Goal: Information Seeking & Learning: Find specific fact

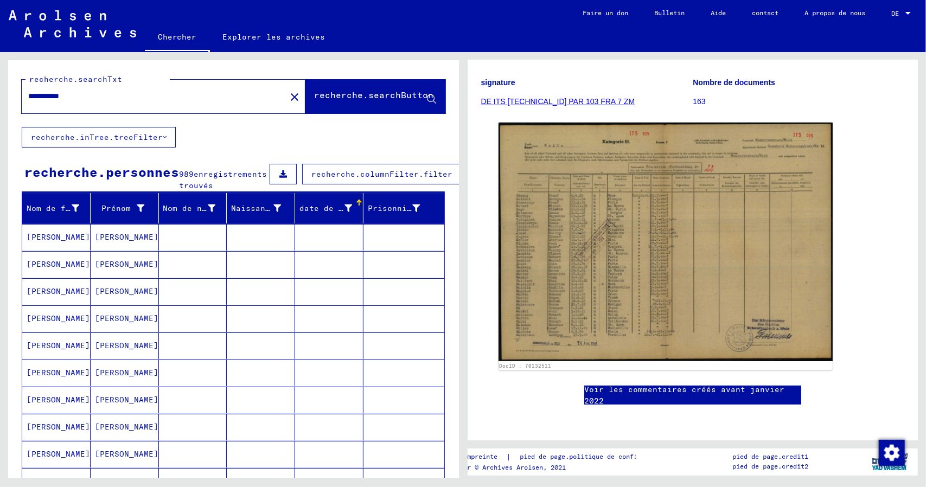
click at [40, 242] on font "[PERSON_NAME]" at bounding box center [58, 237] width 63 height 10
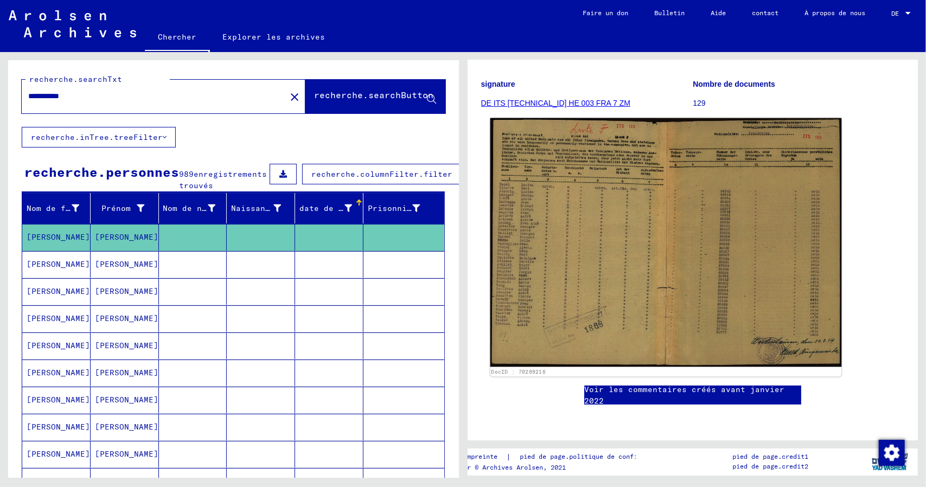
click at [626, 211] on img at bounding box center [665, 242] width 351 height 249
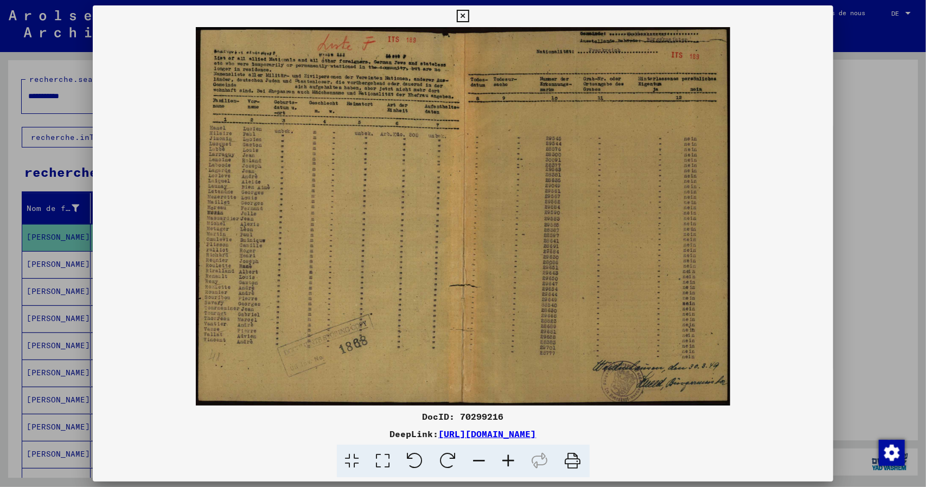
click at [507, 461] on icon at bounding box center [508, 461] width 29 height 33
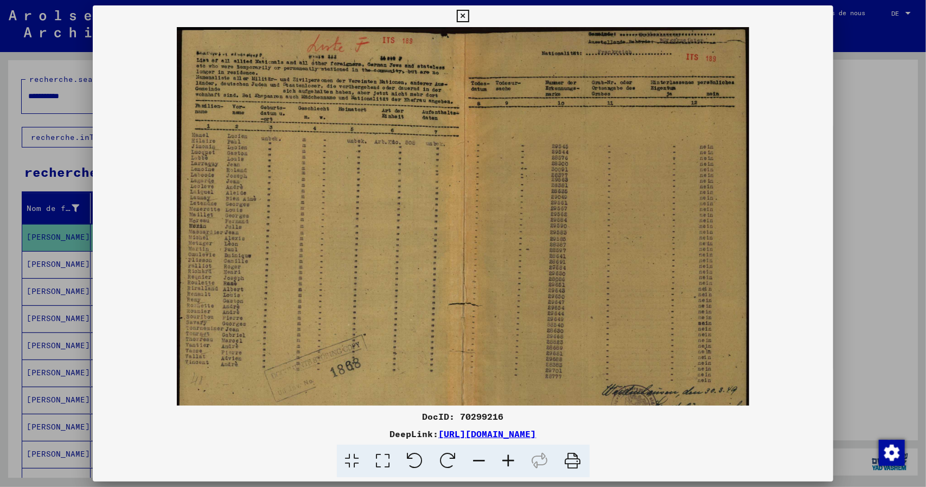
click at [507, 461] on icon at bounding box center [508, 461] width 29 height 33
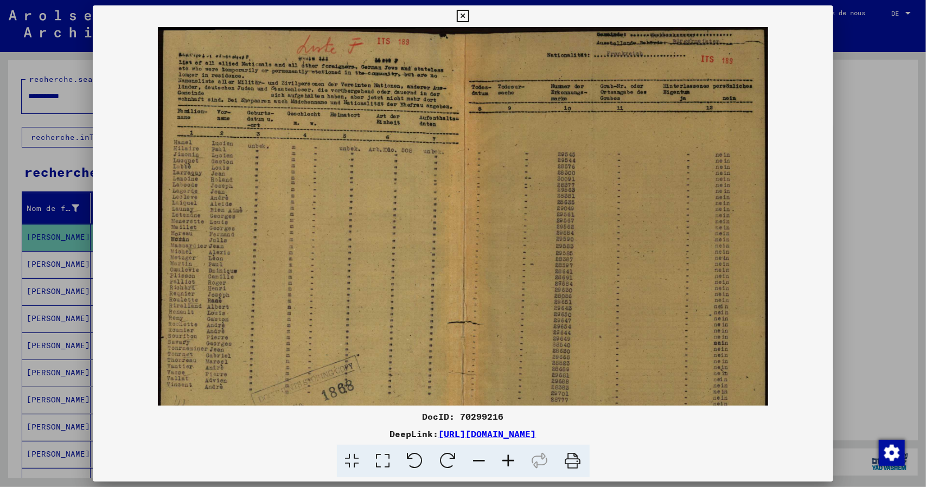
click at [507, 461] on icon at bounding box center [508, 461] width 29 height 33
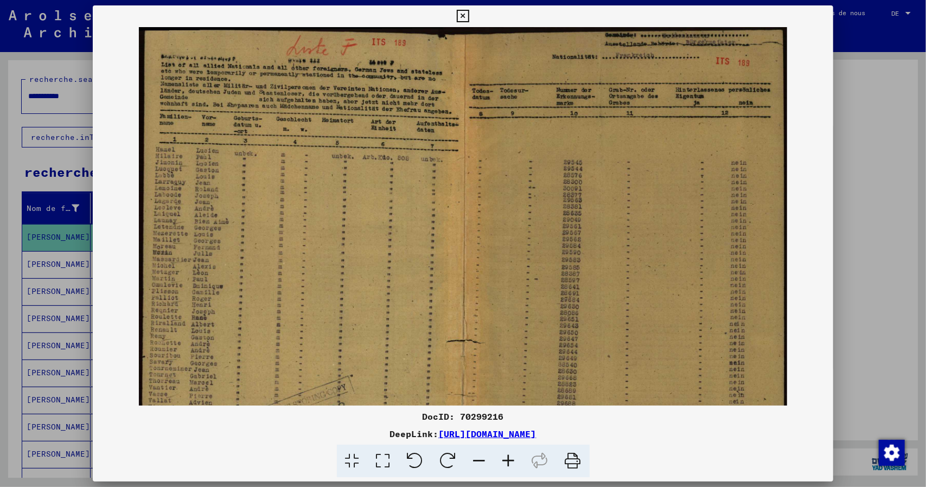
click at [507, 461] on icon at bounding box center [508, 461] width 29 height 33
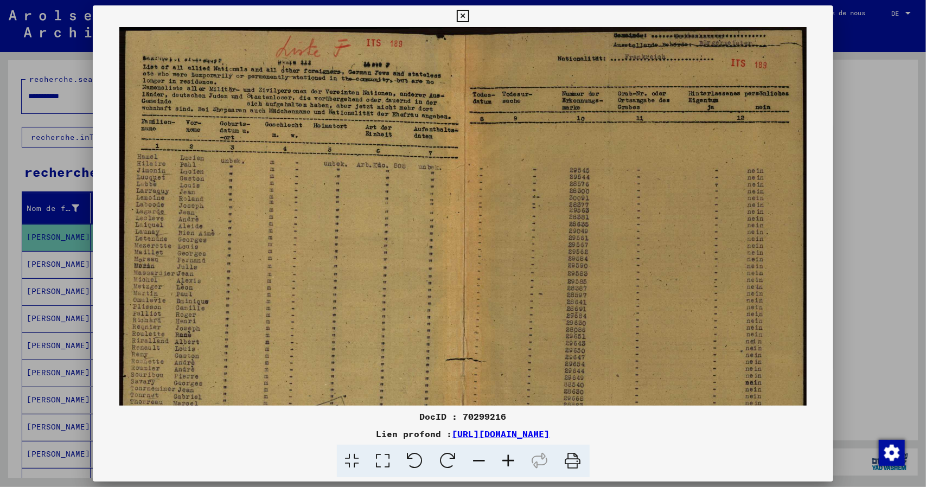
click at [507, 461] on icon at bounding box center [508, 461] width 29 height 33
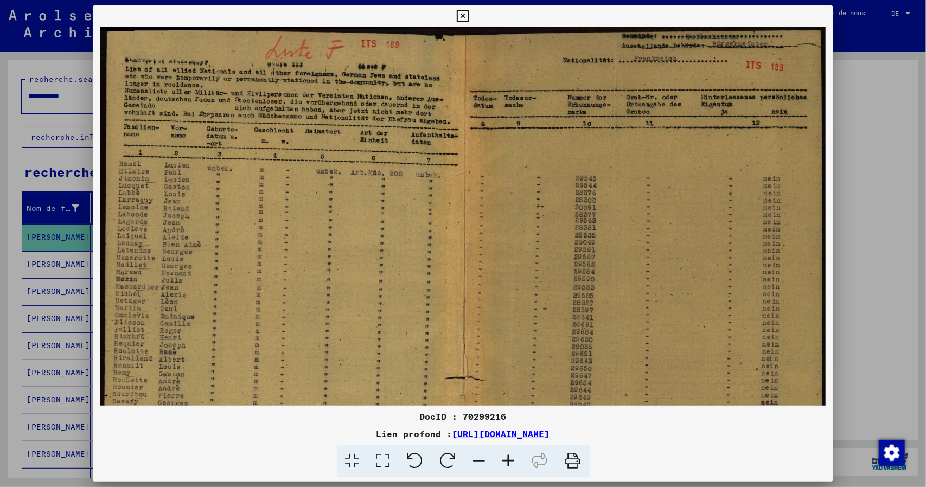
click at [507, 461] on icon at bounding box center [508, 461] width 29 height 33
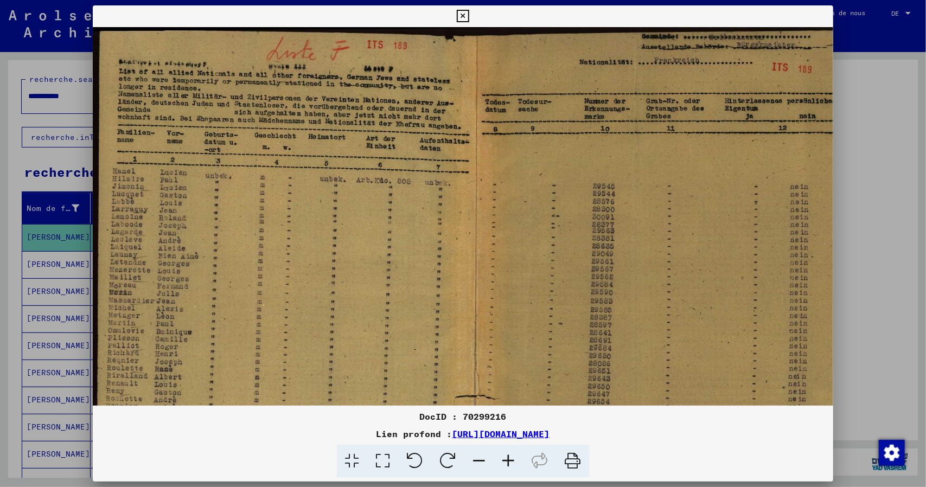
click at [507, 461] on icon at bounding box center [508, 461] width 29 height 33
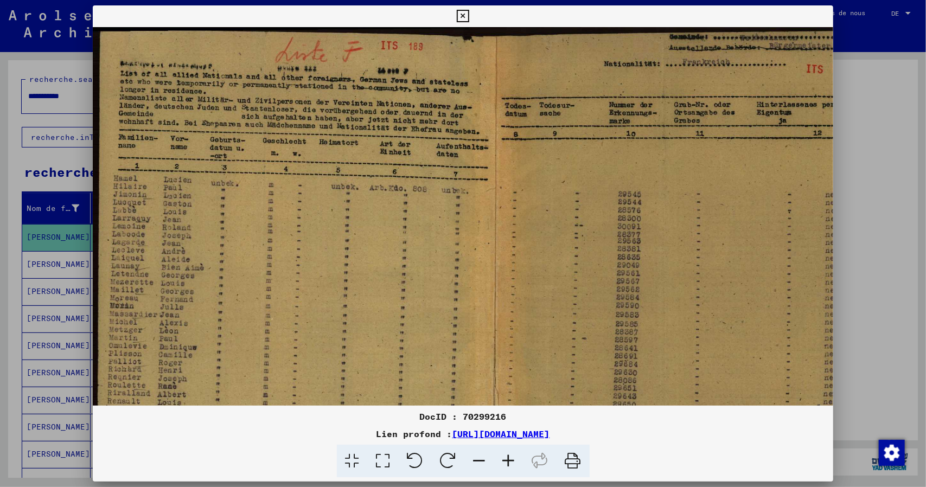
click at [507, 461] on icon at bounding box center [508, 461] width 29 height 33
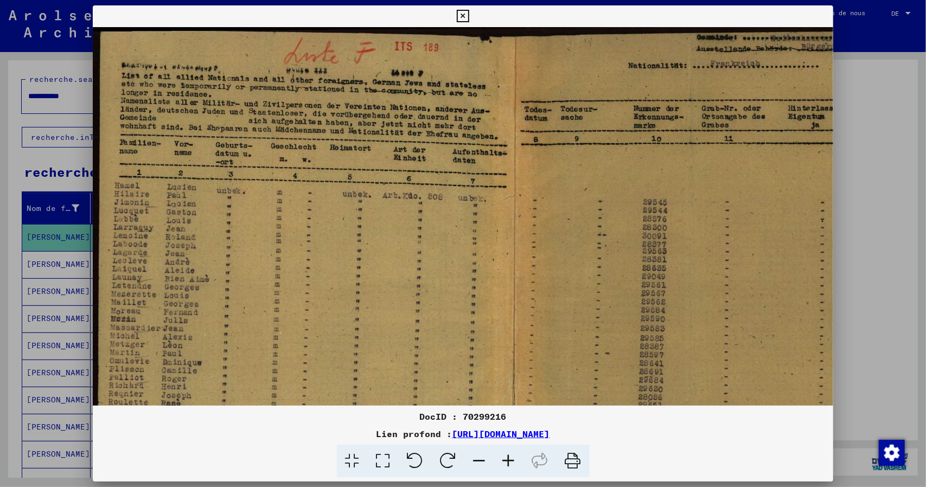
click at [507, 461] on icon at bounding box center [508, 461] width 29 height 33
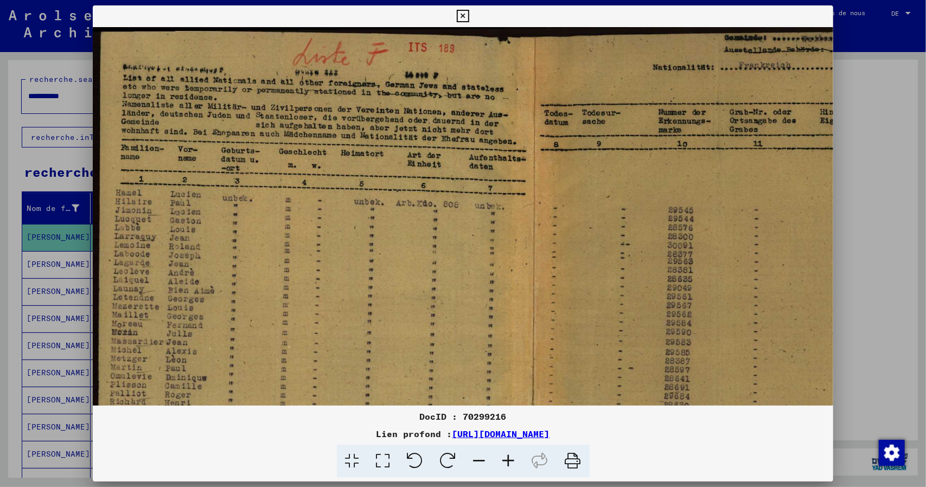
click at [507, 461] on icon at bounding box center [508, 461] width 29 height 33
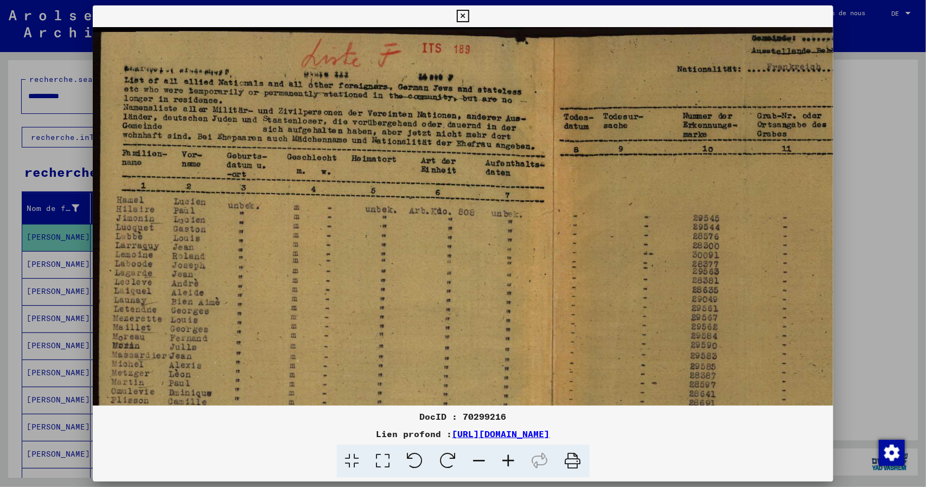
drag, startPoint x: 415, startPoint y: 340, endPoint x: 438, endPoint y: 351, distance: 25.7
click at [438, 351] on img at bounding box center [551, 352] width 916 height 650
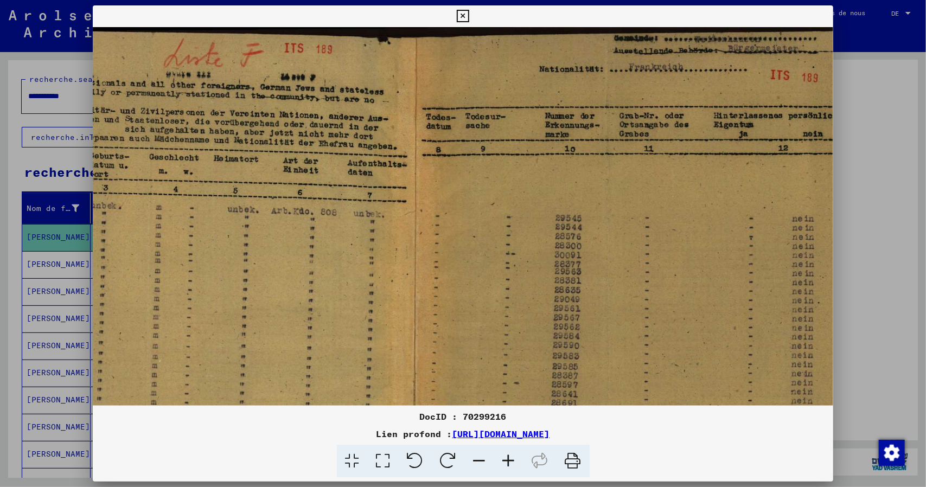
scroll to position [11, 8]
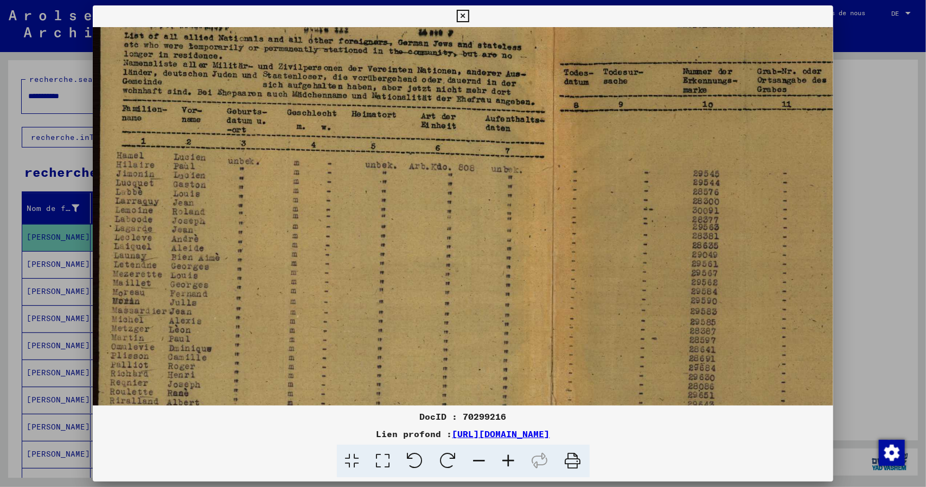
drag, startPoint x: 614, startPoint y: 263, endPoint x: 689, endPoint y: 248, distance: 75.8
click at [689, 247] on img at bounding box center [551, 308] width 916 height 650
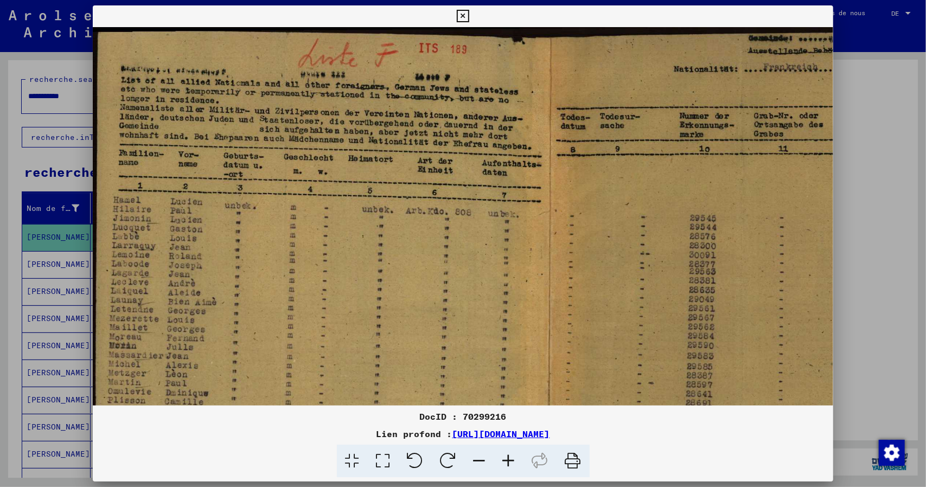
scroll to position [0, 0]
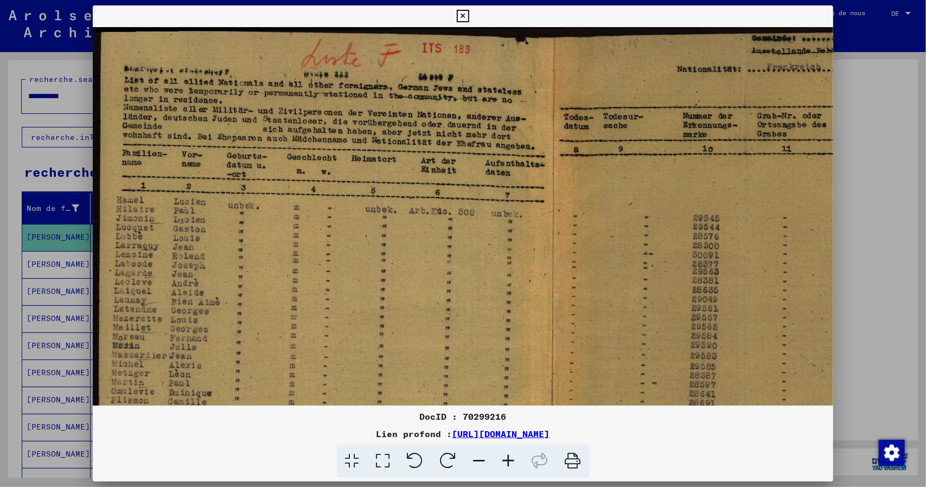
drag, startPoint x: 325, startPoint y: 143, endPoint x: 327, endPoint y: 217, distance: 74.9
click at [327, 217] on img at bounding box center [551, 352] width 916 height 650
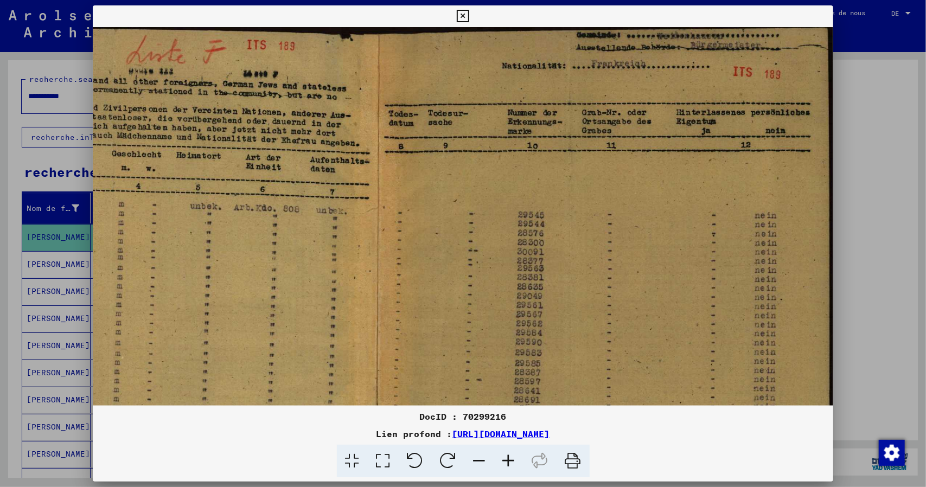
scroll to position [0, 175]
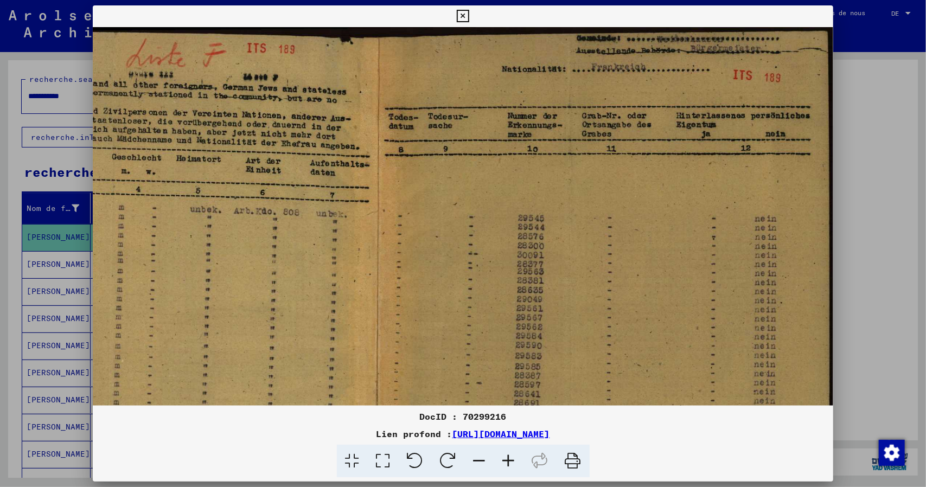
drag, startPoint x: 631, startPoint y: 106, endPoint x: 205, endPoint y: 220, distance: 440.4
click at [205, 220] on img at bounding box center [376, 352] width 916 height 650
drag, startPoint x: 462, startPoint y: 16, endPoint x: 86, endPoint y: 342, distance: 497.4
click at [462, 17] on icon at bounding box center [463, 16] width 12 height 13
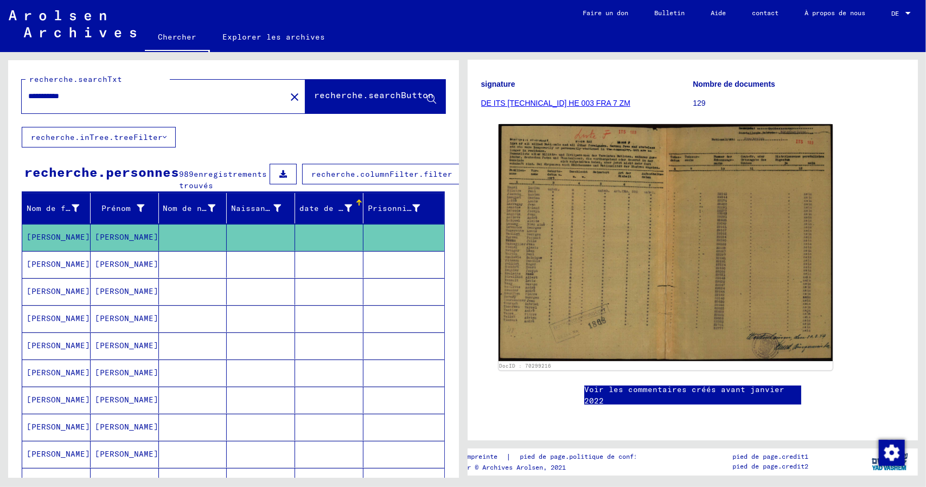
click at [48, 269] on font "[PERSON_NAME]" at bounding box center [58, 264] width 63 height 10
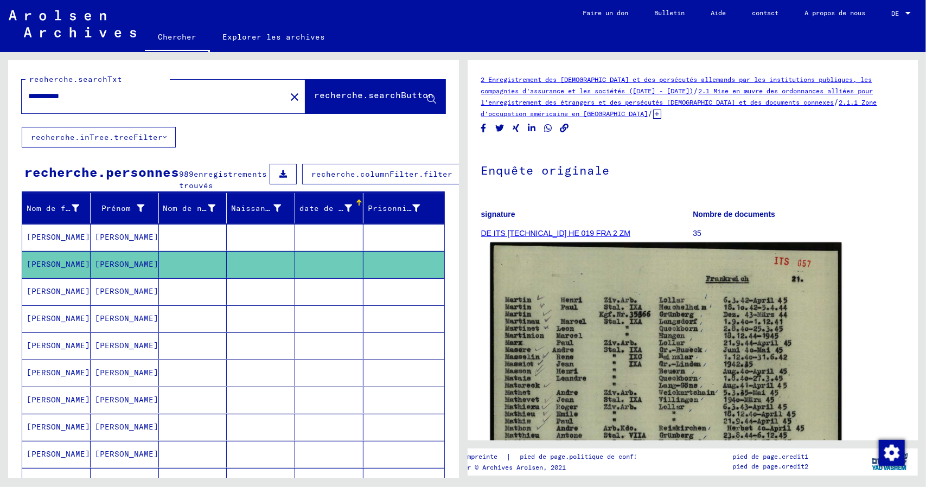
click at [583, 378] on img at bounding box center [665, 489] width 351 height 494
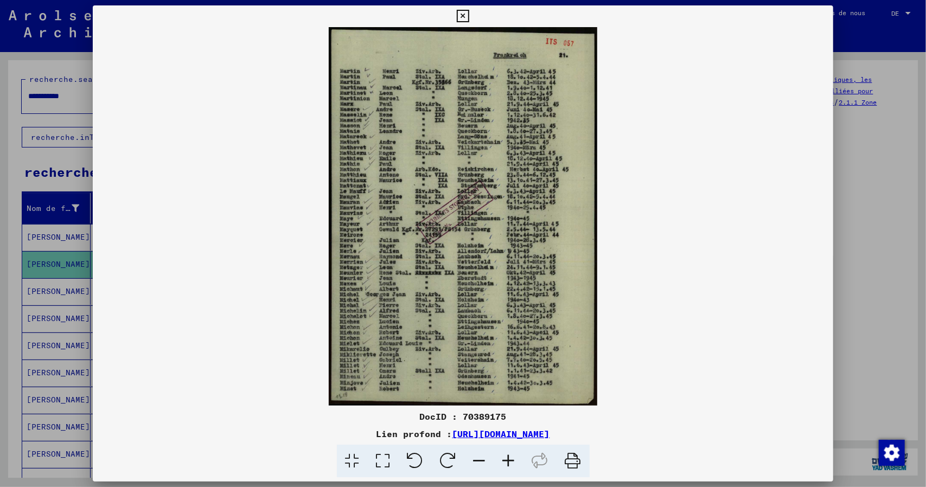
click at [514, 464] on icon at bounding box center [508, 461] width 29 height 33
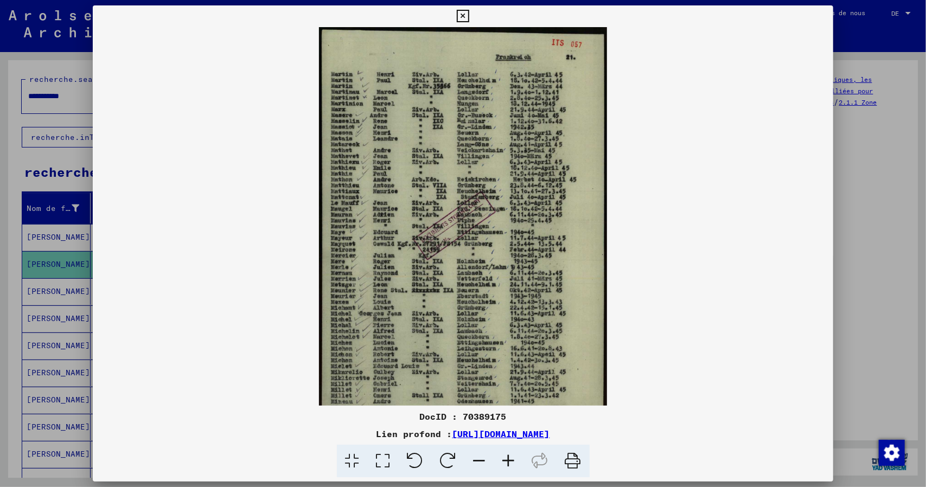
click at [514, 464] on icon at bounding box center [508, 461] width 29 height 33
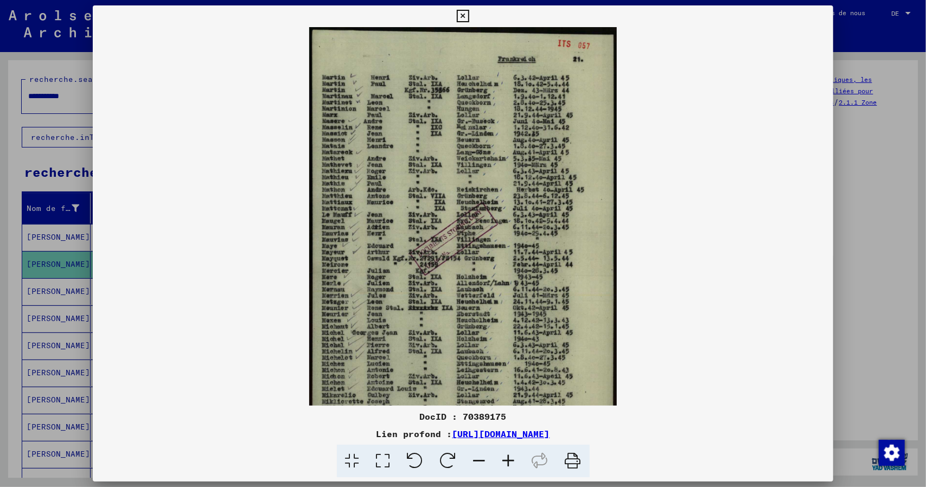
click at [514, 464] on icon at bounding box center [508, 461] width 29 height 33
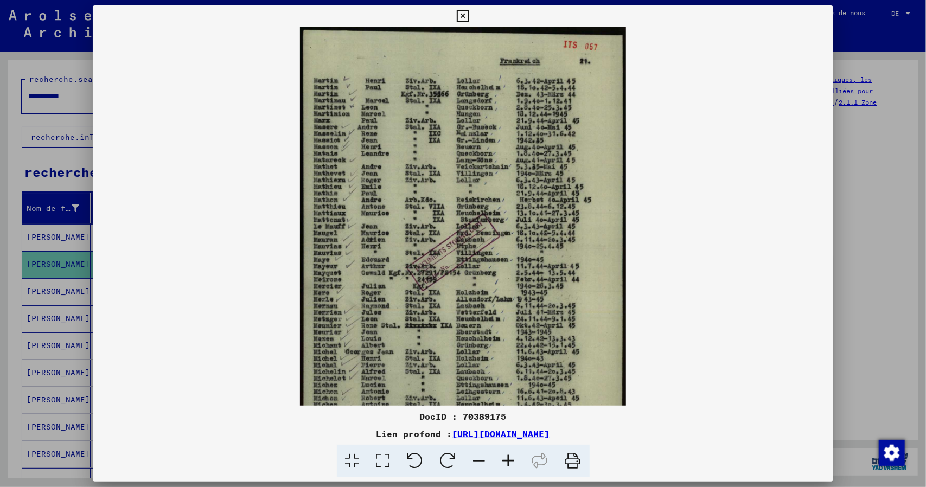
click at [514, 464] on icon at bounding box center [508, 461] width 29 height 33
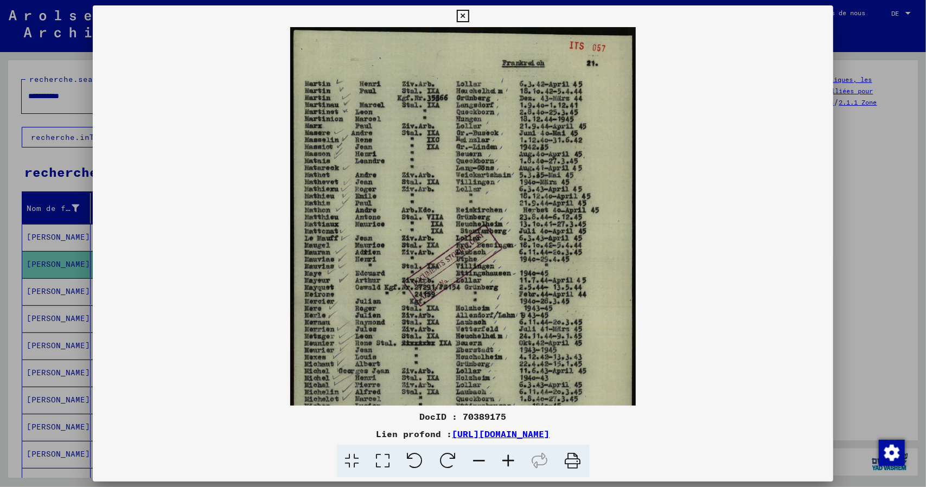
click at [514, 464] on icon at bounding box center [508, 461] width 29 height 33
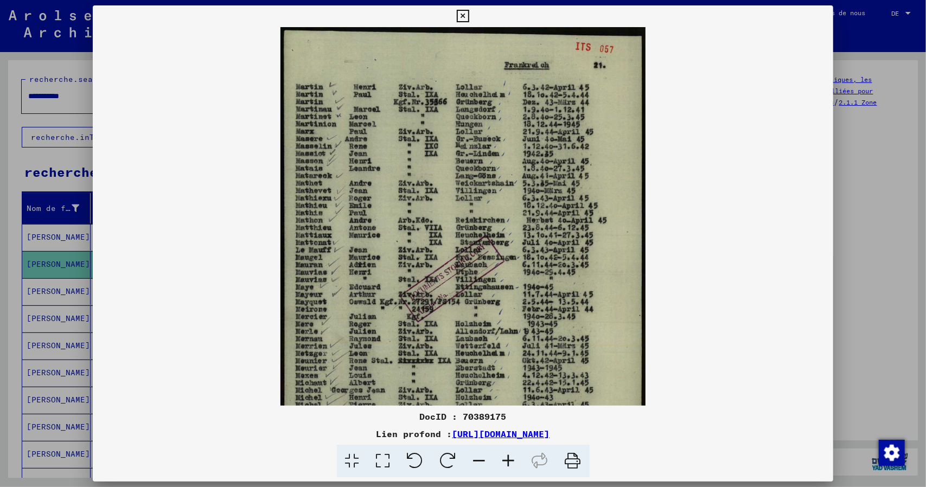
click at [514, 464] on icon at bounding box center [508, 461] width 29 height 33
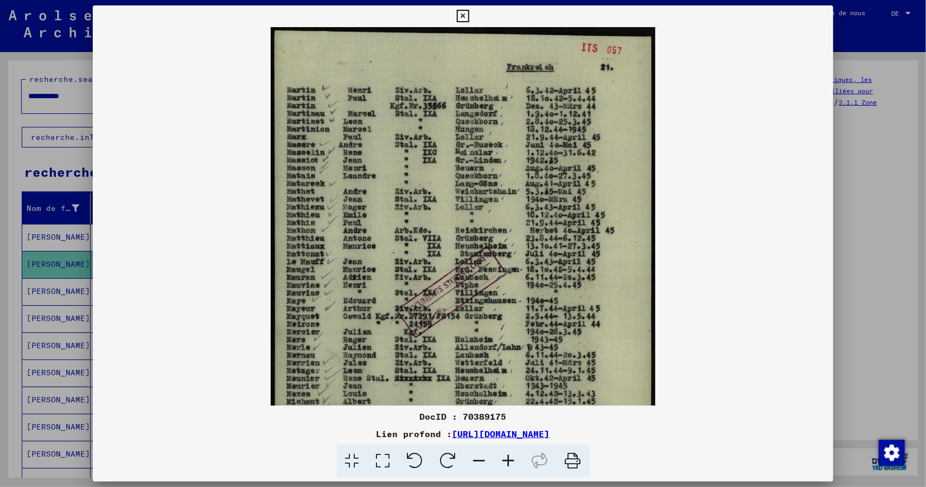
click at [514, 464] on icon at bounding box center [508, 461] width 29 height 33
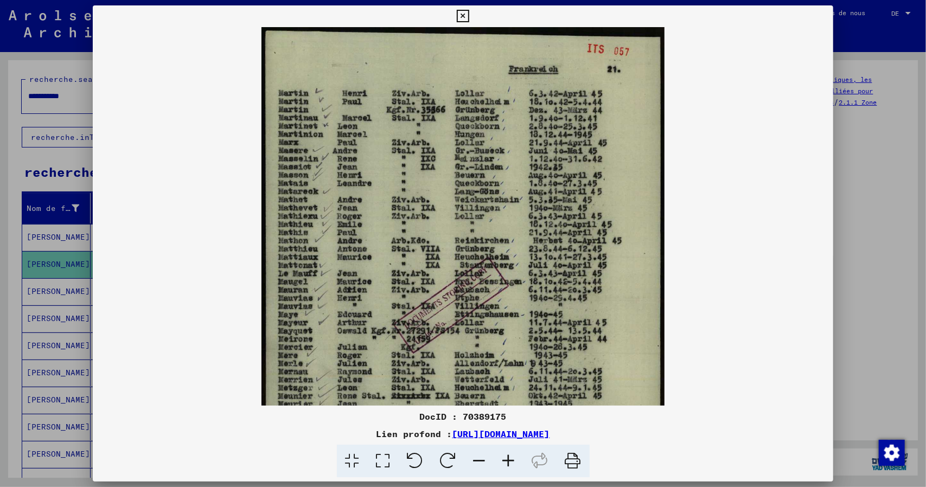
click at [514, 464] on icon at bounding box center [508, 461] width 29 height 33
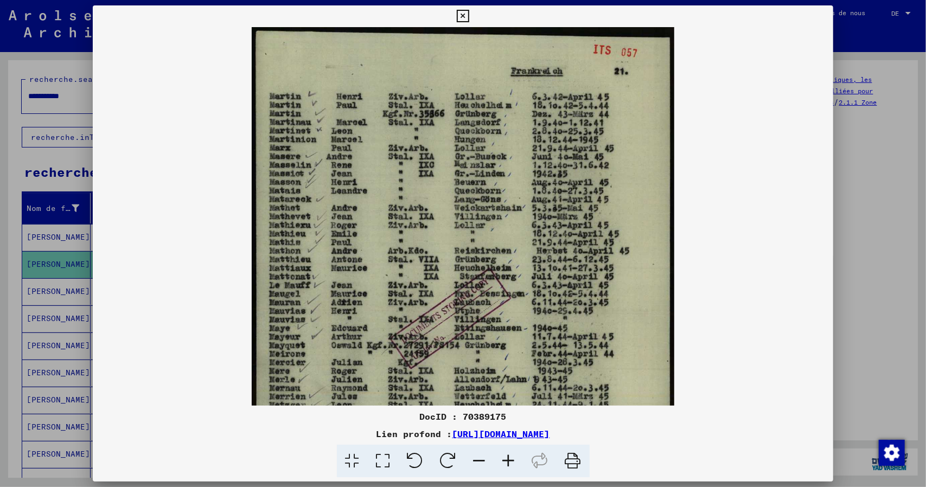
click at [514, 464] on icon at bounding box center [508, 461] width 29 height 33
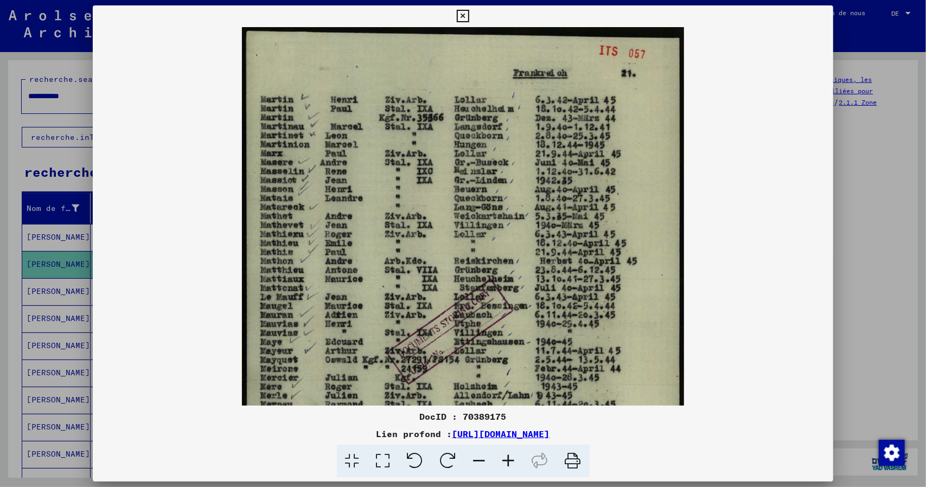
click at [514, 464] on icon at bounding box center [508, 461] width 29 height 33
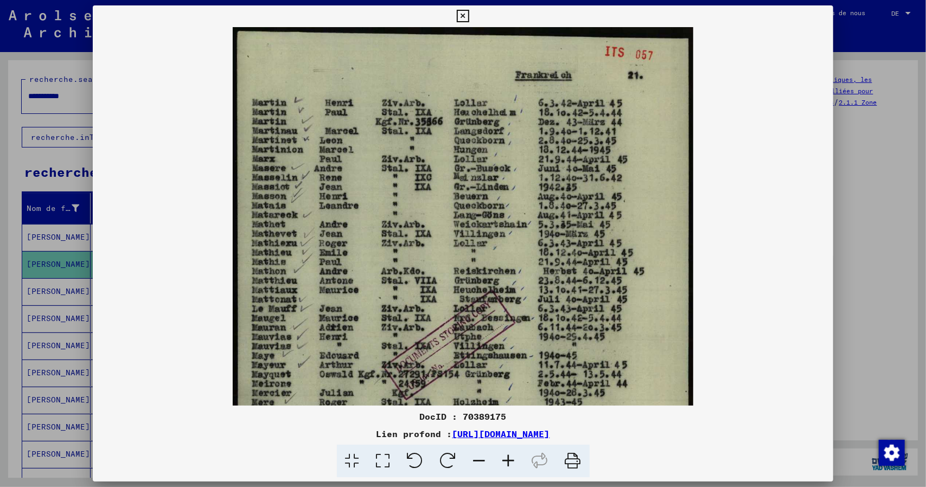
click at [514, 464] on icon at bounding box center [508, 461] width 29 height 33
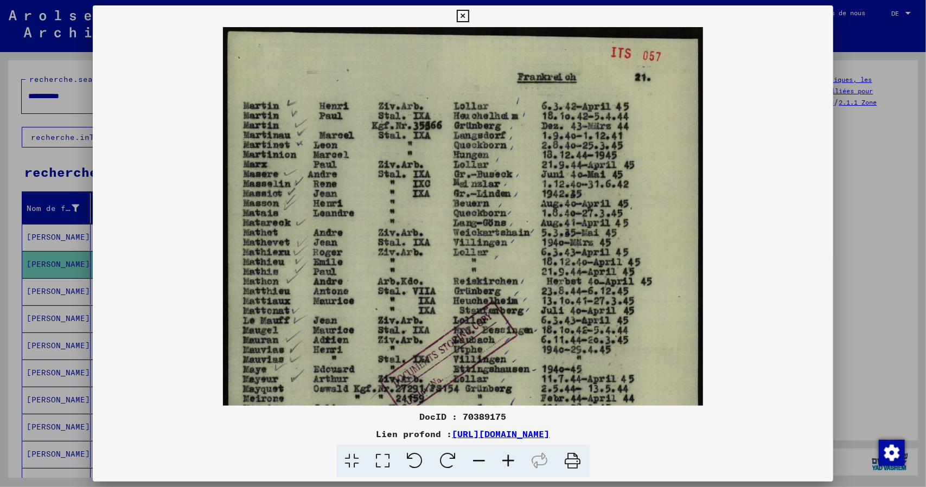
click at [514, 464] on icon at bounding box center [508, 461] width 29 height 33
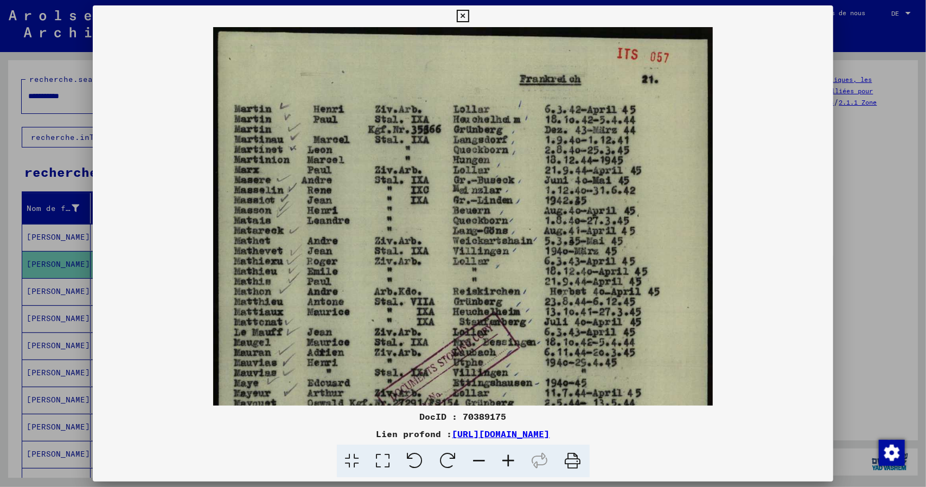
click at [514, 464] on icon at bounding box center [508, 461] width 29 height 33
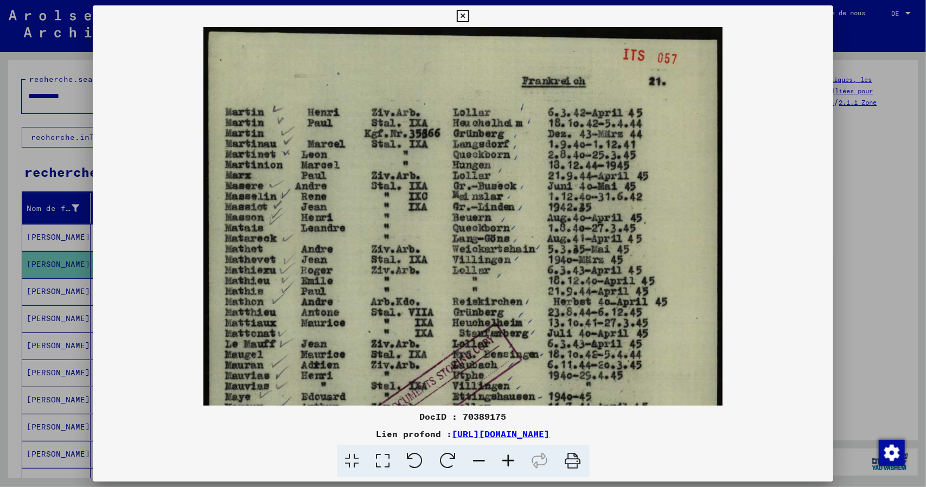
click at [514, 464] on icon at bounding box center [508, 461] width 29 height 33
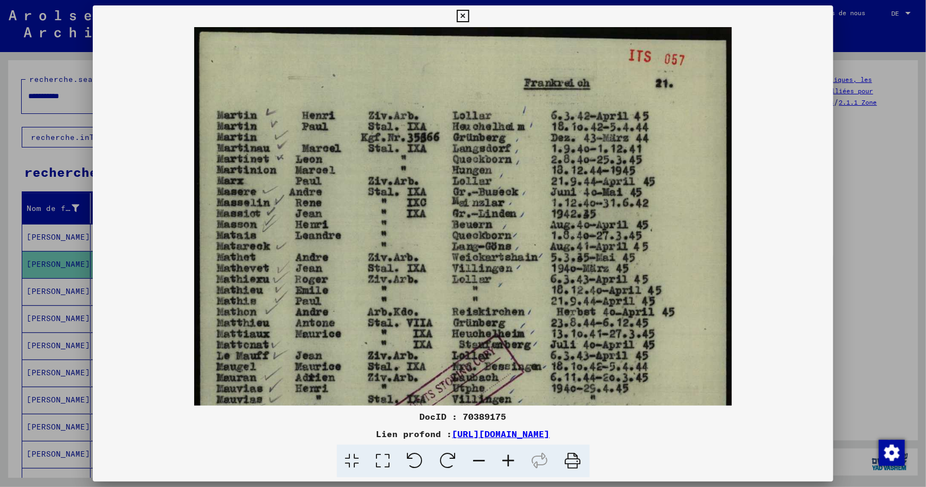
click at [514, 464] on icon at bounding box center [508, 461] width 29 height 33
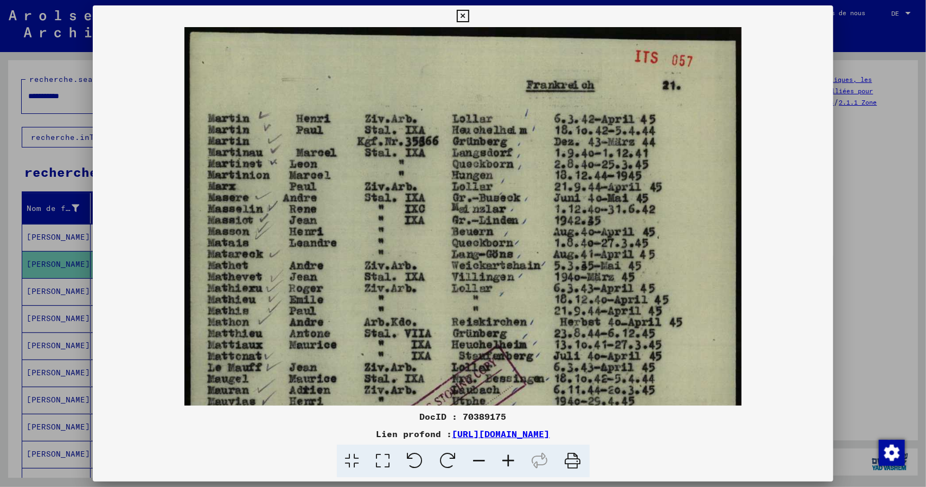
click at [514, 464] on icon at bounding box center [508, 461] width 29 height 33
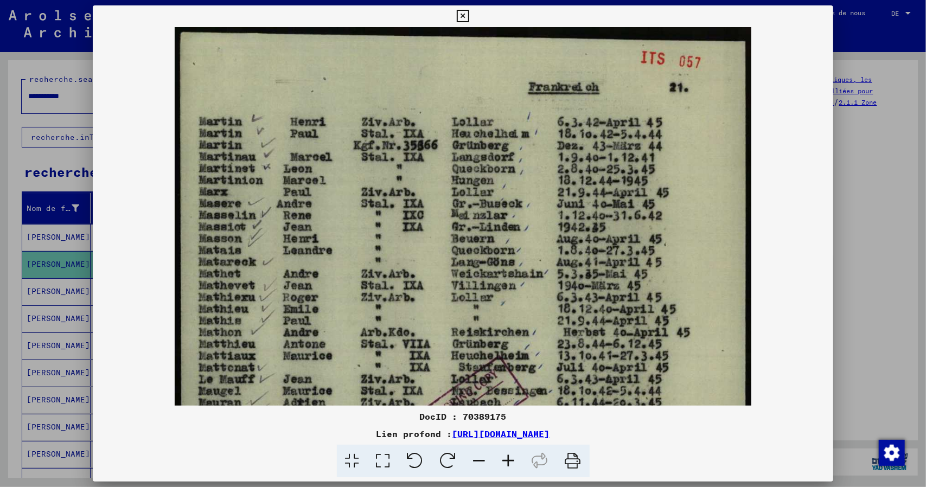
click at [514, 464] on icon at bounding box center [508, 461] width 29 height 33
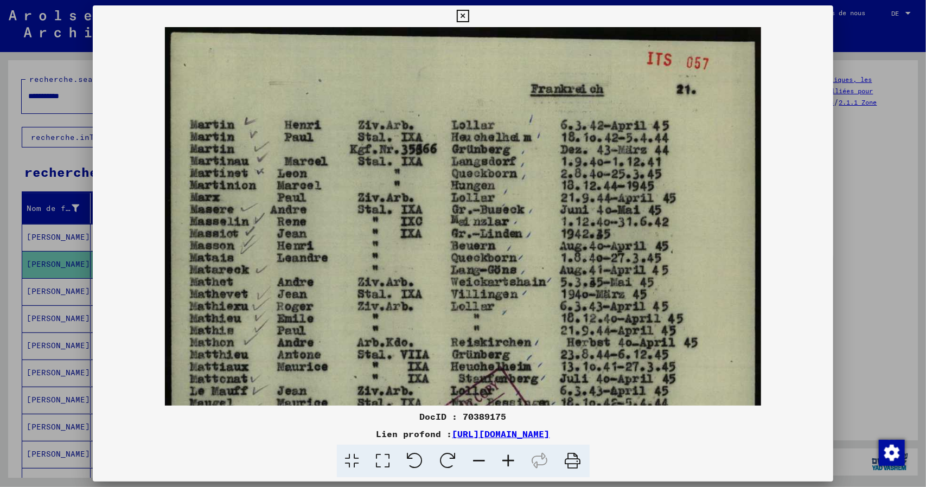
click at [514, 464] on icon at bounding box center [508, 461] width 29 height 33
click at [458, 12] on icon at bounding box center [463, 16] width 12 height 13
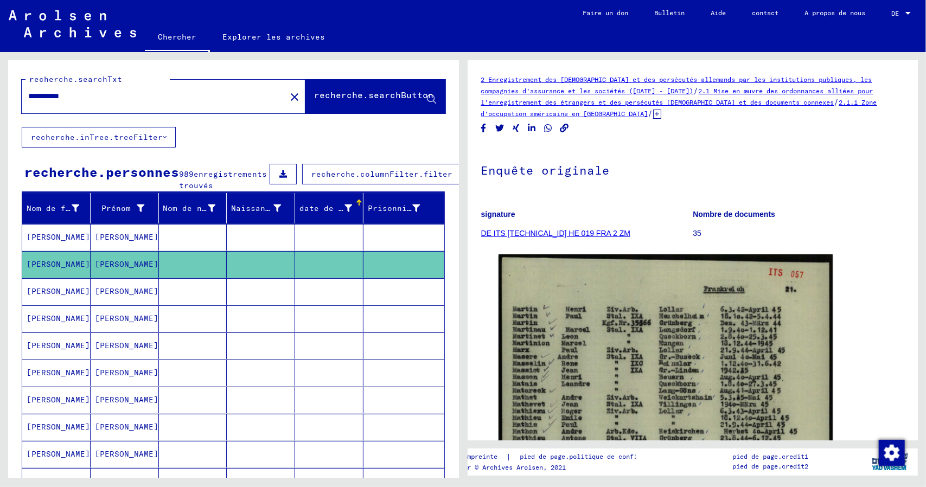
click at [37, 296] on font "[PERSON_NAME]" at bounding box center [58, 291] width 63 height 10
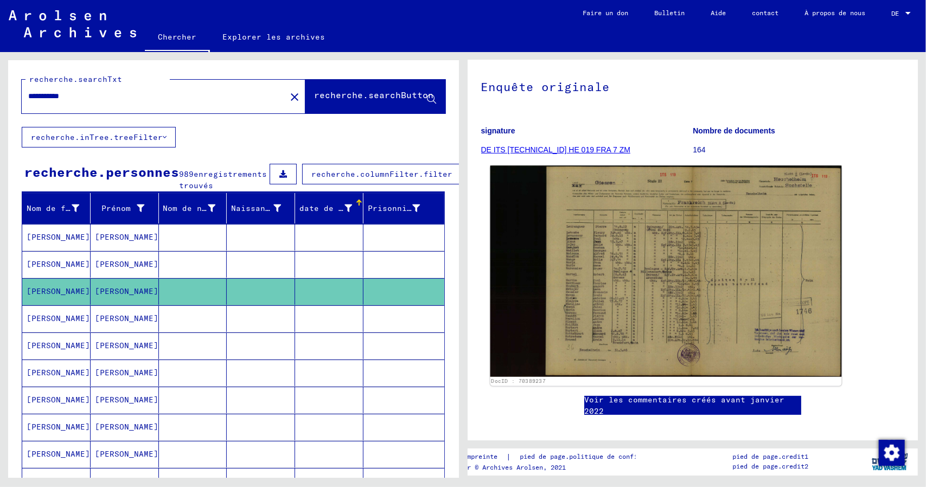
scroll to position [108, 0]
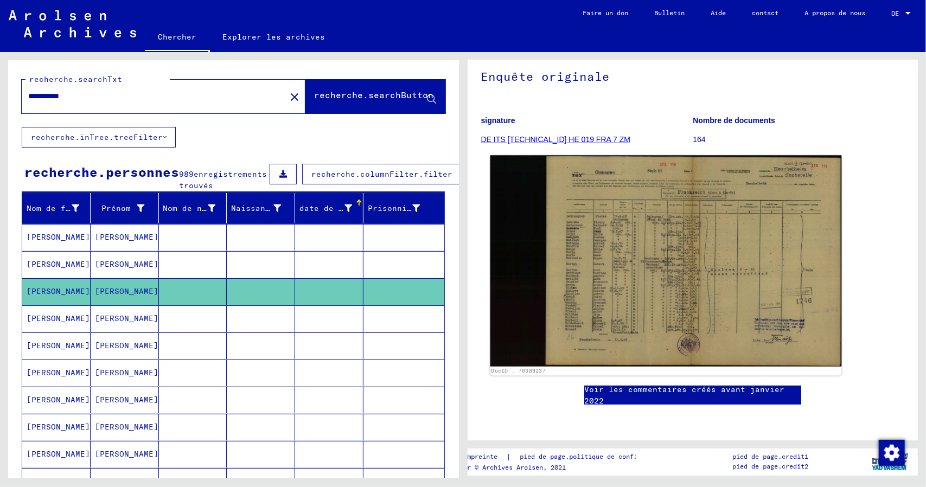
click at [678, 279] on img at bounding box center [665, 261] width 351 height 211
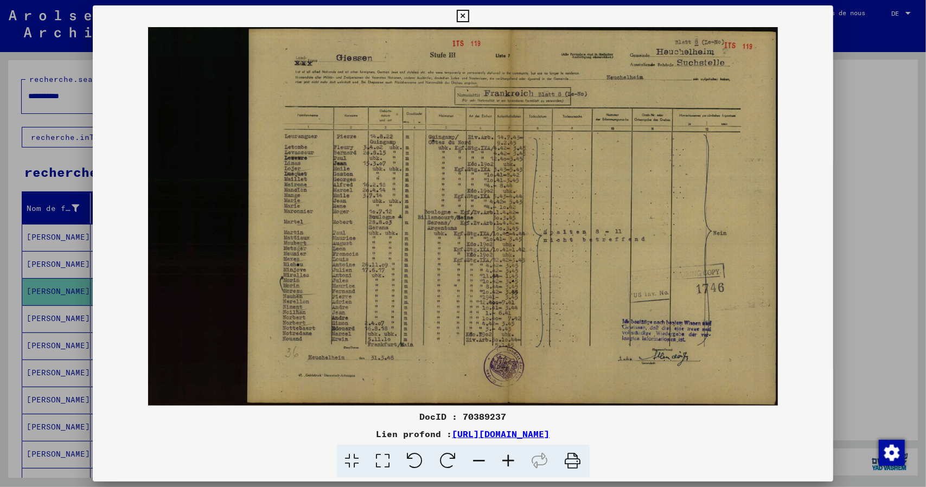
click at [512, 457] on icon at bounding box center [508, 461] width 29 height 33
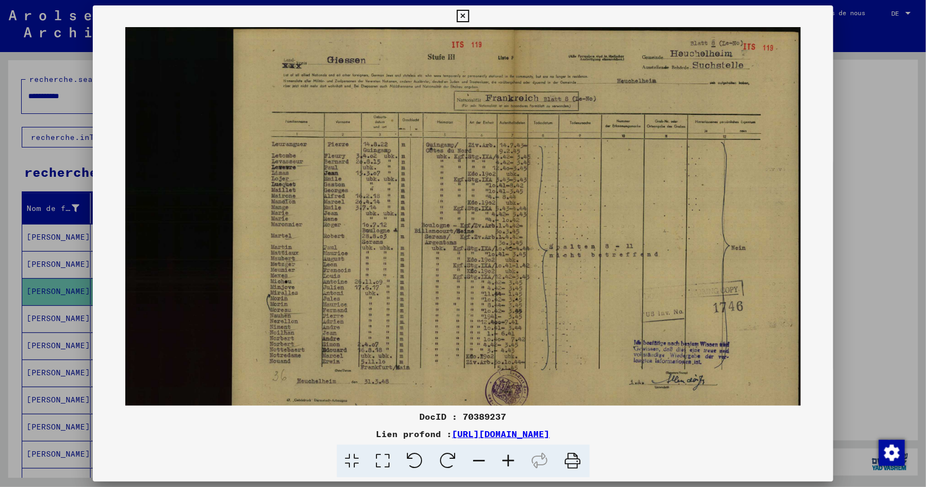
click at [512, 457] on icon at bounding box center [508, 461] width 29 height 33
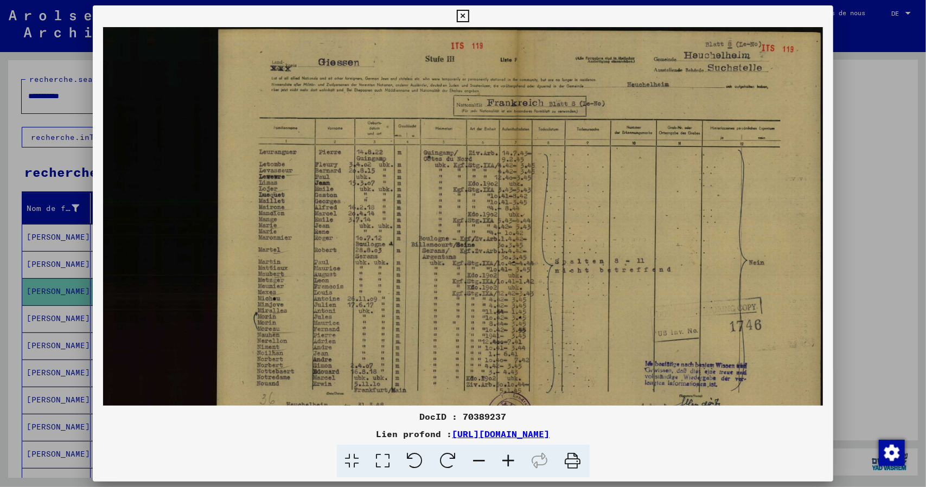
click at [512, 457] on icon at bounding box center [508, 461] width 29 height 33
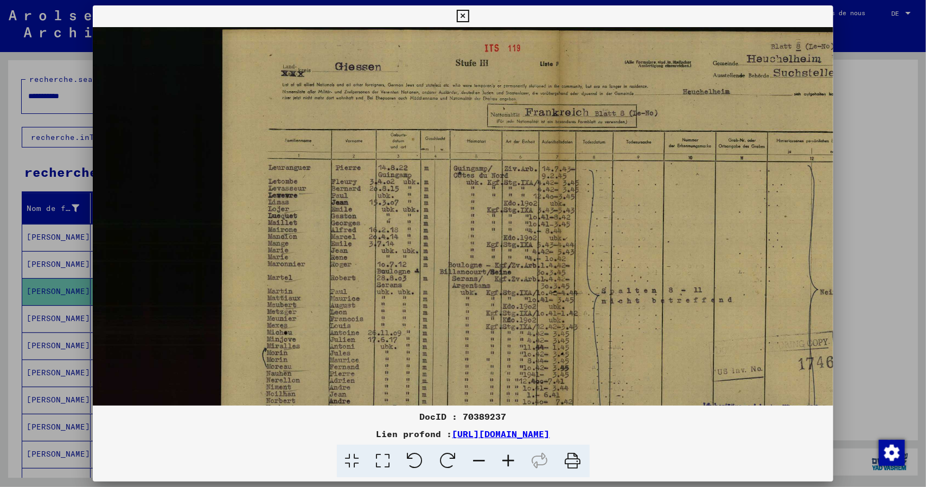
click at [512, 457] on icon at bounding box center [508, 461] width 29 height 33
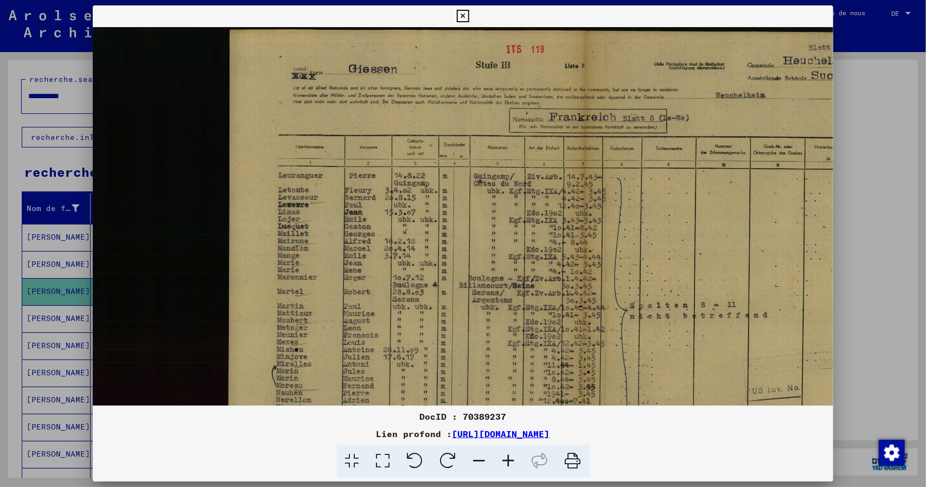
click at [512, 457] on icon at bounding box center [508, 461] width 29 height 33
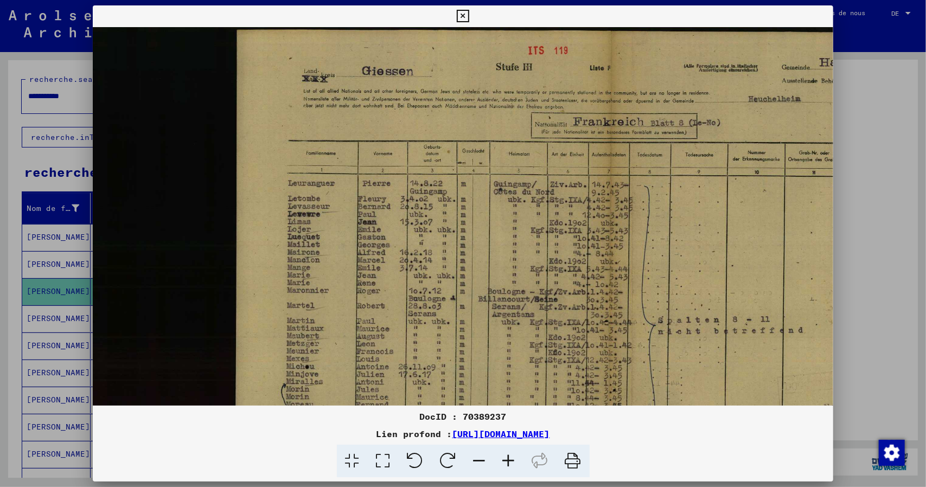
click at [512, 457] on icon at bounding box center [508, 461] width 29 height 33
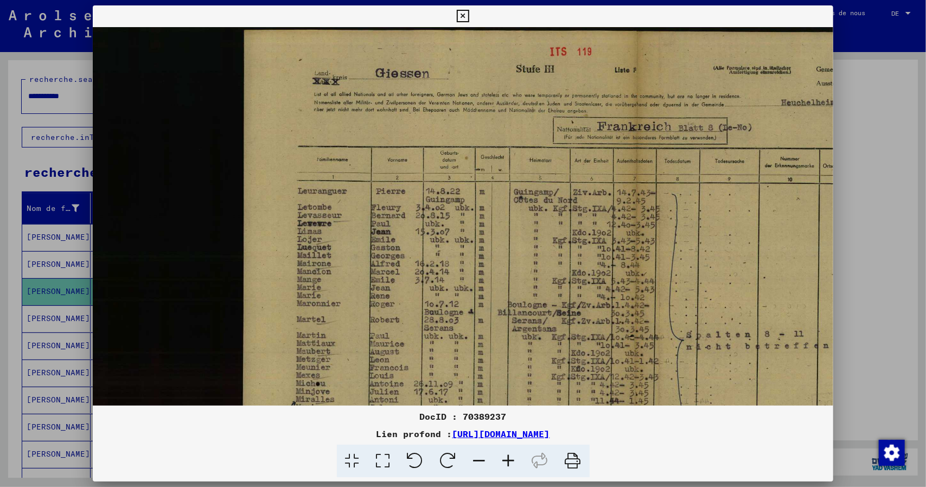
click at [512, 457] on icon at bounding box center [508, 461] width 29 height 33
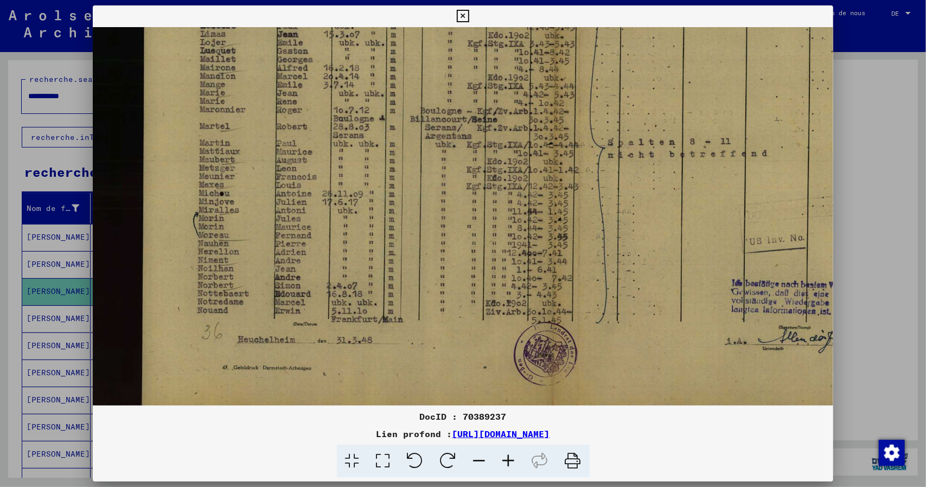
scroll to position [208, 106]
drag, startPoint x: 515, startPoint y: 362, endPoint x: 413, endPoint y: 158, distance: 227.9
click at [413, 158] on img at bounding box center [481, 116] width 991 height 595
drag, startPoint x: 462, startPoint y: 16, endPoint x: 158, endPoint y: 262, distance: 390.9
click at [460, 17] on icon at bounding box center [463, 16] width 12 height 13
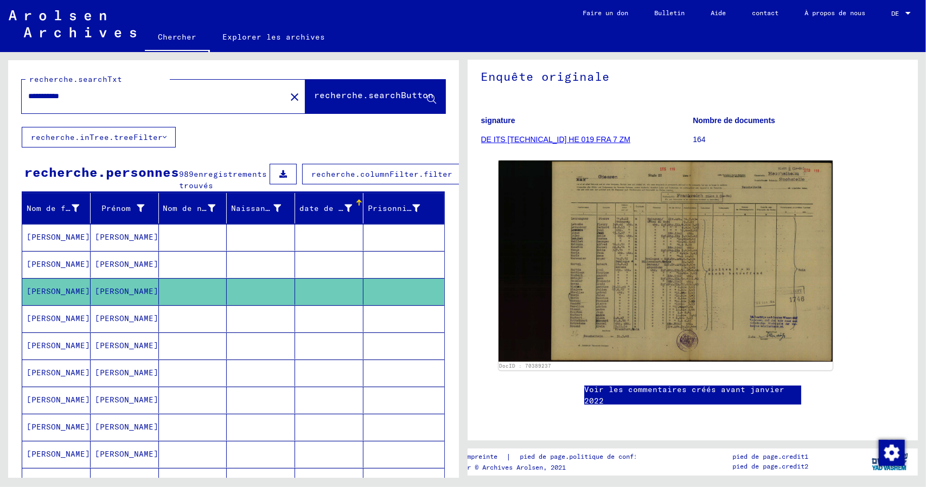
click at [40, 323] on font "[PERSON_NAME]" at bounding box center [58, 318] width 63 height 10
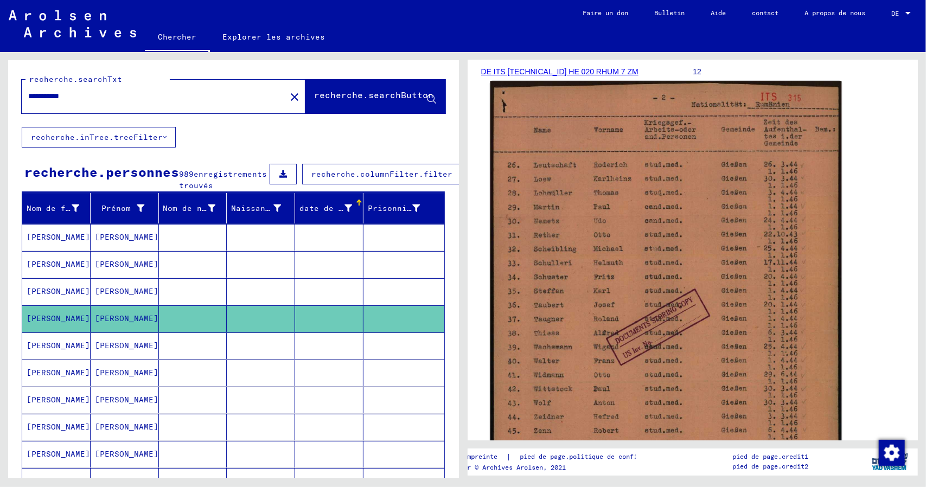
scroll to position [163, 0]
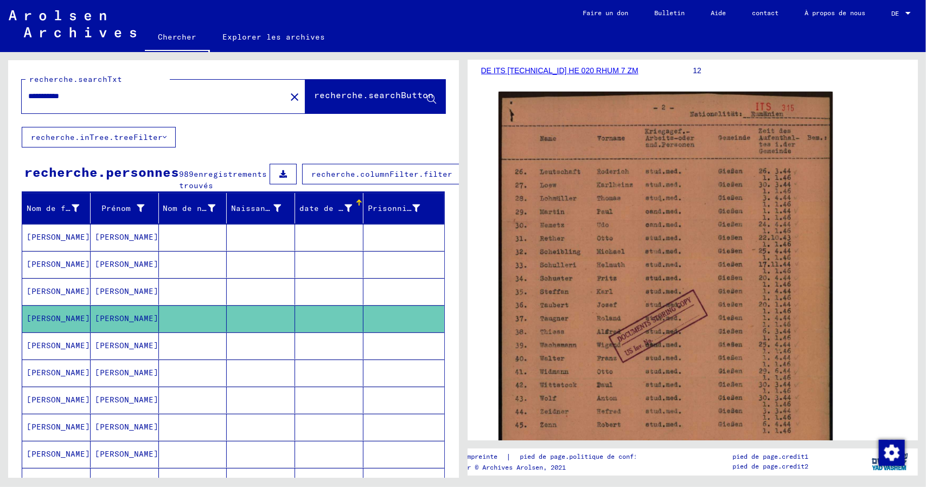
click at [45, 350] on font "[PERSON_NAME]" at bounding box center [58, 345] width 63 height 10
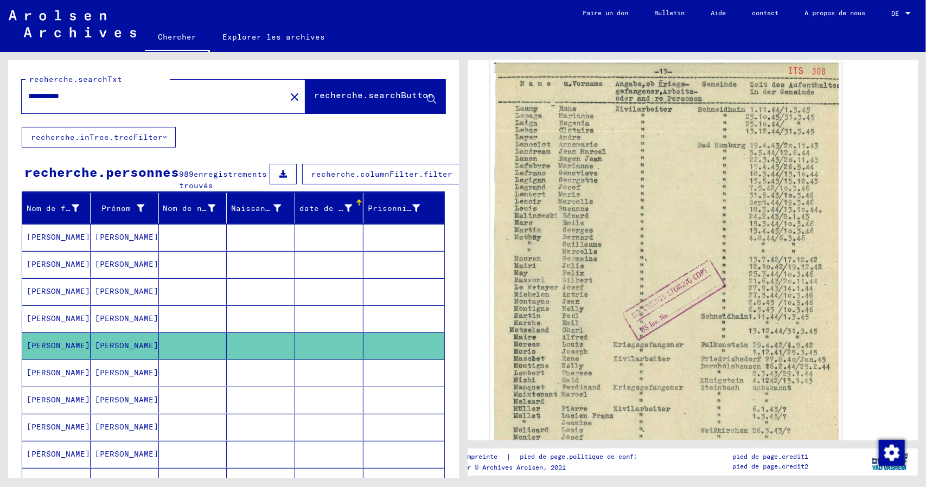
scroll to position [217, 0]
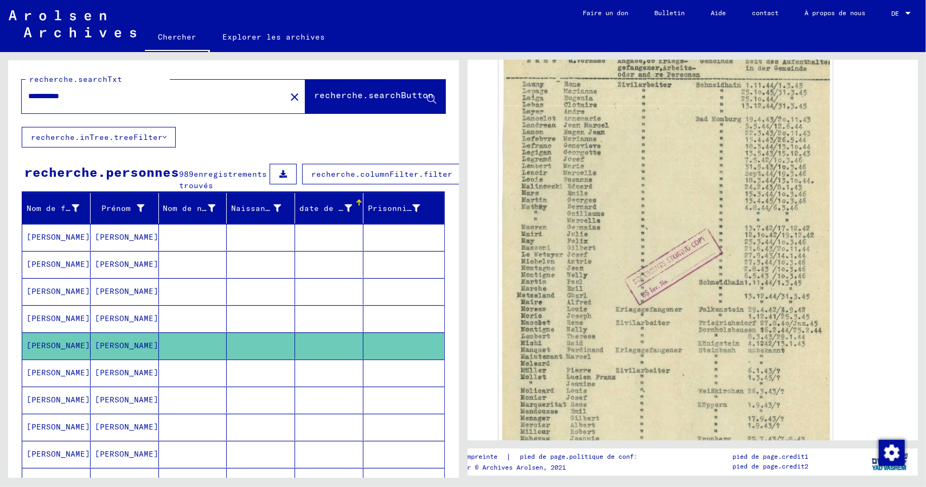
click at [48, 377] on font "[PERSON_NAME]" at bounding box center [58, 373] width 63 height 10
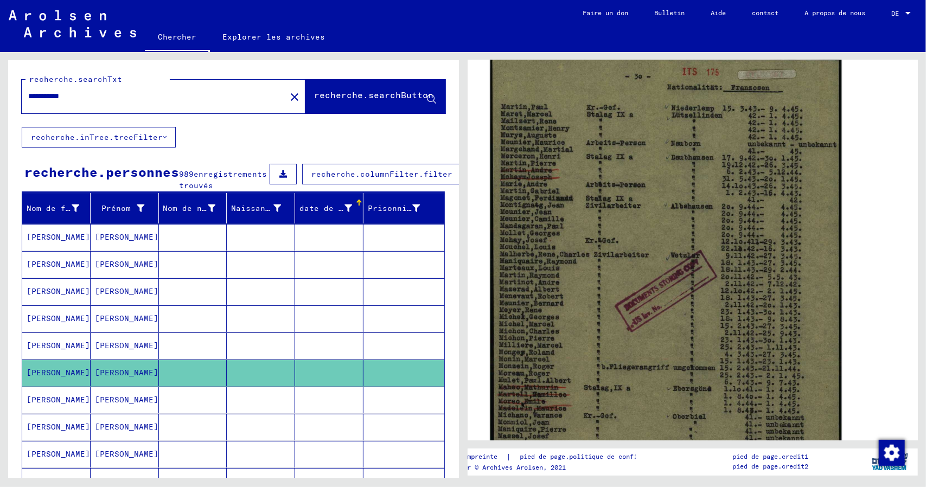
scroll to position [163, 0]
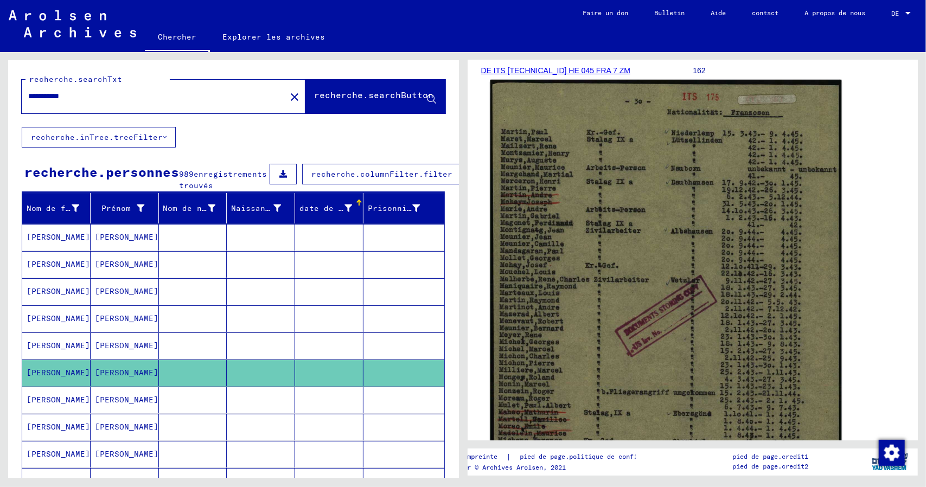
click at [675, 161] on img at bounding box center [665, 326] width 351 height 493
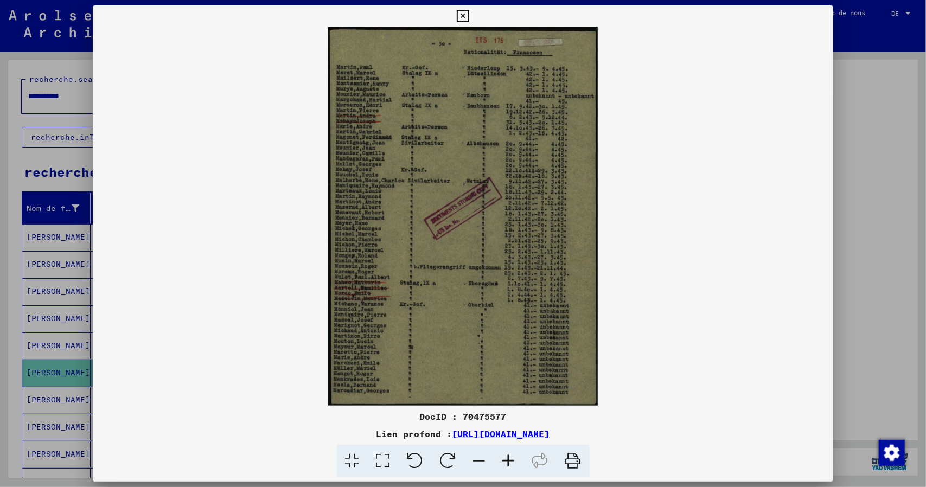
click at [511, 463] on icon at bounding box center [508, 461] width 29 height 33
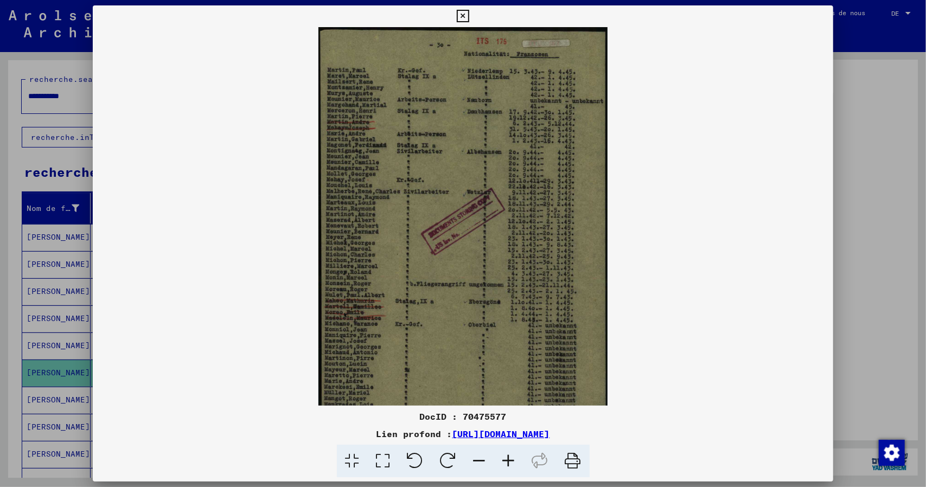
click at [511, 462] on icon at bounding box center [508, 461] width 29 height 33
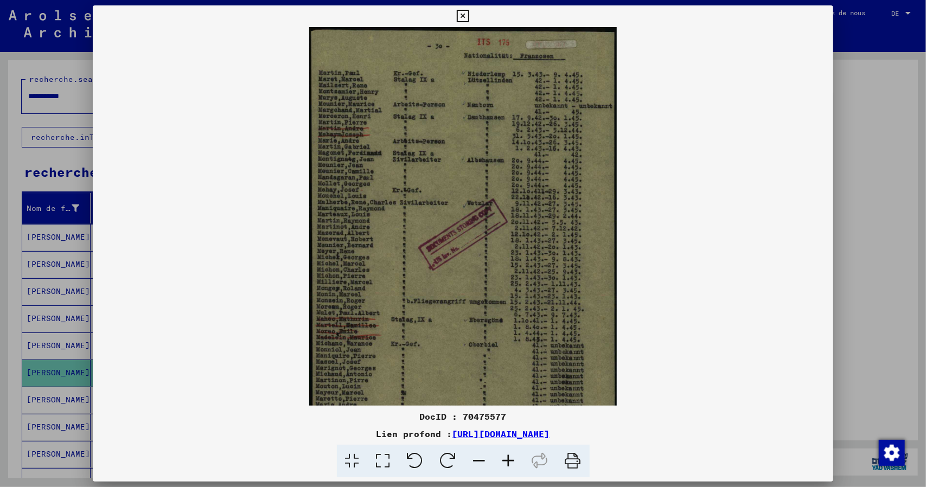
click at [511, 462] on icon at bounding box center [508, 461] width 29 height 33
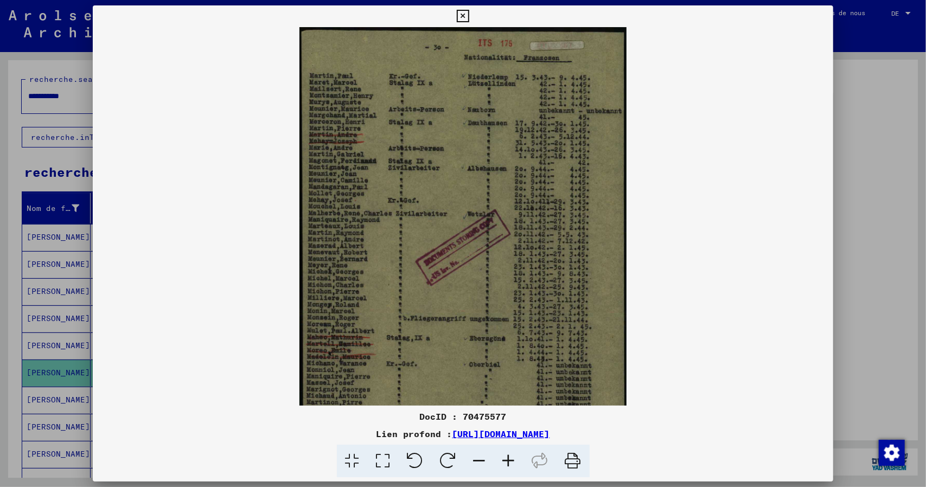
click at [511, 462] on icon at bounding box center [508, 461] width 29 height 33
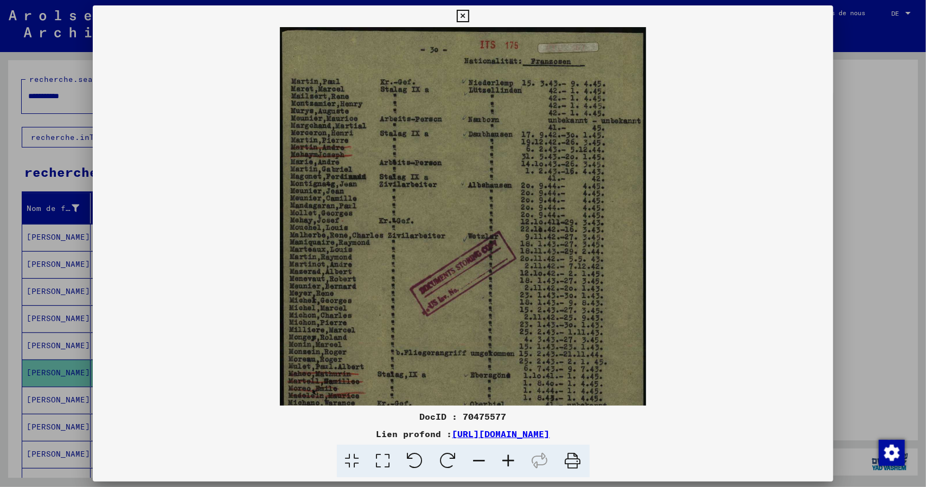
click at [511, 462] on icon at bounding box center [508, 461] width 29 height 33
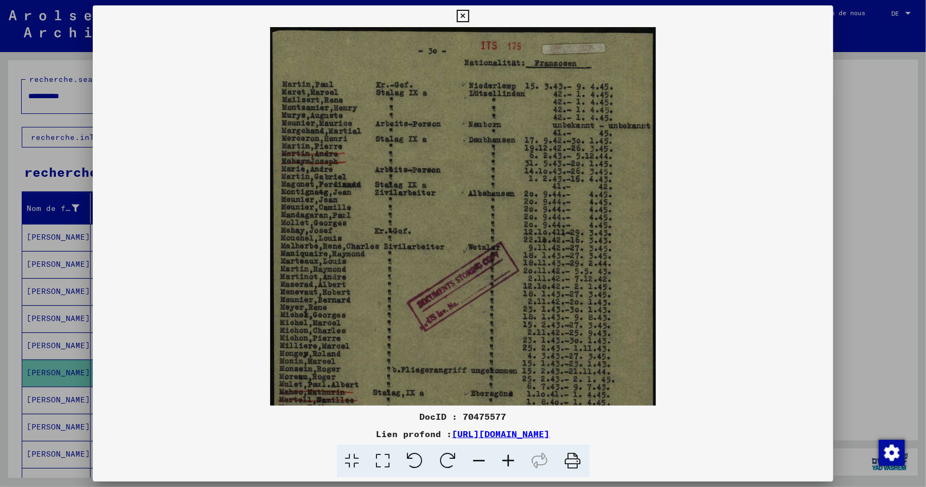
click at [511, 462] on icon at bounding box center [508, 461] width 29 height 33
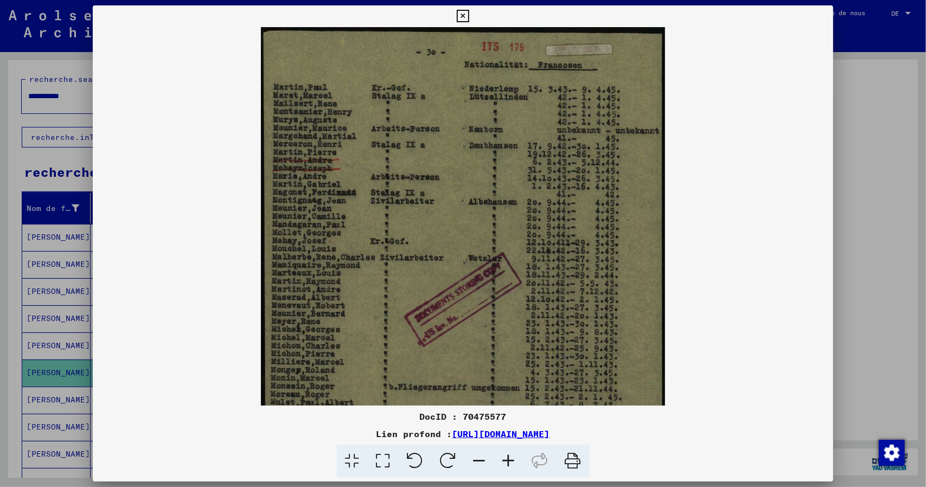
click at [511, 462] on icon at bounding box center [508, 461] width 29 height 33
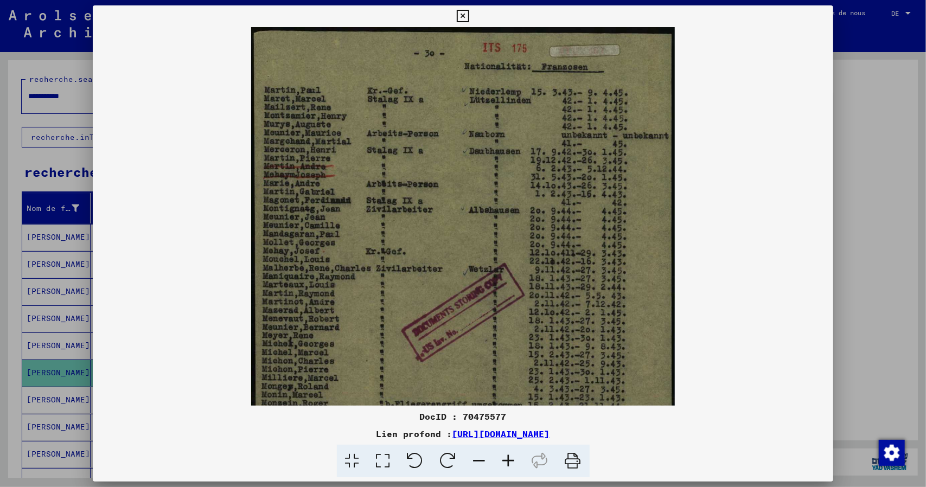
click at [511, 462] on icon at bounding box center [508, 461] width 29 height 33
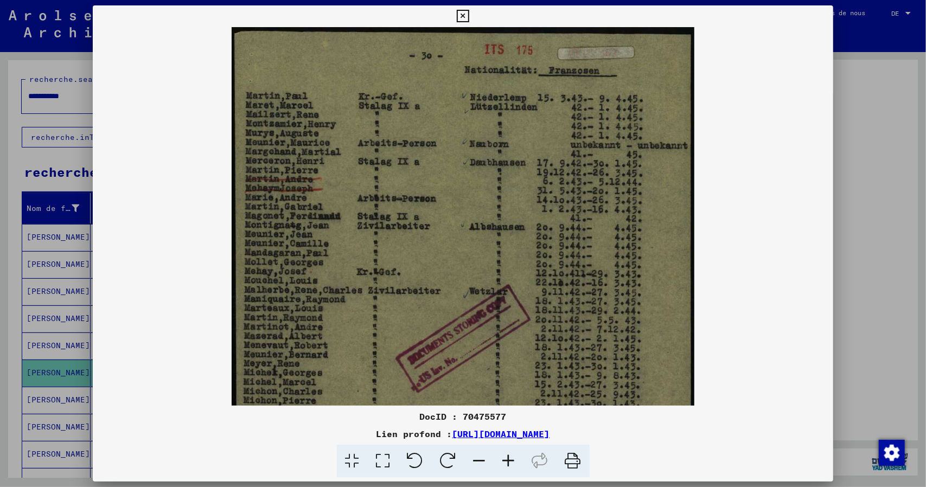
click at [511, 462] on icon at bounding box center [508, 461] width 29 height 33
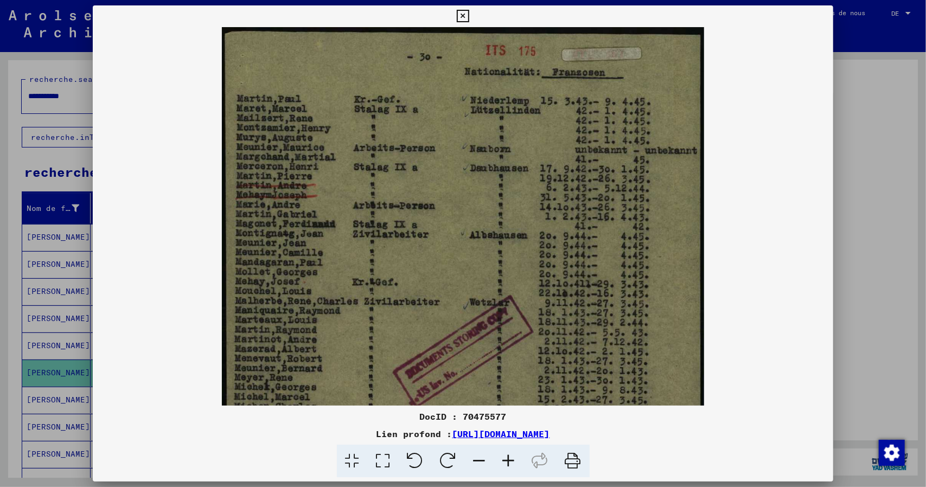
click at [511, 462] on icon at bounding box center [508, 461] width 29 height 33
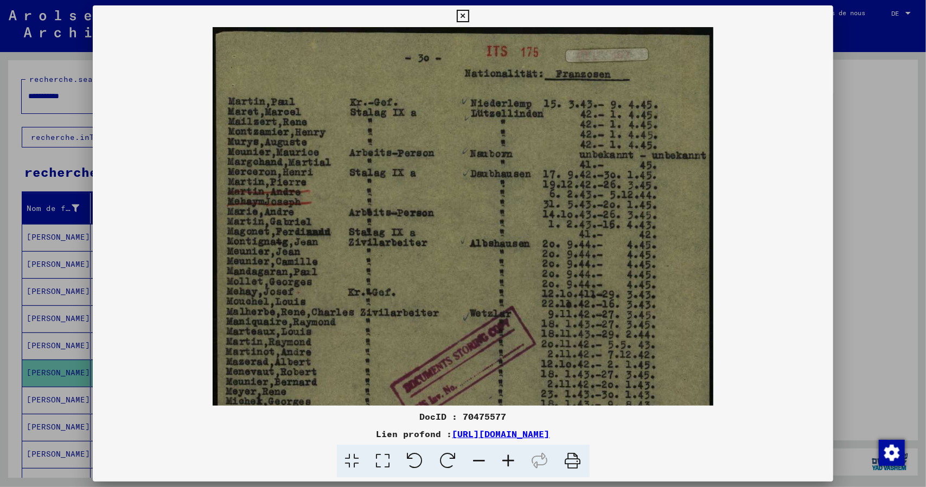
click at [511, 462] on icon at bounding box center [508, 461] width 29 height 33
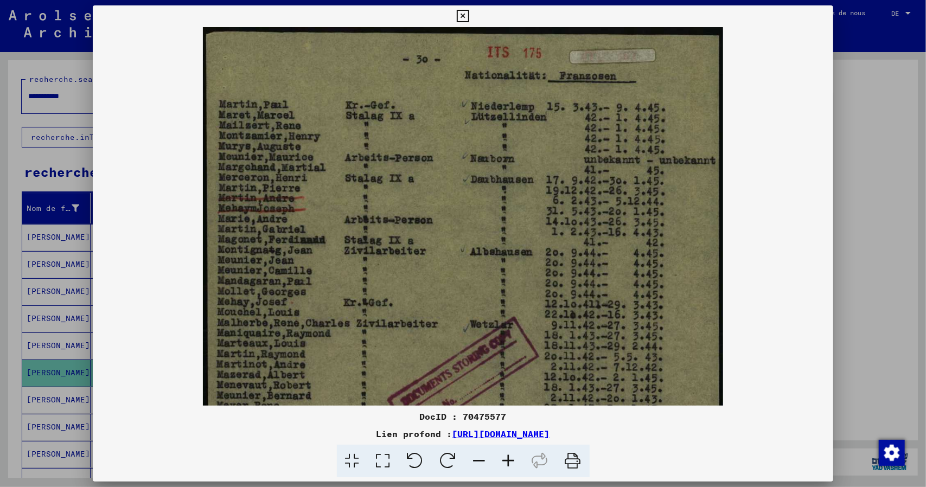
click at [511, 462] on icon at bounding box center [508, 461] width 29 height 33
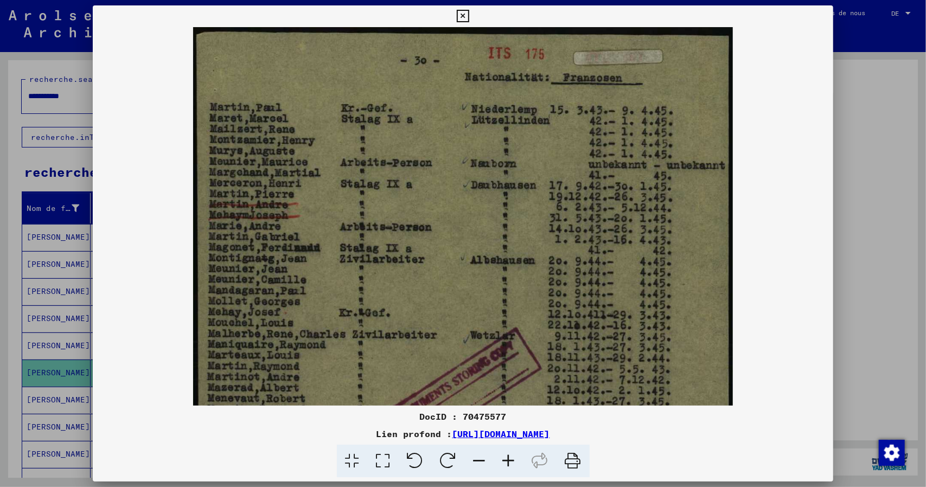
click at [511, 462] on icon at bounding box center [508, 461] width 29 height 33
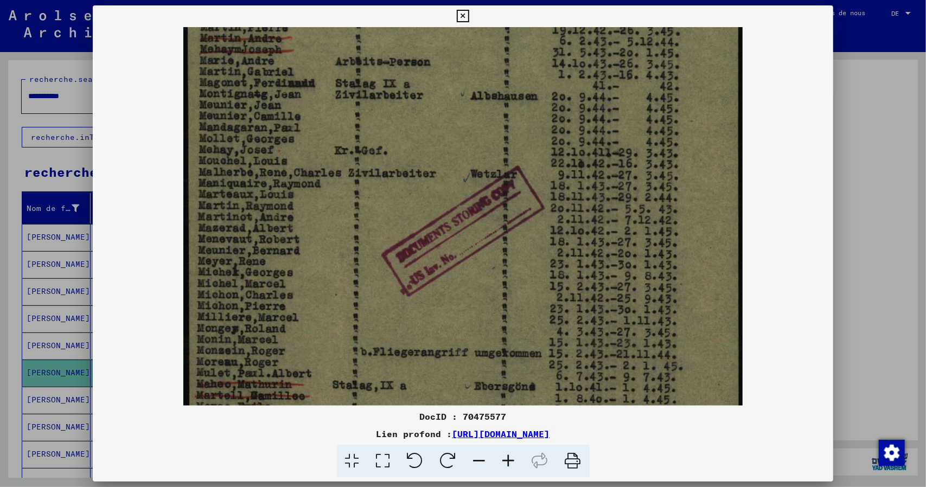
drag, startPoint x: 552, startPoint y: 277, endPoint x: 553, endPoint y: 28, distance: 248.9
click at [544, 0] on html "**********" at bounding box center [463, 243] width 926 height 487
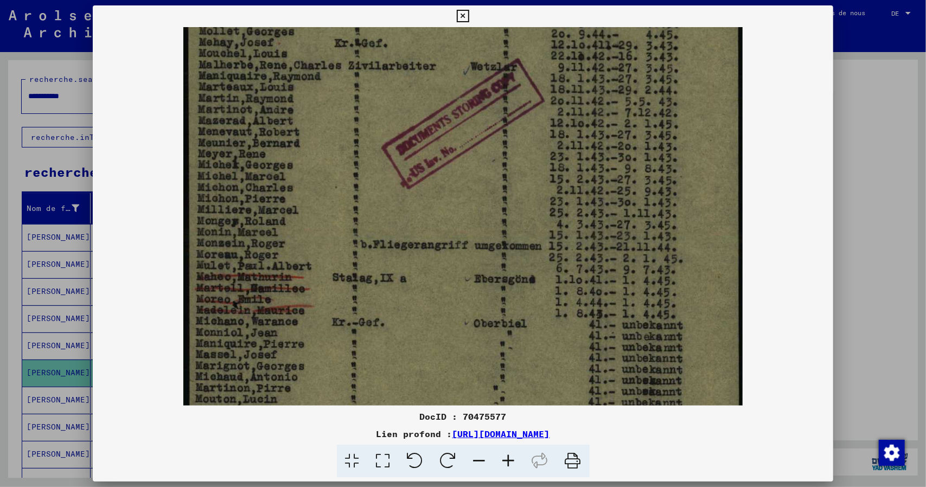
click at [462, 12] on icon at bounding box center [463, 16] width 12 height 13
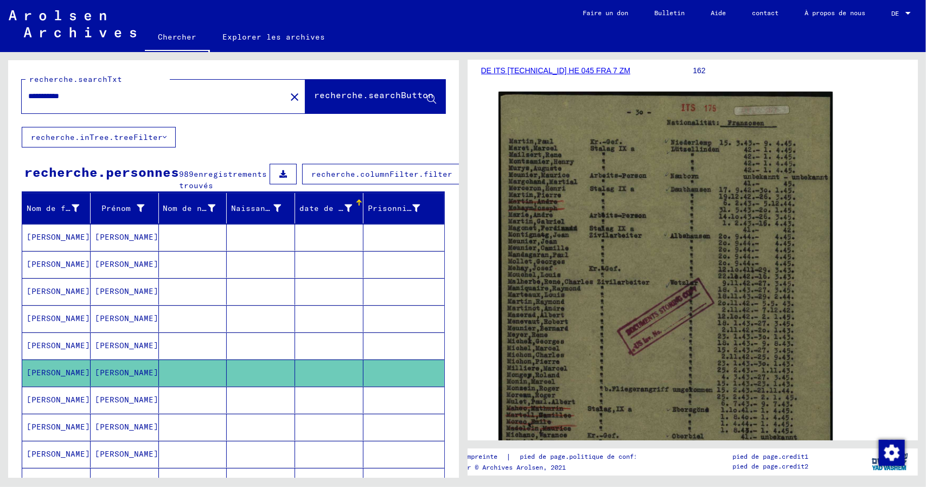
click at [46, 404] on font "[PERSON_NAME]" at bounding box center [58, 400] width 63 height 10
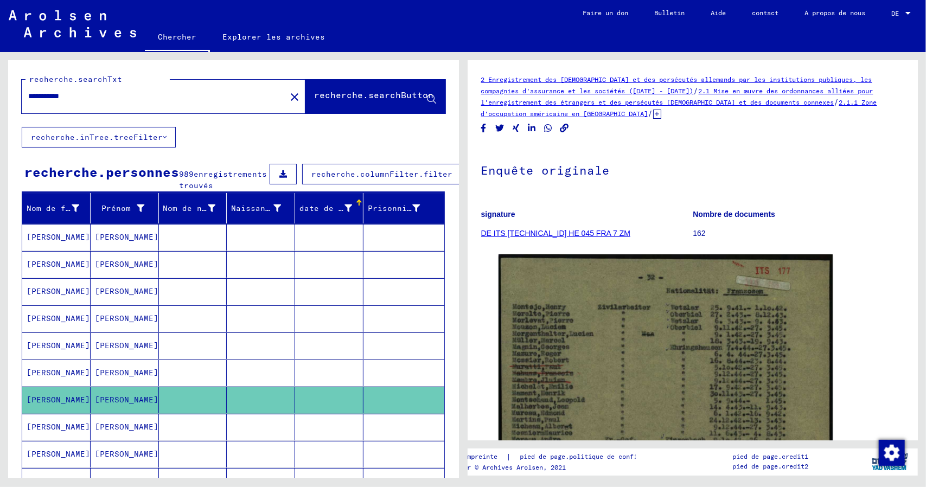
click at [39, 435] on icon at bounding box center [44, 443] width 27 height 43
click at [43, 435] on icon at bounding box center [44, 443] width 27 height 43
click at [50, 434] on icon at bounding box center [44, 443] width 27 height 43
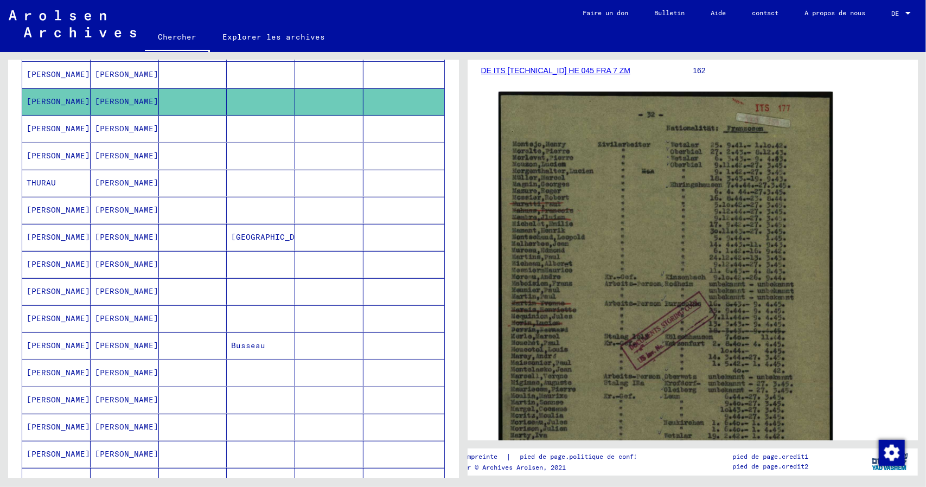
scroll to position [325, 0]
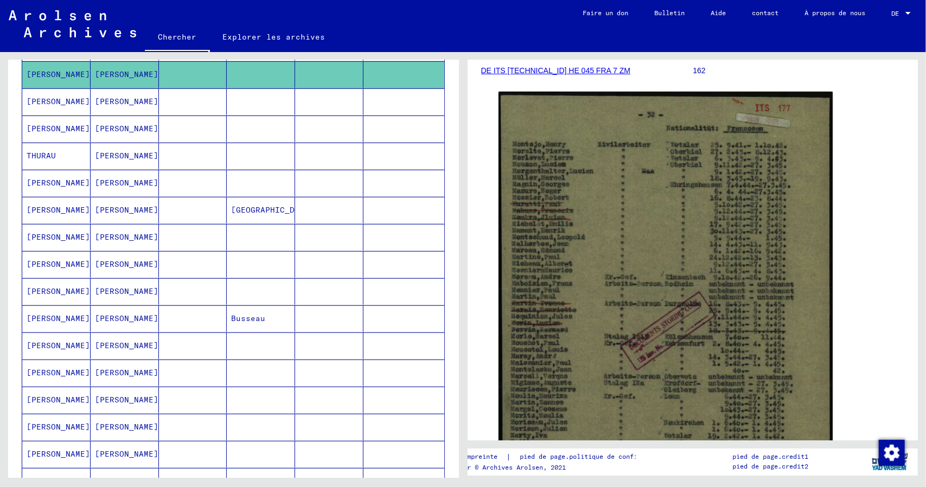
click at [36, 106] on font "[PERSON_NAME]" at bounding box center [58, 102] width 63 height 10
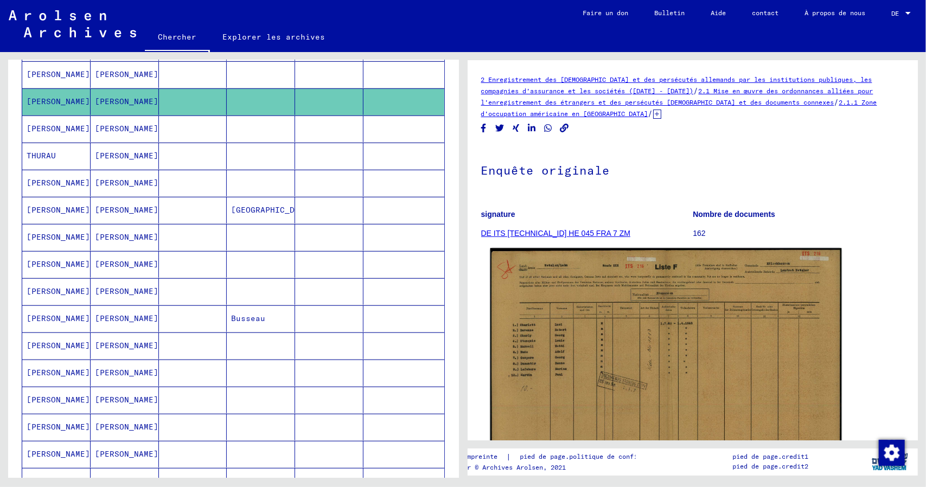
click at [626, 321] on img at bounding box center [665, 375] width 351 height 254
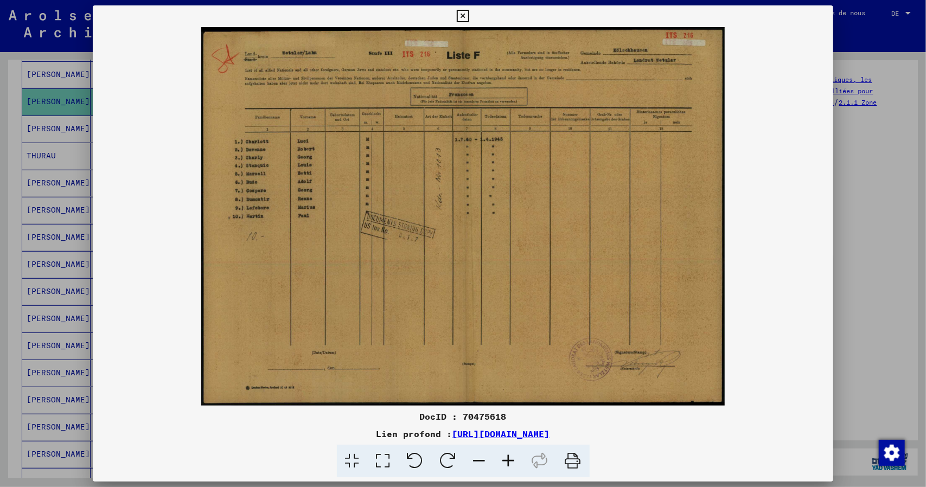
click at [460, 16] on icon at bounding box center [463, 16] width 12 height 13
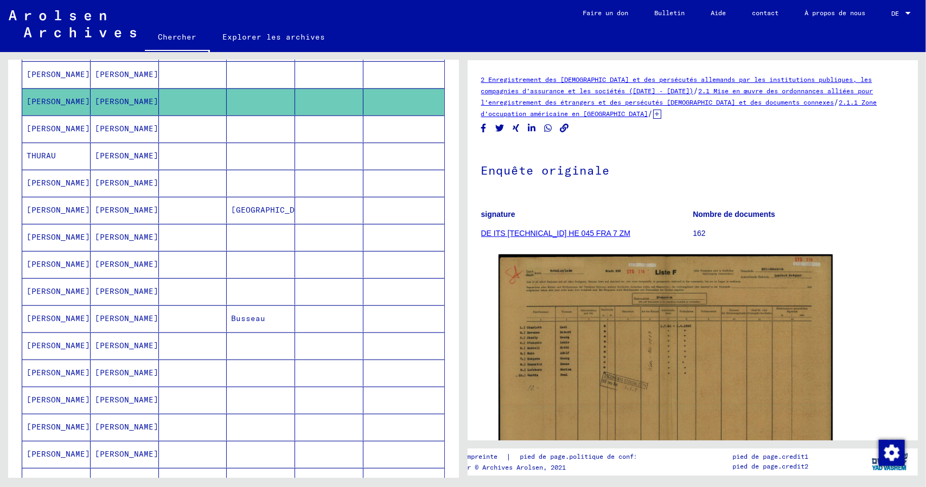
click at [50, 133] on font "[PERSON_NAME]" at bounding box center [58, 129] width 63 height 10
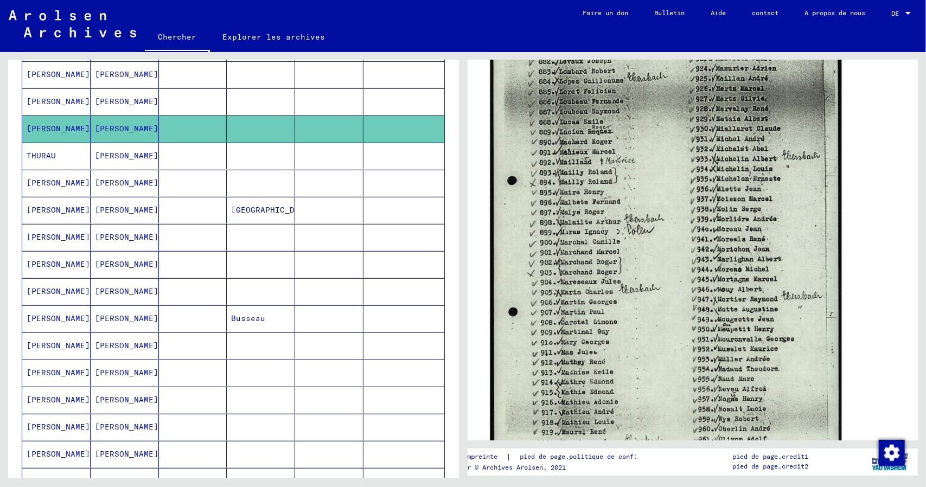
scroll to position [488, 0]
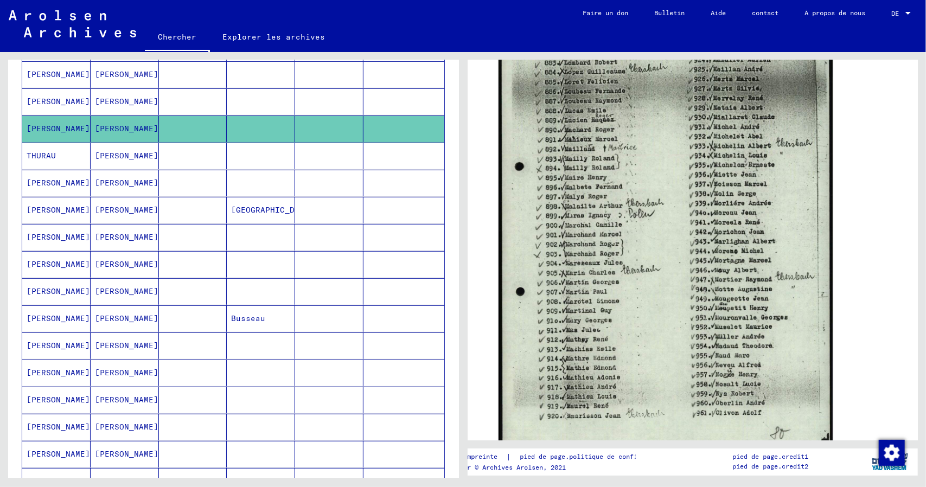
click at [54, 188] on font "[PERSON_NAME]" at bounding box center [58, 183] width 63 height 10
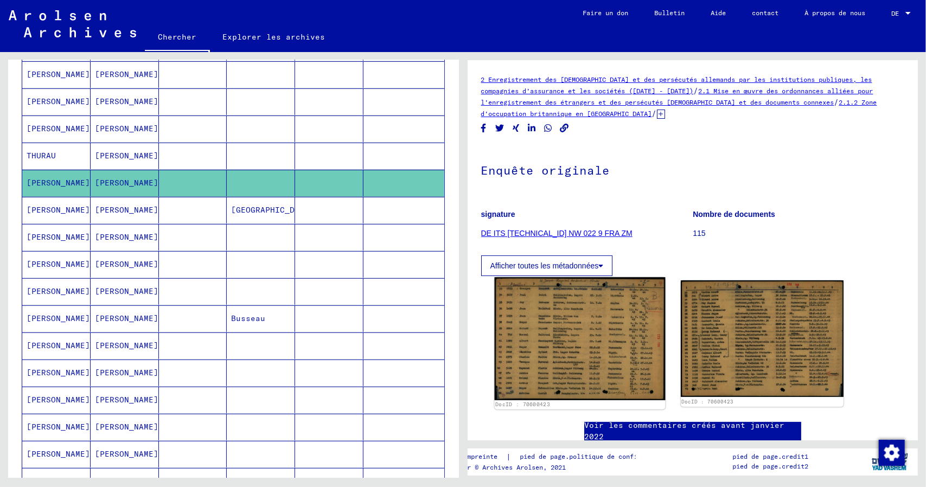
click at [566, 343] on img at bounding box center [579, 338] width 171 height 123
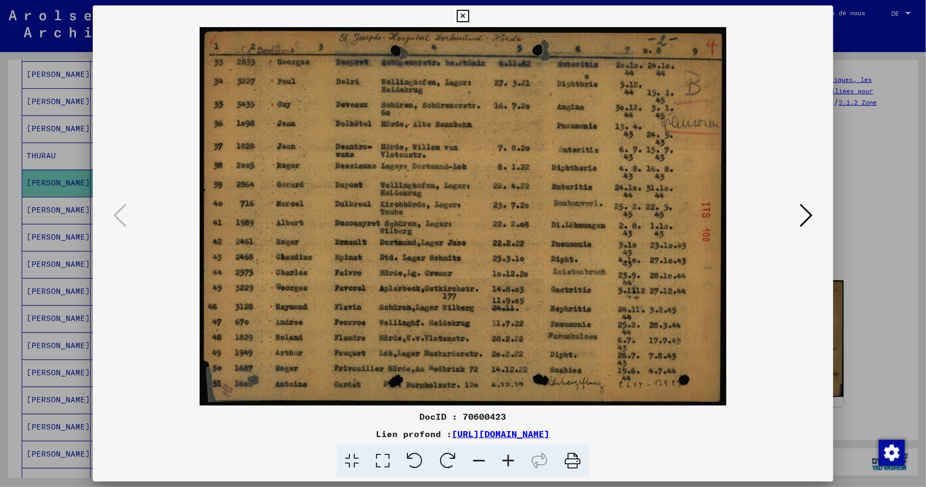
click at [814, 214] on button at bounding box center [806, 216] width 20 height 31
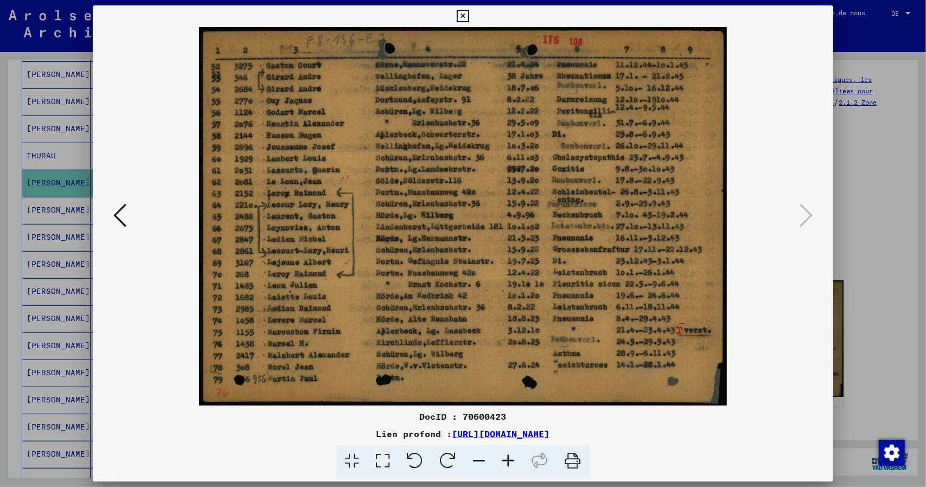
click at [462, 16] on icon at bounding box center [463, 16] width 12 height 13
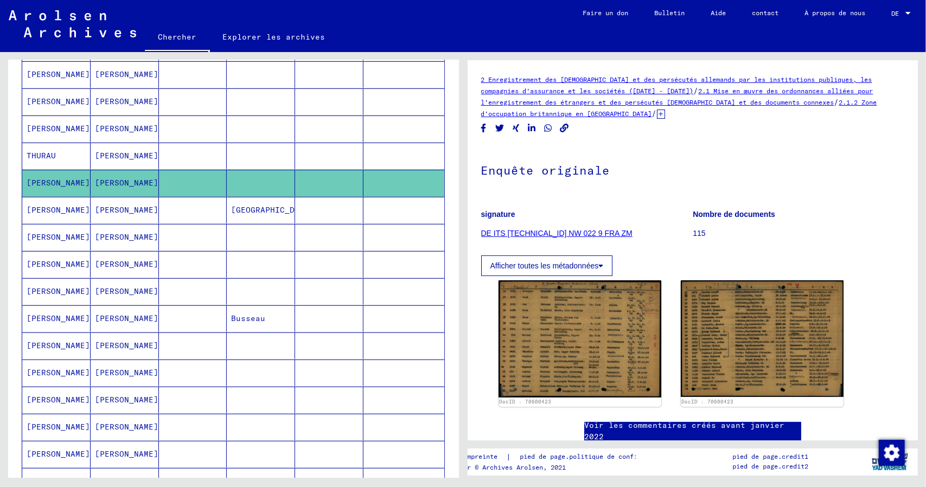
click at [31, 215] on font "[PERSON_NAME]" at bounding box center [58, 210] width 63 height 10
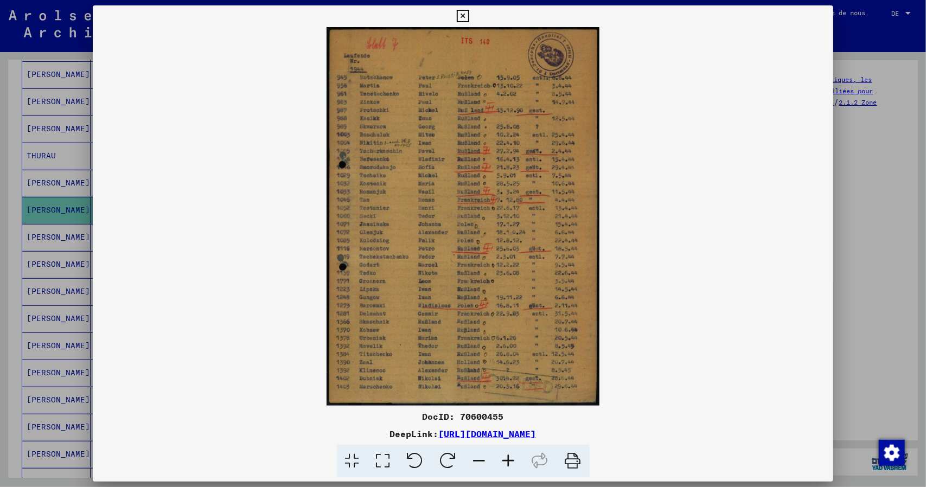
click at [509, 467] on icon at bounding box center [508, 461] width 29 height 33
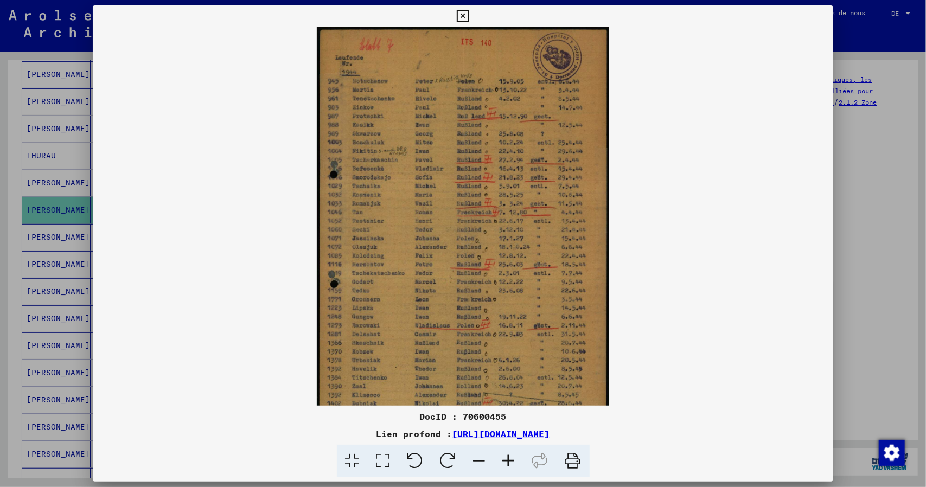
click at [509, 467] on icon at bounding box center [508, 461] width 29 height 33
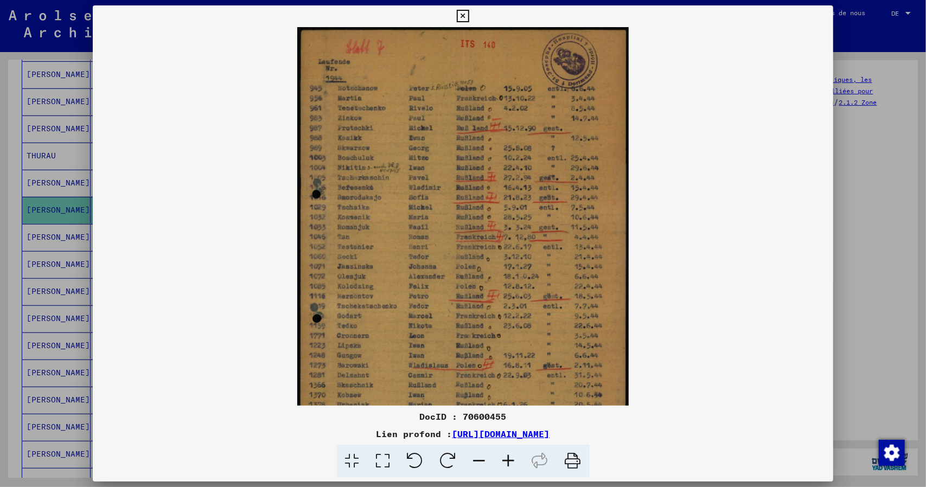
click at [509, 467] on icon at bounding box center [508, 461] width 29 height 33
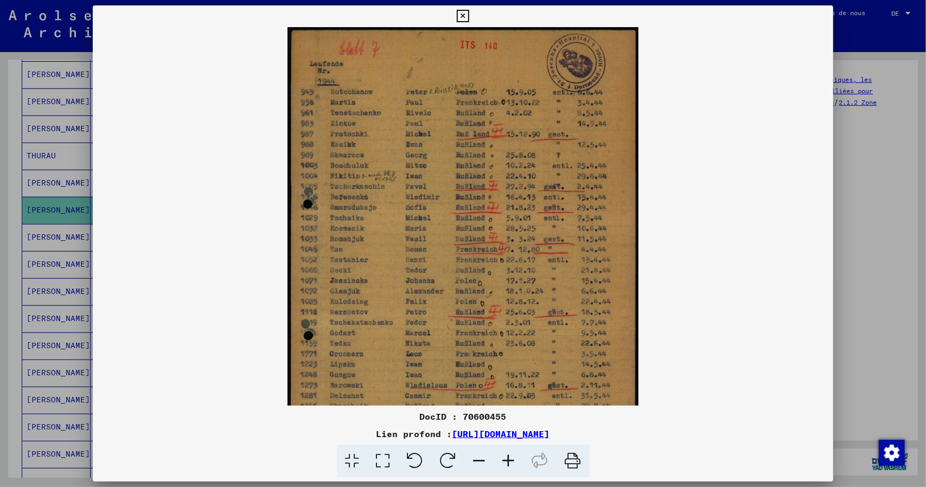
click at [509, 467] on icon at bounding box center [508, 461] width 29 height 33
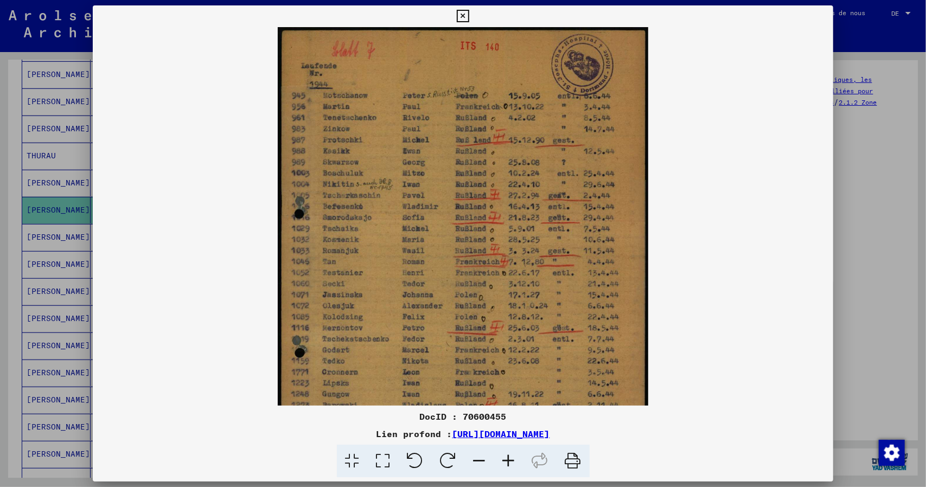
click at [509, 467] on icon at bounding box center [508, 461] width 29 height 33
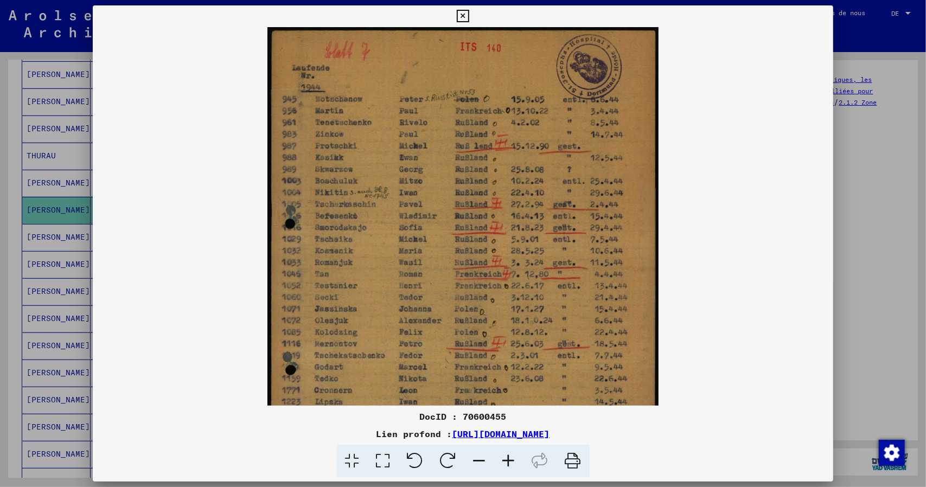
click at [509, 467] on icon at bounding box center [508, 461] width 29 height 33
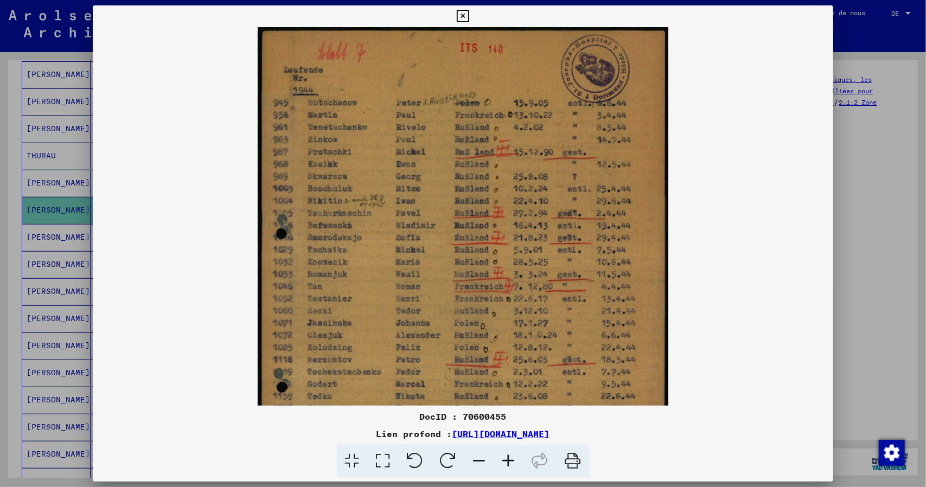
click at [509, 467] on icon at bounding box center [508, 461] width 29 height 33
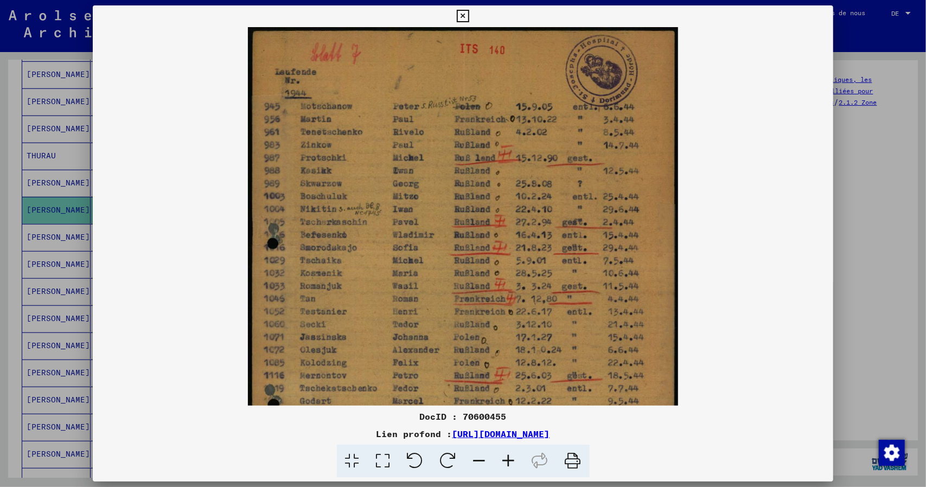
click at [509, 467] on icon at bounding box center [508, 461] width 29 height 33
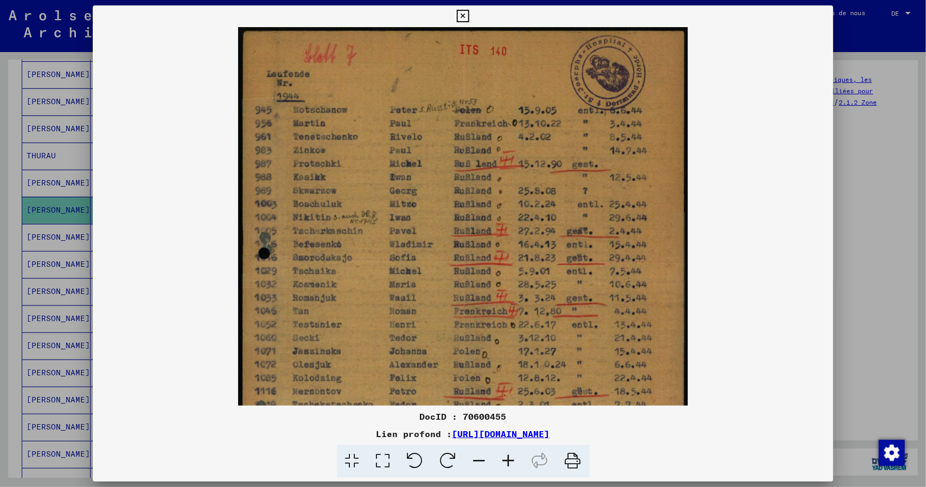
click at [509, 467] on icon at bounding box center [508, 461] width 29 height 33
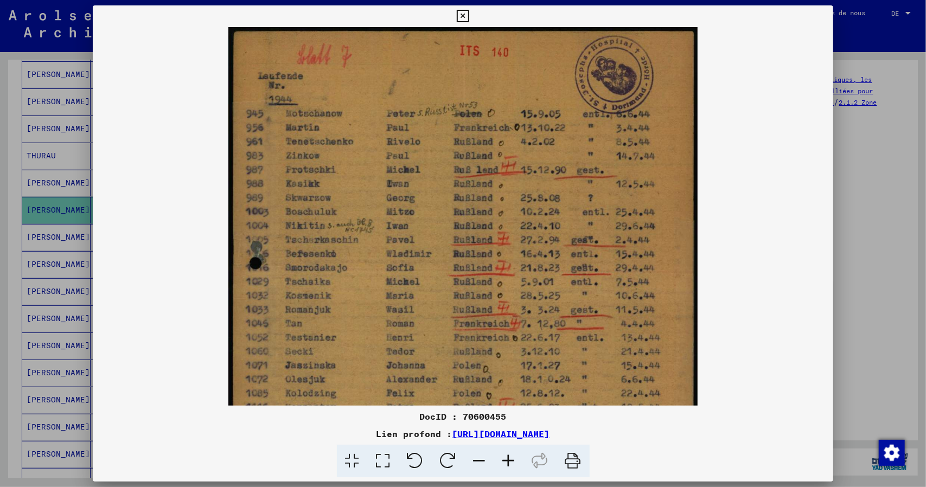
click at [461, 16] on icon at bounding box center [463, 16] width 12 height 13
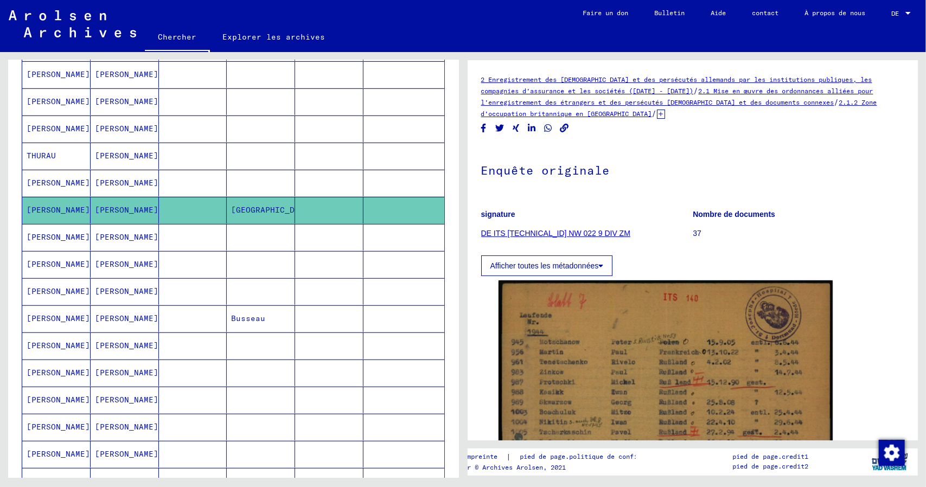
click at [38, 243] on font "[PERSON_NAME]" at bounding box center [58, 237] width 63 height 11
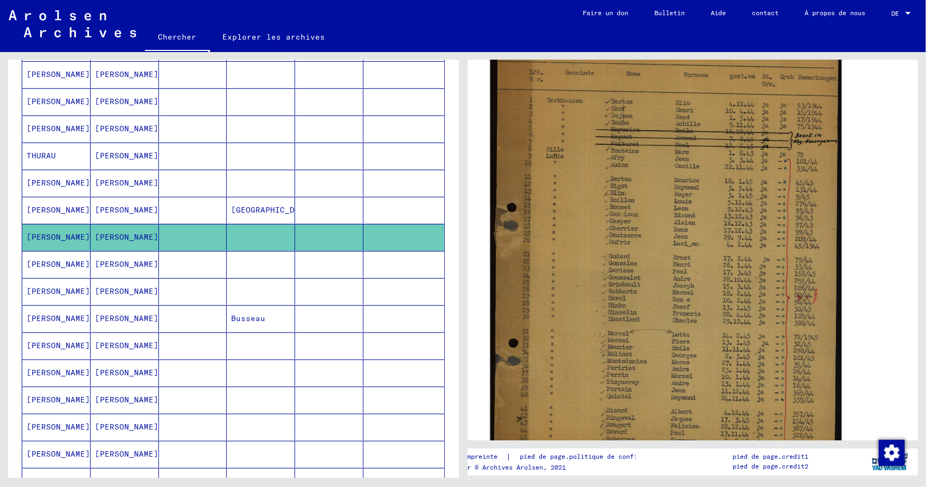
scroll to position [325, 0]
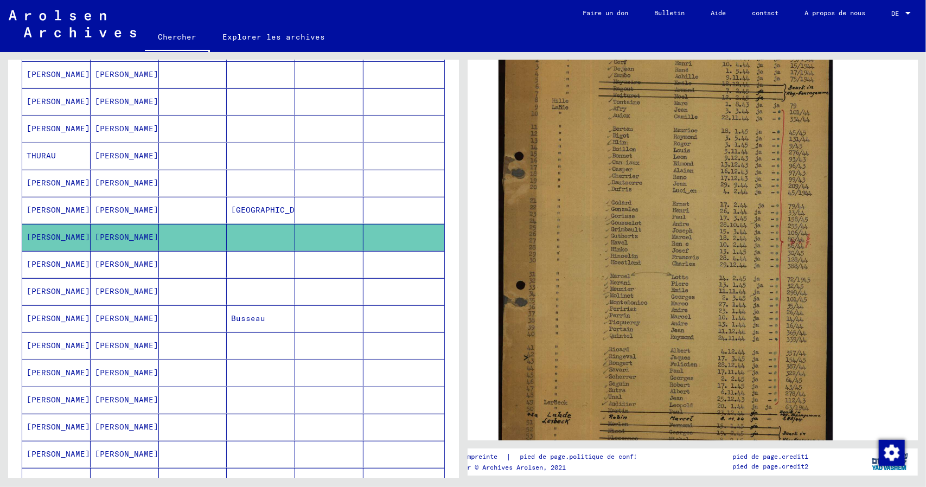
click at [52, 265] on mat-cell "[PERSON_NAME]" at bounding box center [56, 264] width 68 height 27
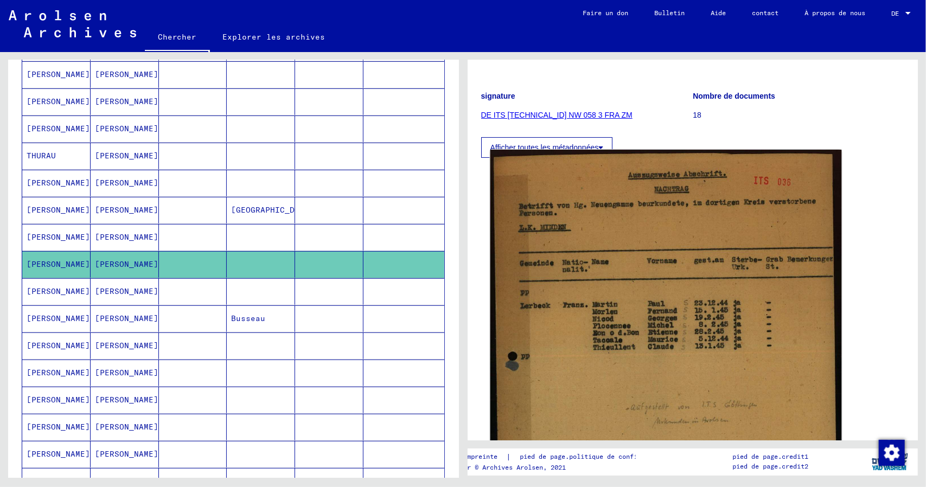
scroll to position [217, 0]
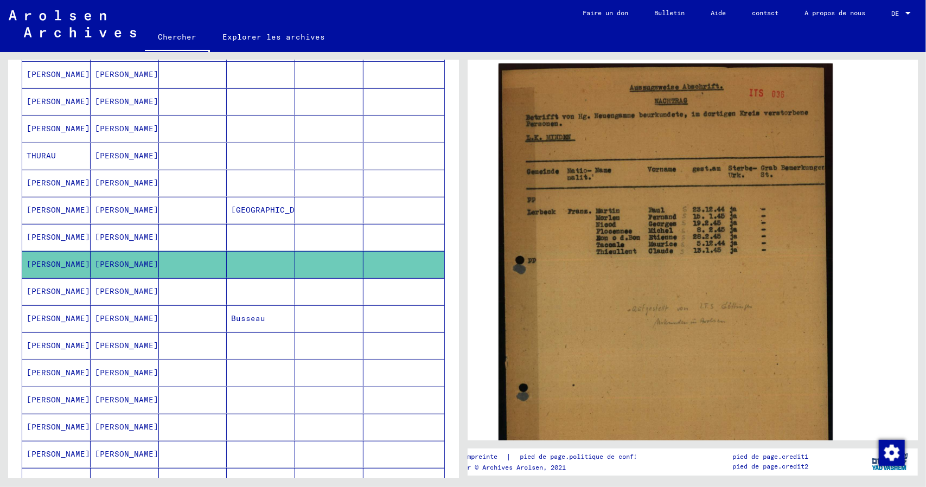
click at [55, 295] on mat-cell "[PERSON_NAME]" at bounding box center [56, 291] width 68 height 27
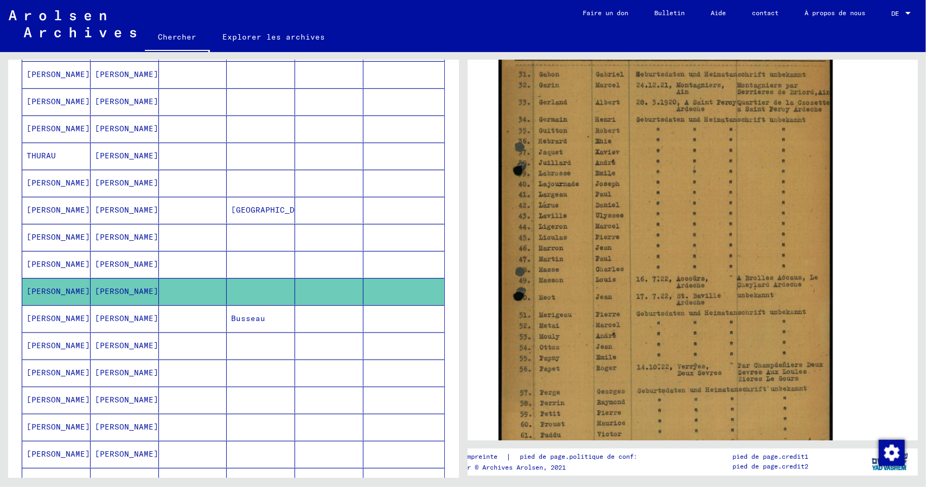
scroll to position [217, 0]
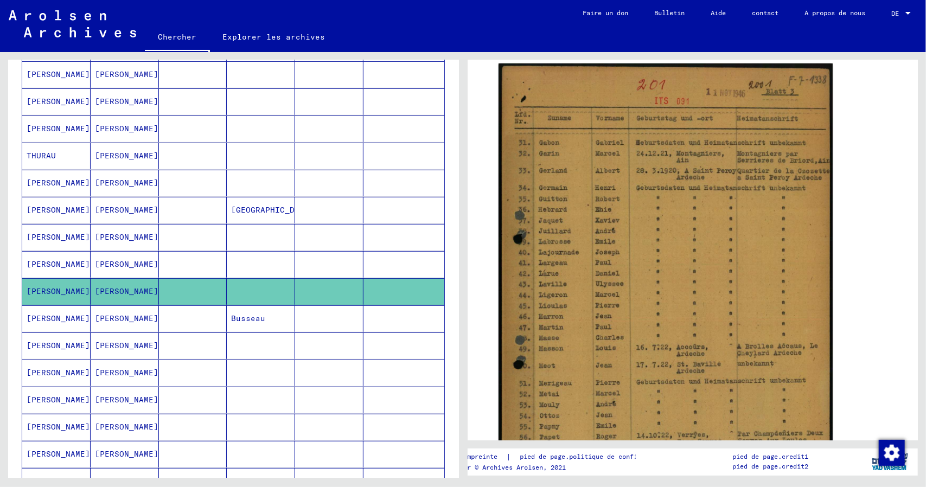
click at [81, 326] on mat-cell "[PERSON_NAME]" at bounding box center [56, 318] width 68 height 27
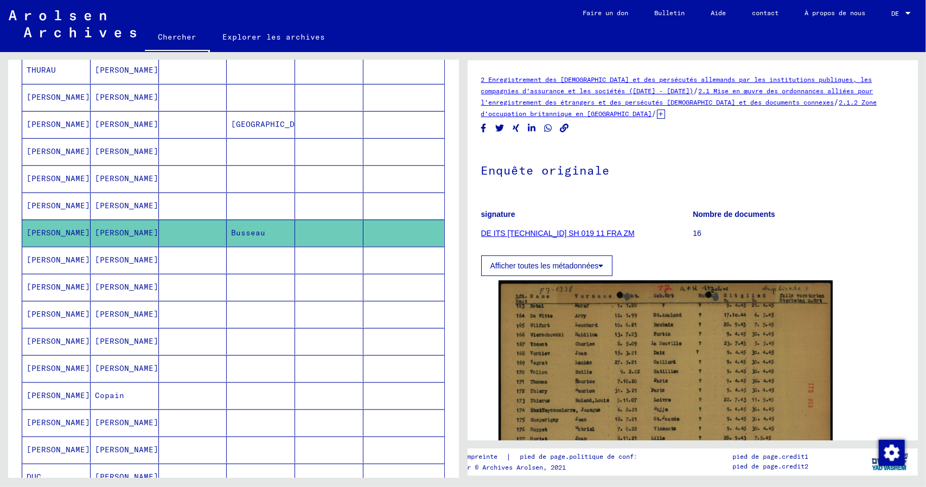
scroll to position [434, 0]
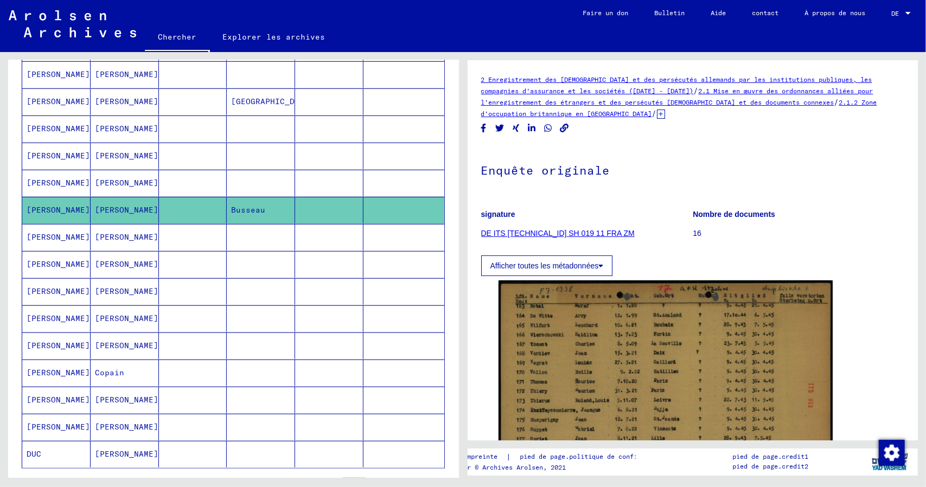
click at [55, 297] on mat-cell "[PERSON_NAME]" at bounding box center [56, 291] width 68 height 27
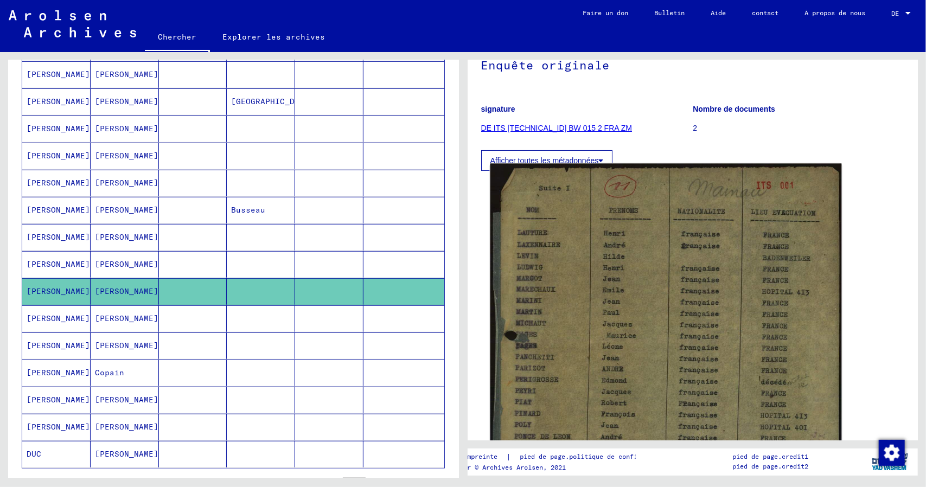
scroll to position [163, 0]
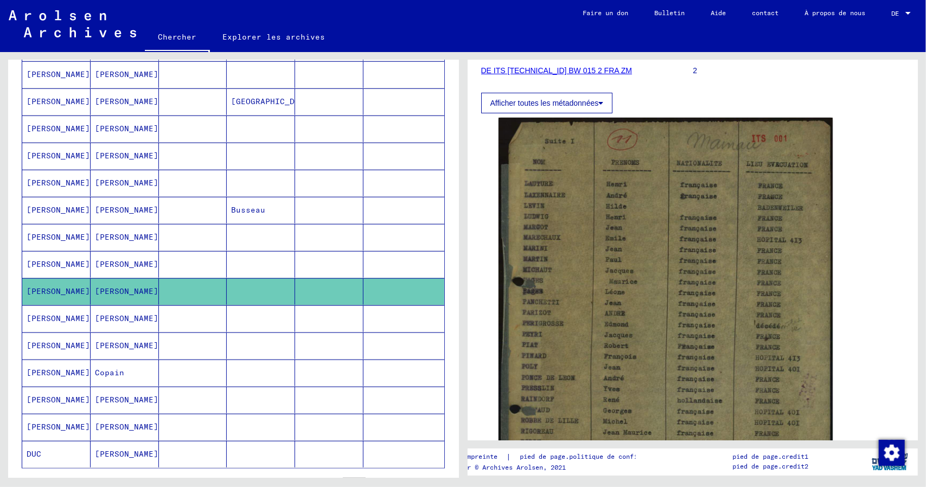
click at [67, 327] on mat-cell "[PERSON_NAME]" at bounding box center [56, 318] width 68 height 27
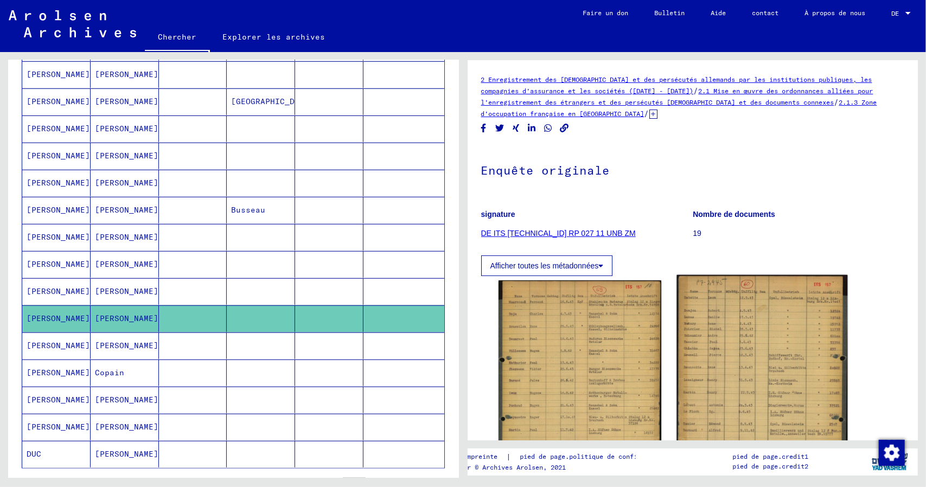
scroll to position [108, 0]
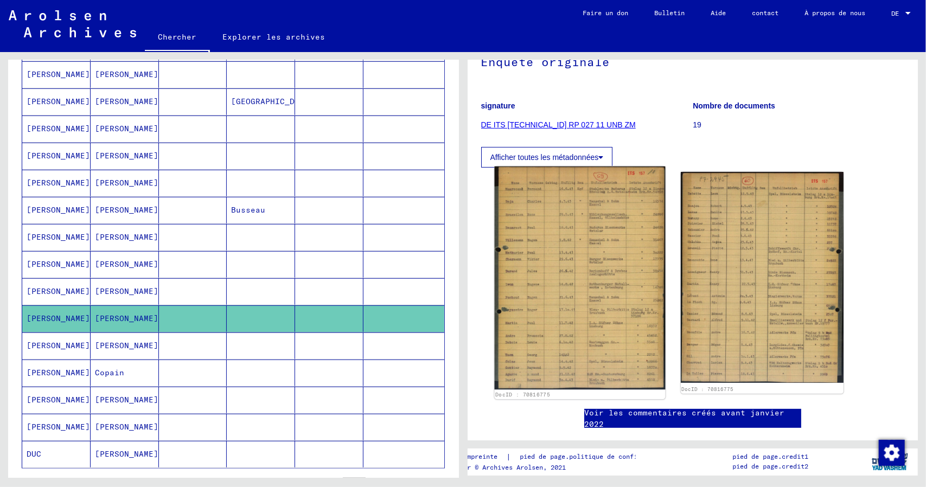
click at [571, 269] on img at bounding box center [579, 277] width 171 height 223
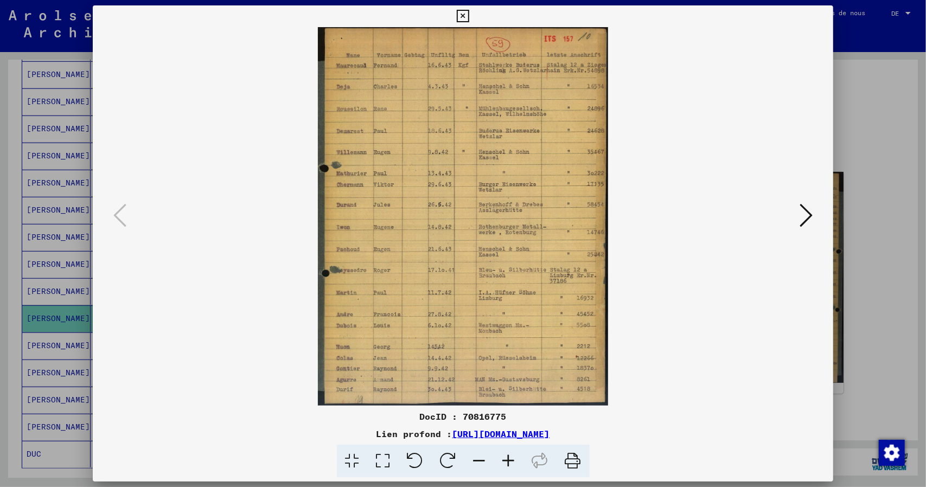
click at [507, 464] on icon at bounding box center [508, 461] width 29 height 33
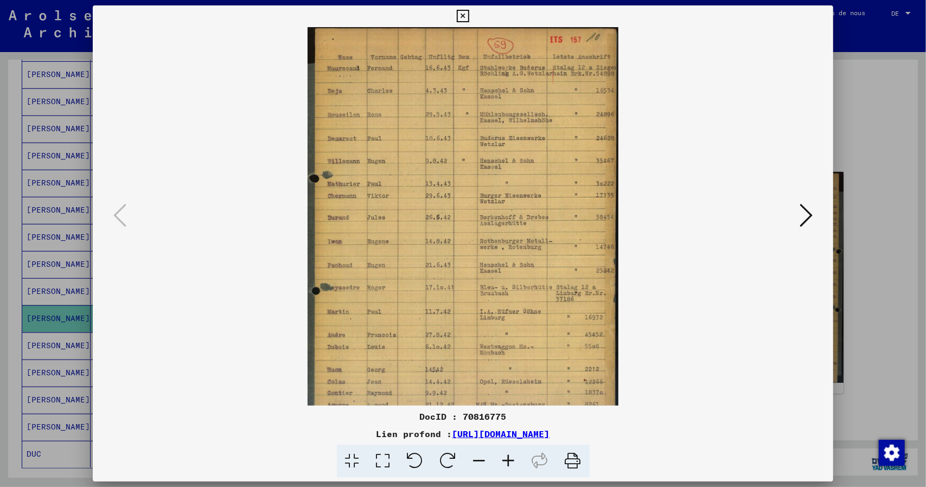
click at [507, 464] on icon at bounding box center [508, 461] width 29 height 33
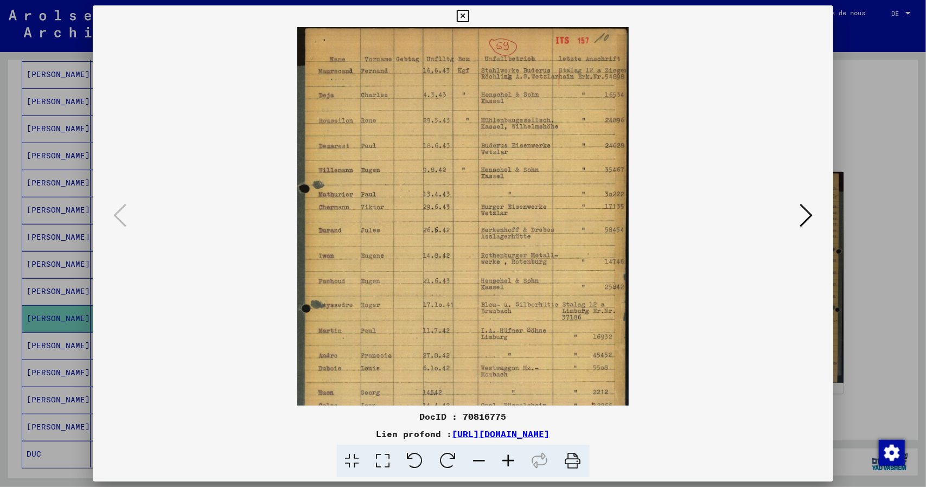
click at [507, 464] on icon at bounding box center [508, 461] width 29 height 33
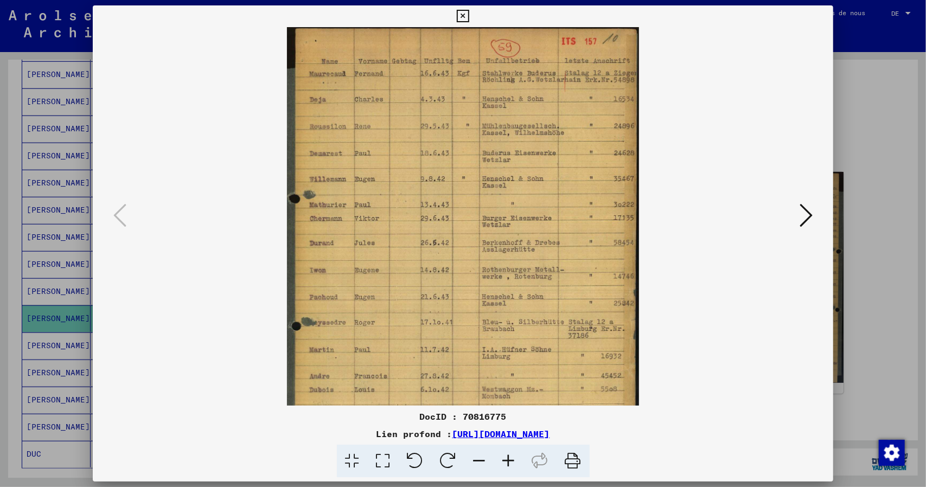
click at [507, 464] on icon at bounding box center [508, 461] width 29 height 33
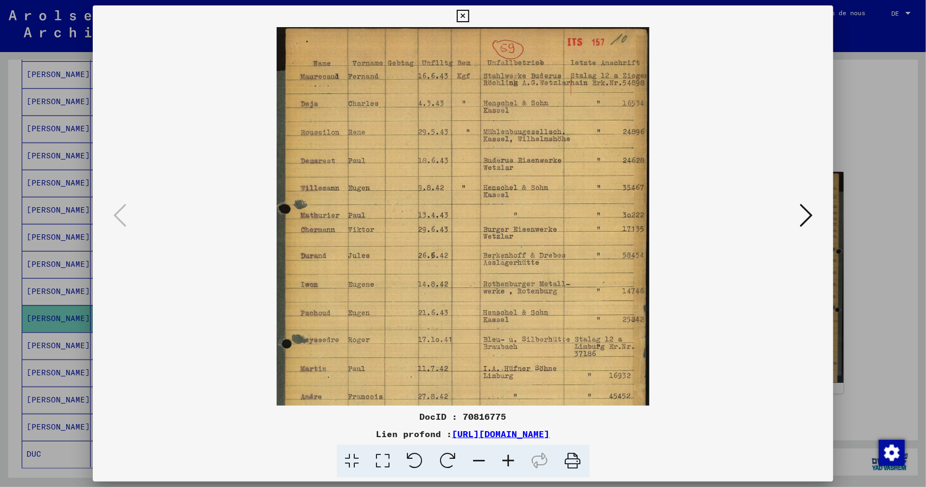
click at [507, 464] on icon at bounding box center [508, 461] width 29 height 33
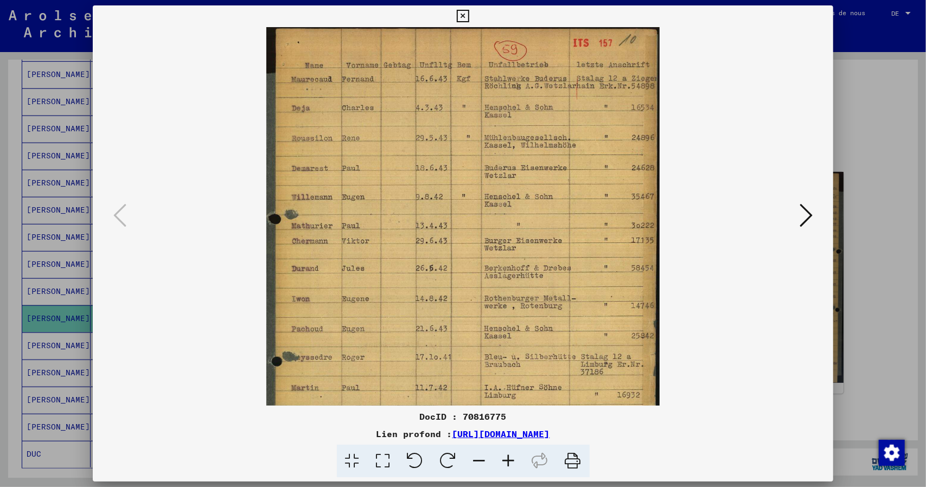
click at [507, 464] on icon at bounding box center [508, 461] width 29 height 33
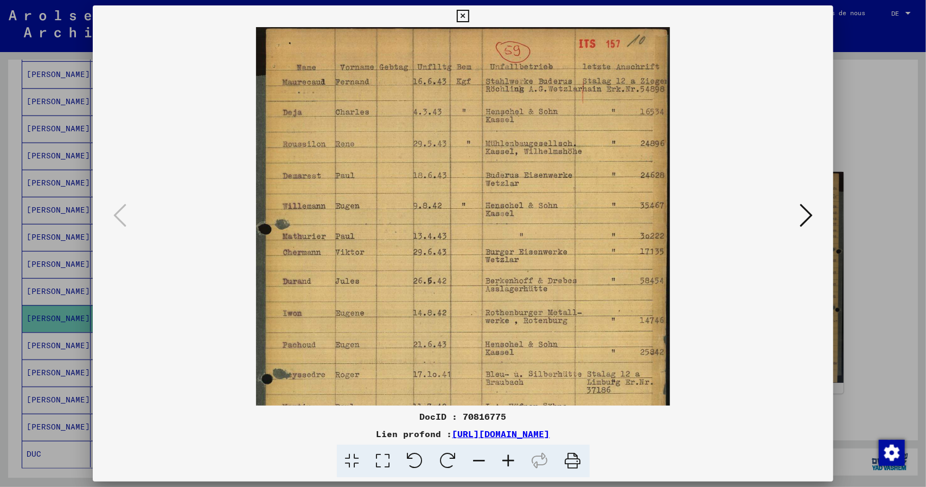
click at [507, 464] on icon at bounding box center [508, 461] width 29 height 33
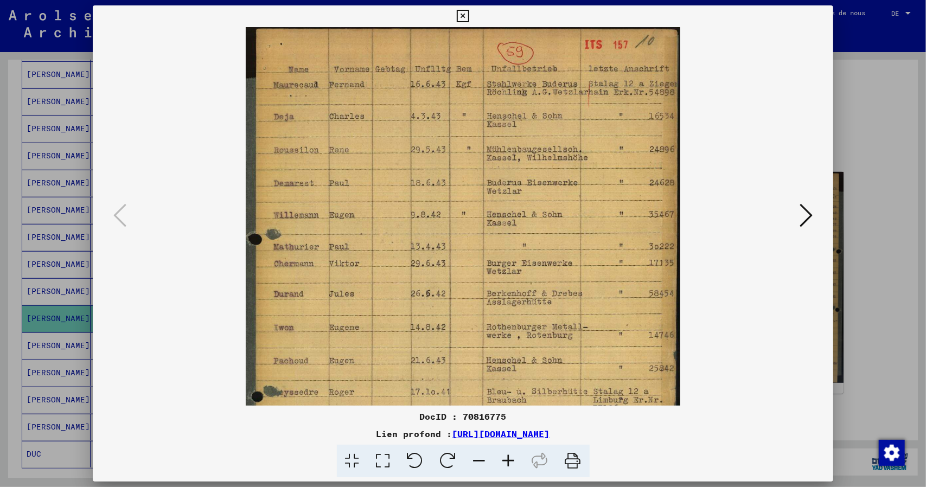
click at [507, 464] on icon at bounding box center [508, 461] width 29 height 33
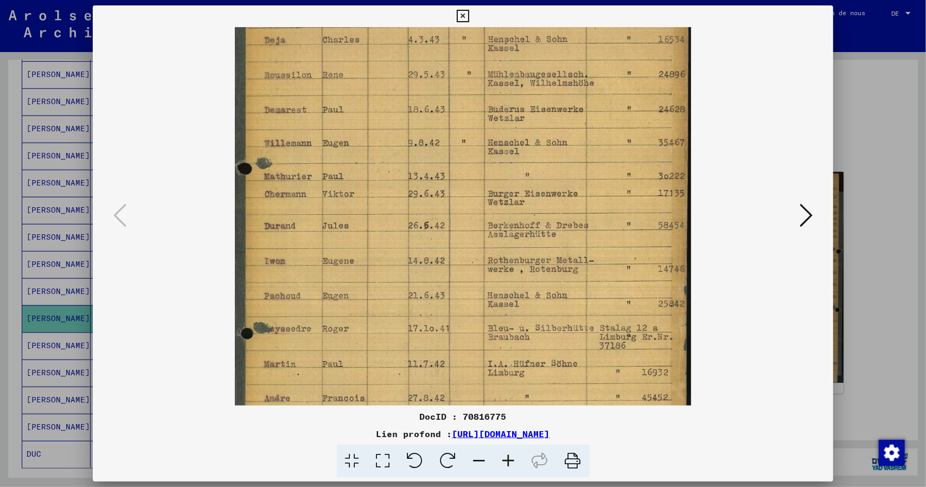
scroll to position [125, 0]
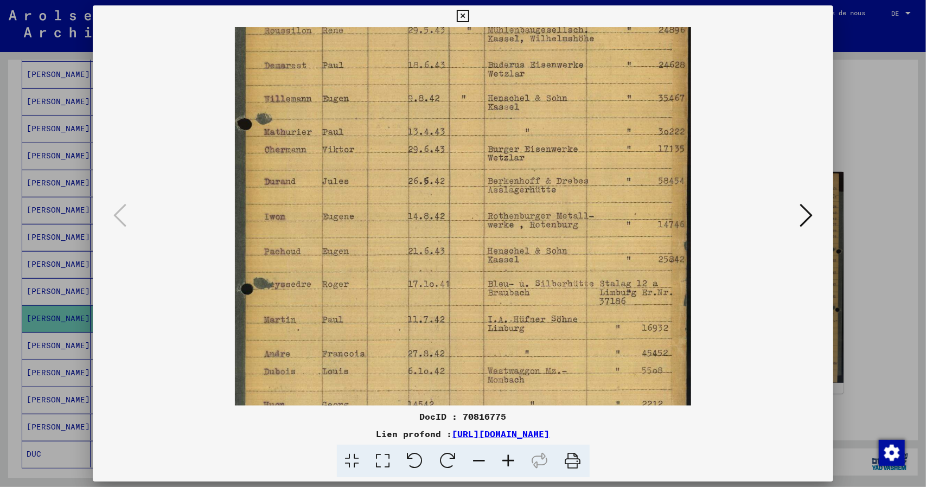
drag, startPoint x: 476, startPoint y: 255, endPoint x: 446, endPoint y: 131, distance: 127.7
click at [446, 131] on img at bounding box center [462, 199] width 455 height 595
drag, startPoint x: 462, startPoint y: 17, endPoint x: 123, endPoint y: 271, distance: 424.2
click at [462, 16] on icon at bounding box center [463, 16] width 12 height 13
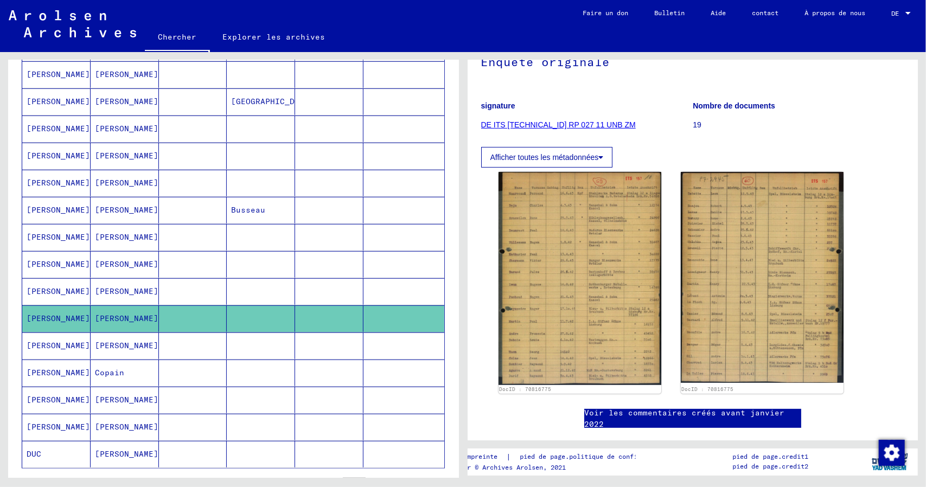
click at [44, 348] on font "[PERSON_NAME]" at bounding box center [58, 345] width 63 height 10
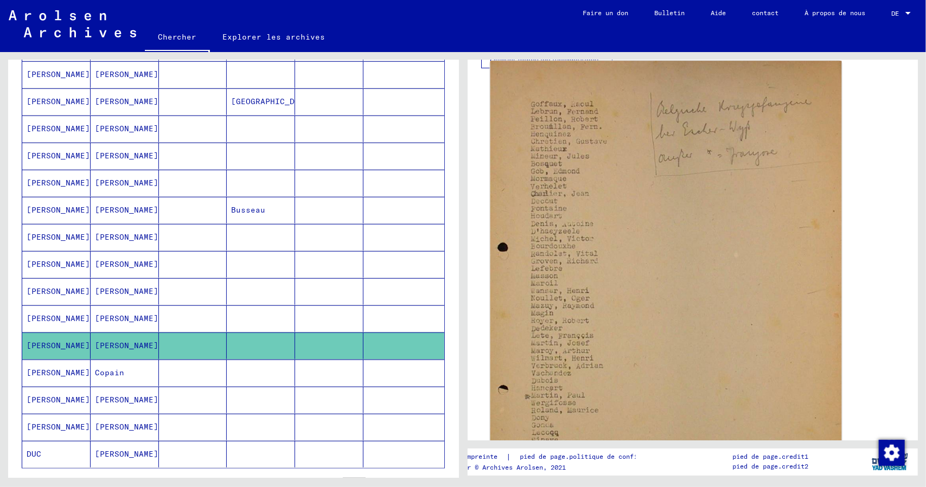
scroll to position [434, 0]
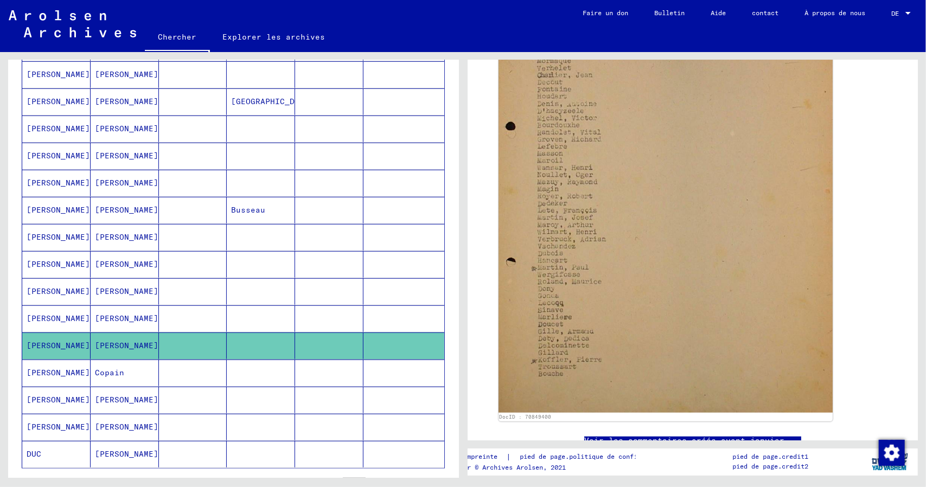
drag, startPoint x: 55, startPoint y: 381, endPoint x: 52, endPoint y: 391, distance: 10.8
click at [54, 385] on mat-cell "[PERSON_NAME]" at bounding box center [56, 372] width 68 height 27
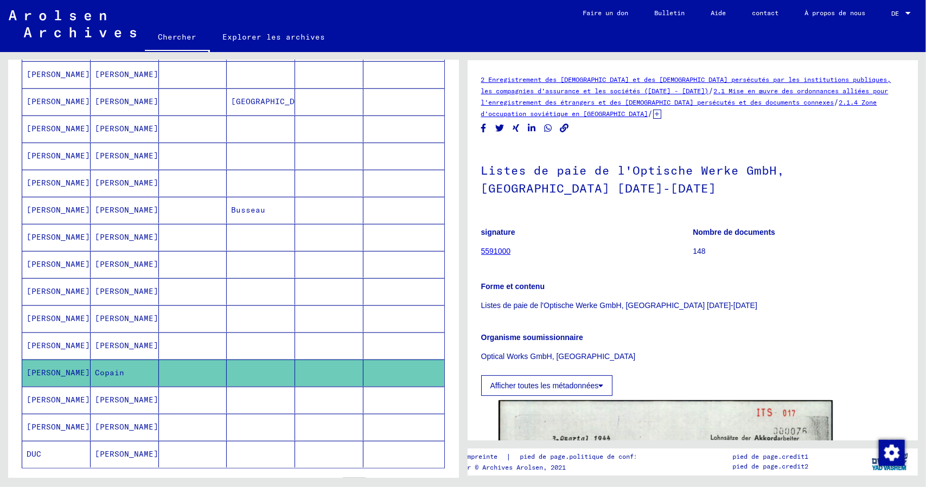
click at [52, 406] on font "[PERSON_NAME]" at bounding box center [58, 399] width 63 height 11
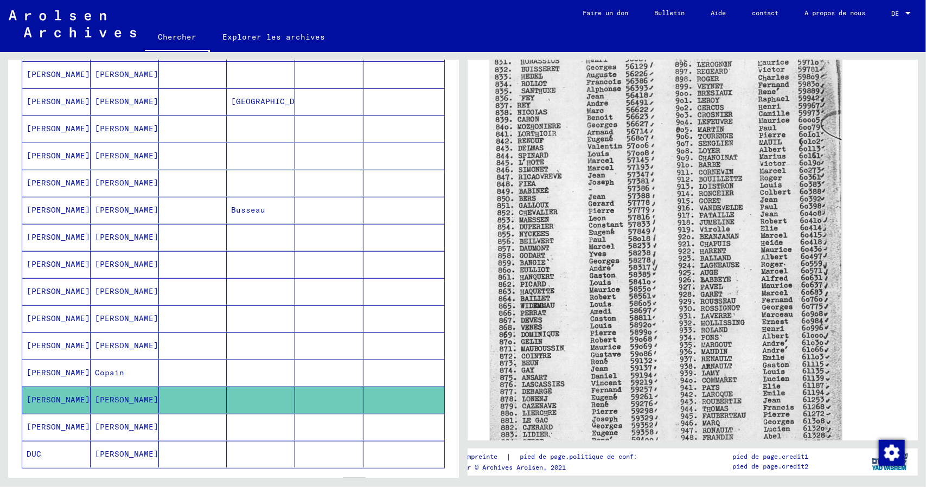
scroll to position [217, 0]
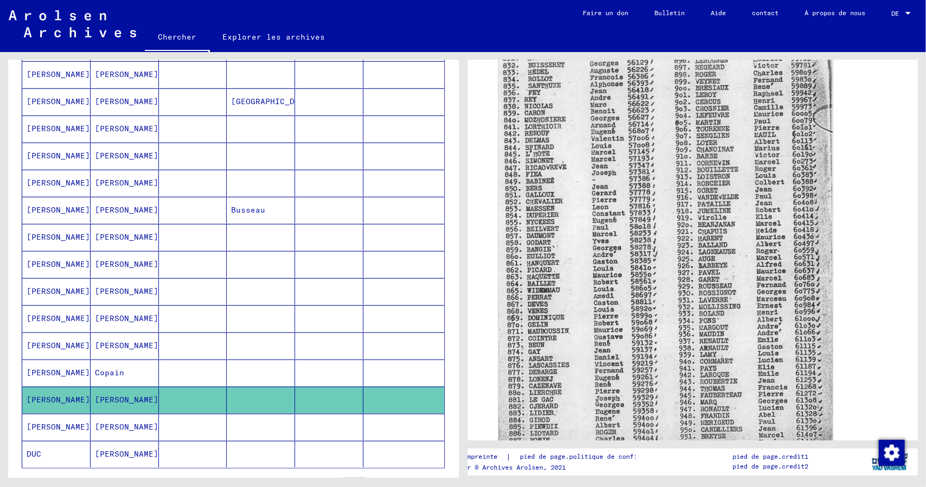
click at [150, 431] on mat-cell "[PERSON_NAME]" at bounding box center [125, 427] width 68 height 27
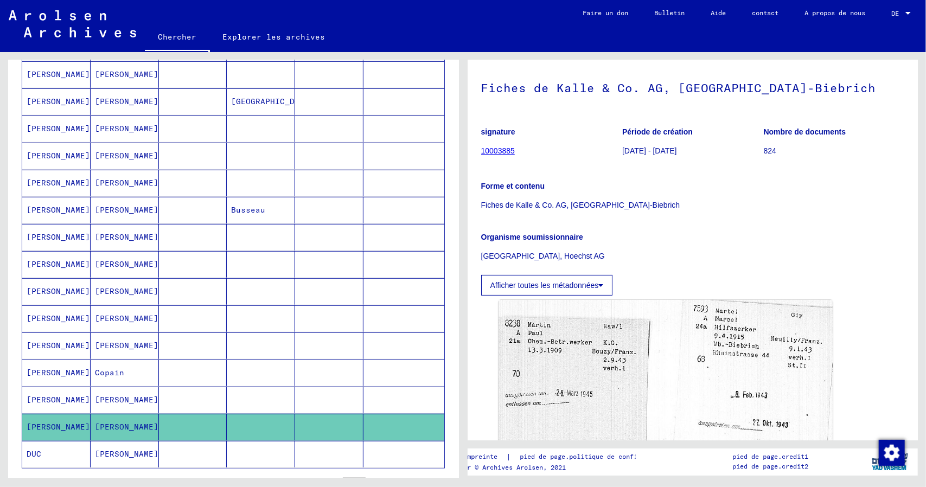
scroll to position [108, 0]
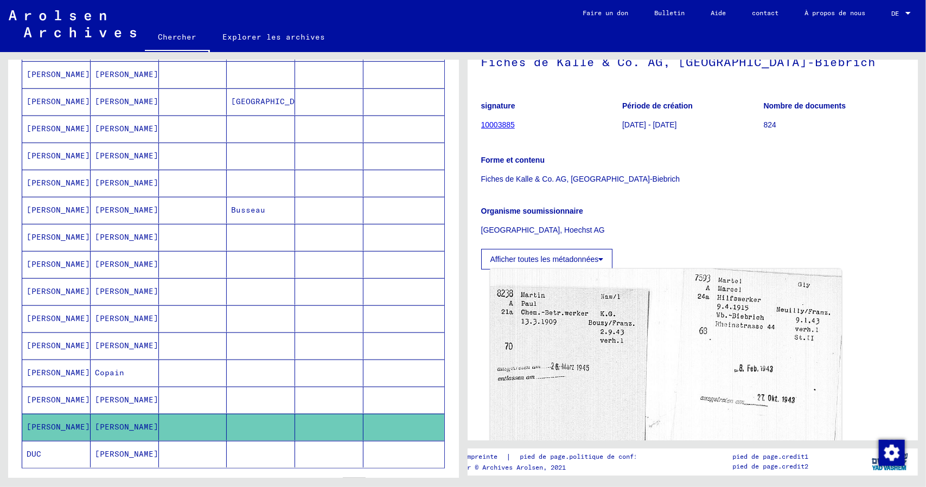
click at [587, 352] on img at bounding box center [665, 370] width 351 height 203
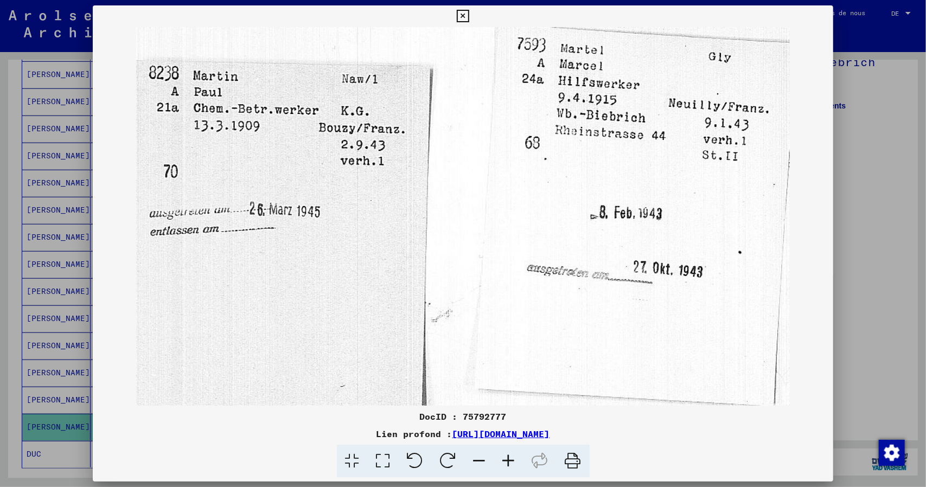
click at [464, 17] on icon at bounding box center [463, 16] width 12 height 13
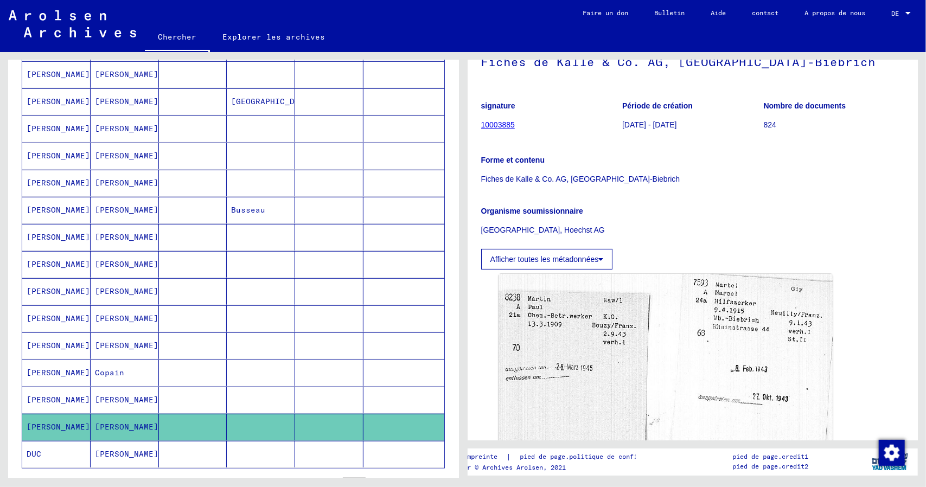
scroll to position [596, 0]
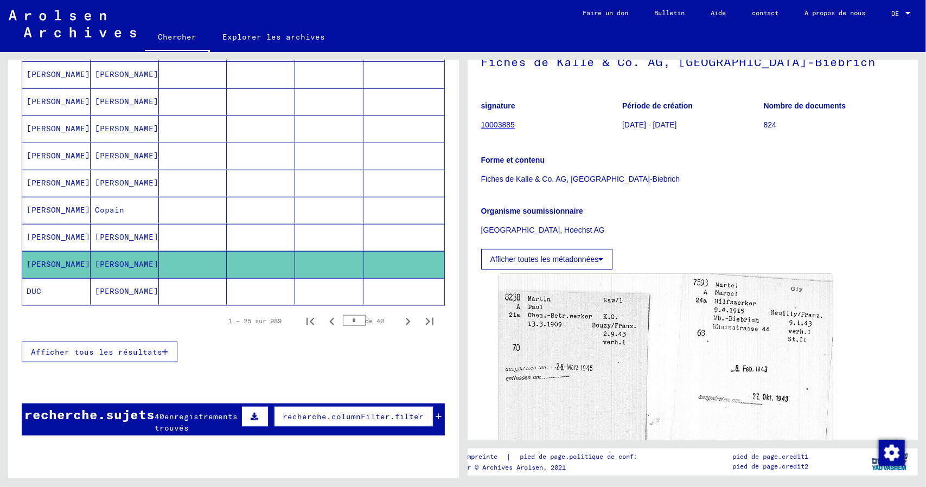
click at [406, 322] on icon "Page suivante" at bounding box center [408, 322] width 5 height 8
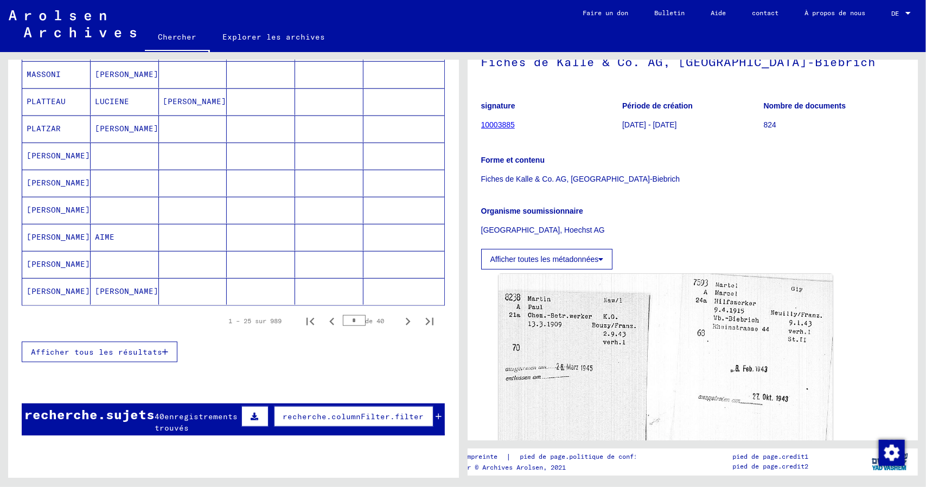
scroll to position [0, 0]
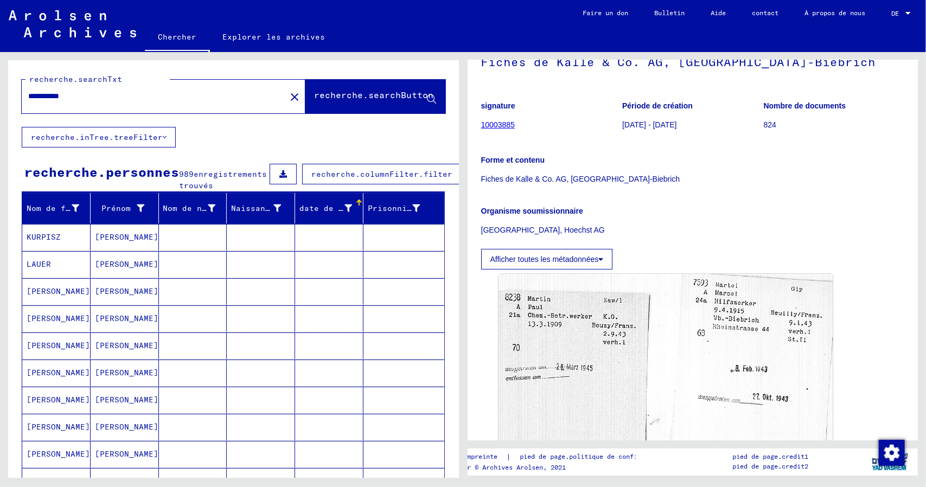
click at [47, 350] on font "[PERSON_NAME]" at bounding box center [58, 345] width 63 height 10
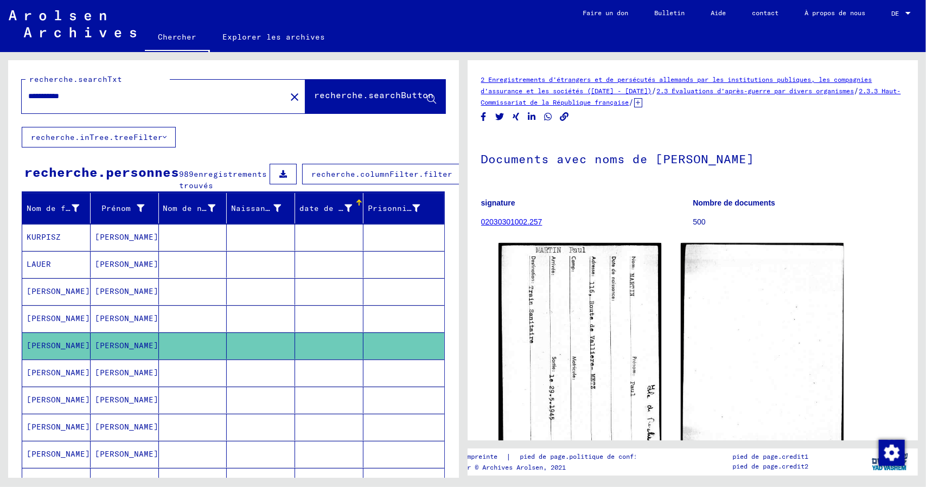
click at [87, 385] on mat-cell "[PERSON_NAME]" at bounding box center [56, 372] width 68 height 27
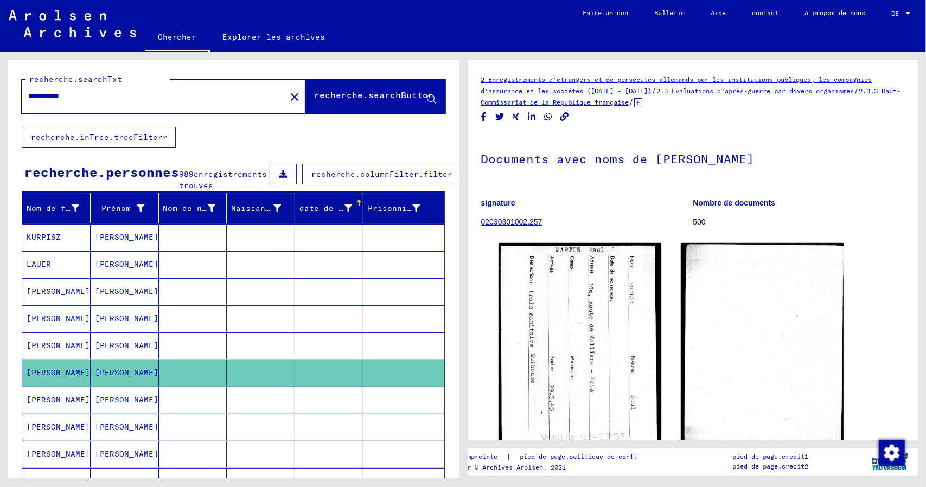
click at [103, 406] on font "[PERSON_NAME]" at bounding box center [126, 399] width 63 height 11
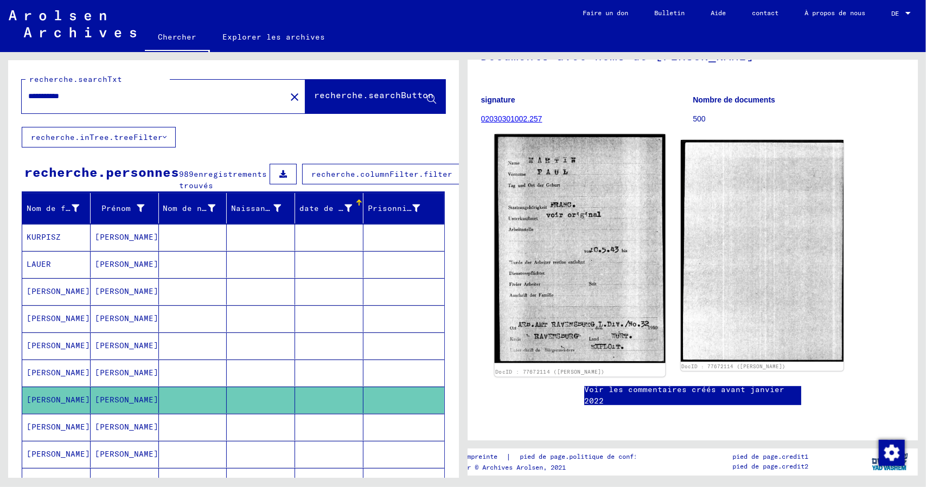
scroll to position [108, 0]
click at [596, 335] on img at bounding box center [579, 248] width 171 height 229
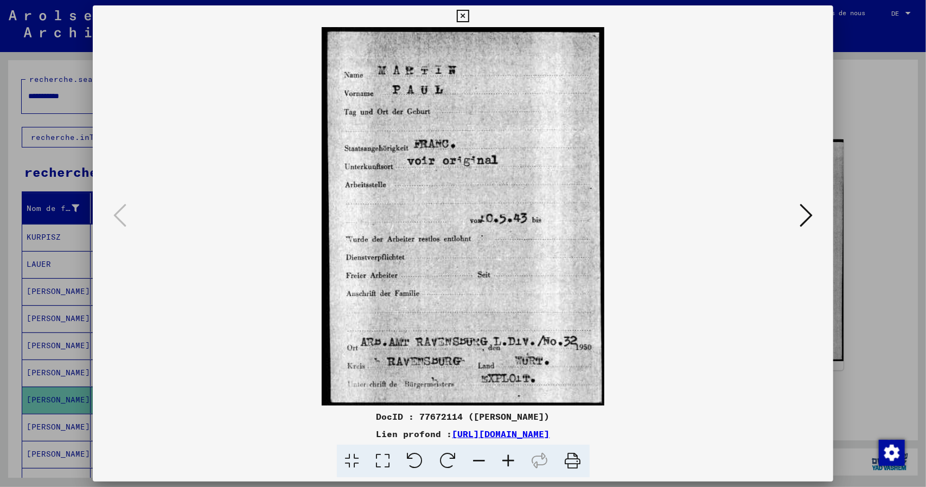
click at [811, 214] on icon at bounding box center [805, 215] width 13 height 26
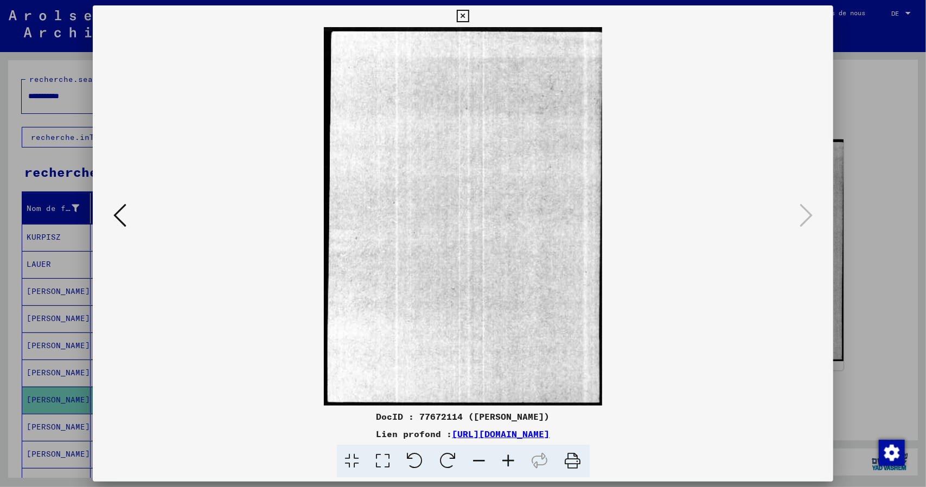
drag, startPoint x: 462, startPoint y: 17, endPoint x: 117, endPoint y: 232, distance: 405.9
click at [462, 18] on icon at bounding box center [463, 16] width 12 height 13
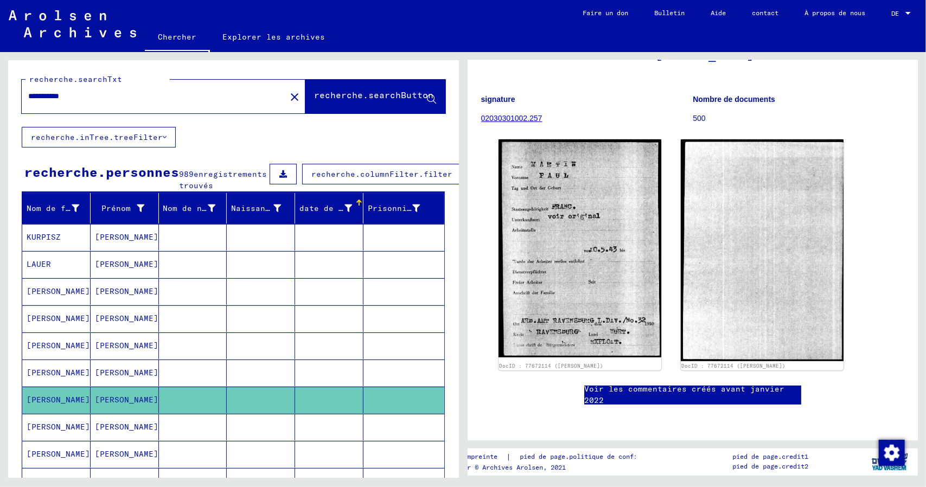
click at [53, 436] on icon at bounding box center [44, 443] width 27 height 43
click at [63, 436] on mat-cell "[PERSON_NAME]" at bounding box center [56, 427] width 68 height 27
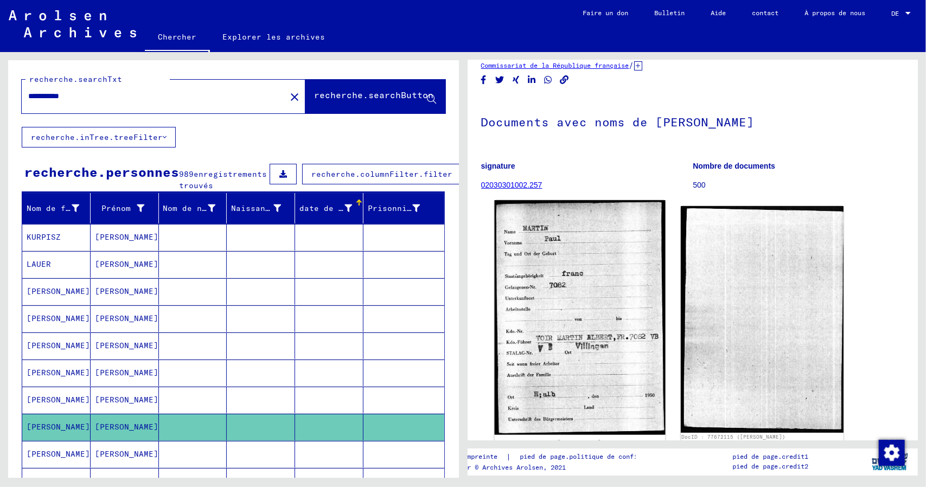
scroll to position [54, 0]
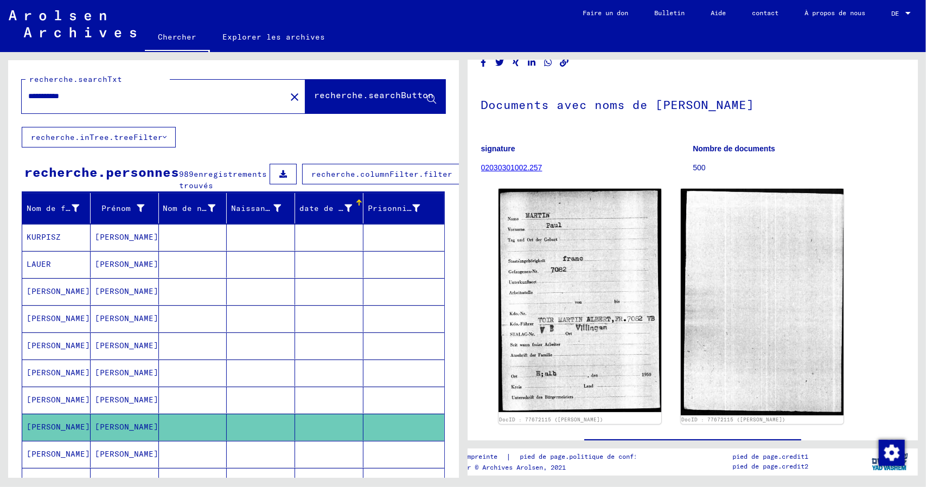
click at [108, 458] on font "[PERSON_NAME]" at bounding box center [126, 454] width 63 height 10
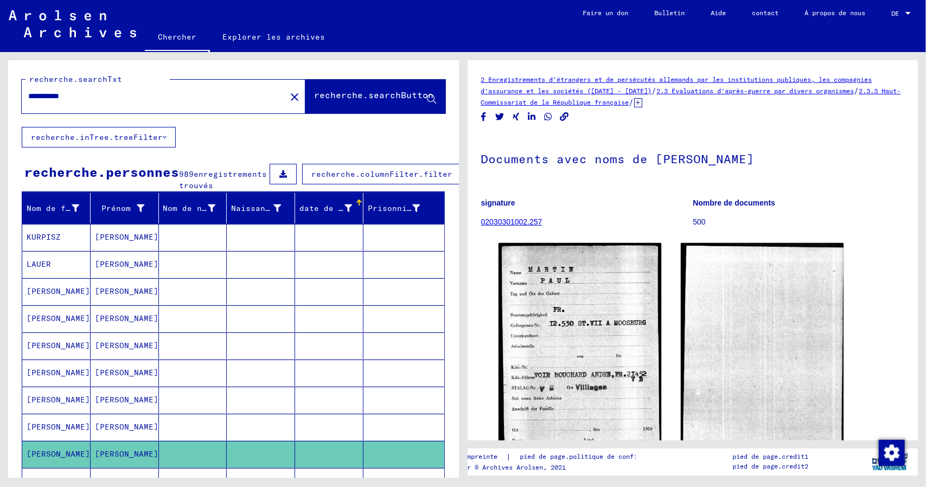
click at [110, 440] on mat-cell "[PERSON_NAME]" at bounding box center [125, 427] width 68 height 27
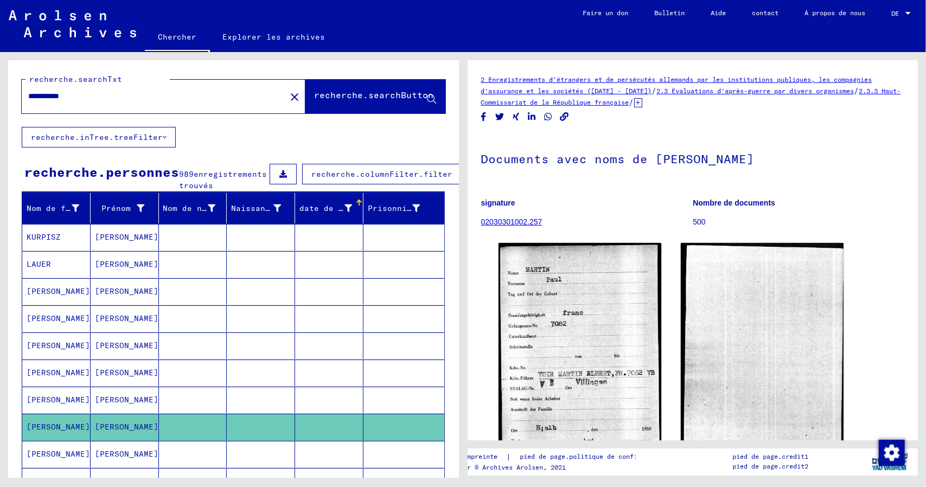
click at [91, 410] on mat-cell "[PERSON_NAME]" at bounding box center [125, 400] width 68 height 27
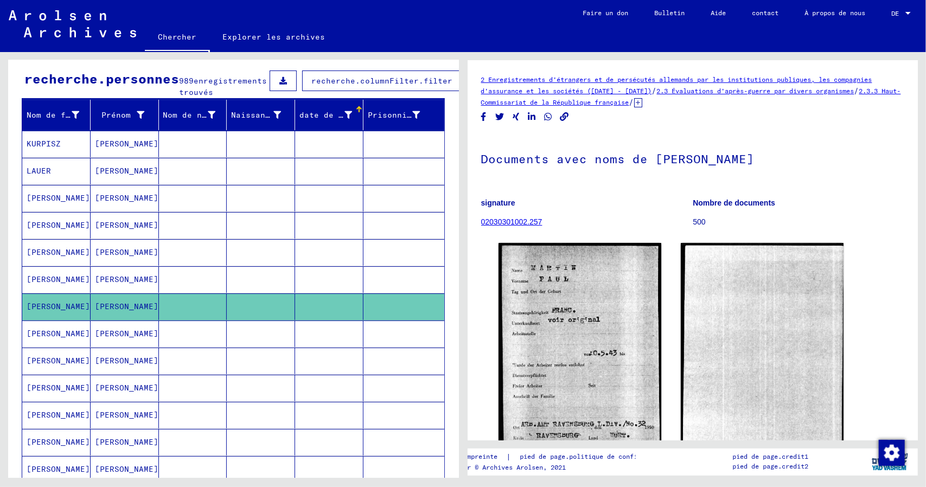
scroll to position [108, 0]
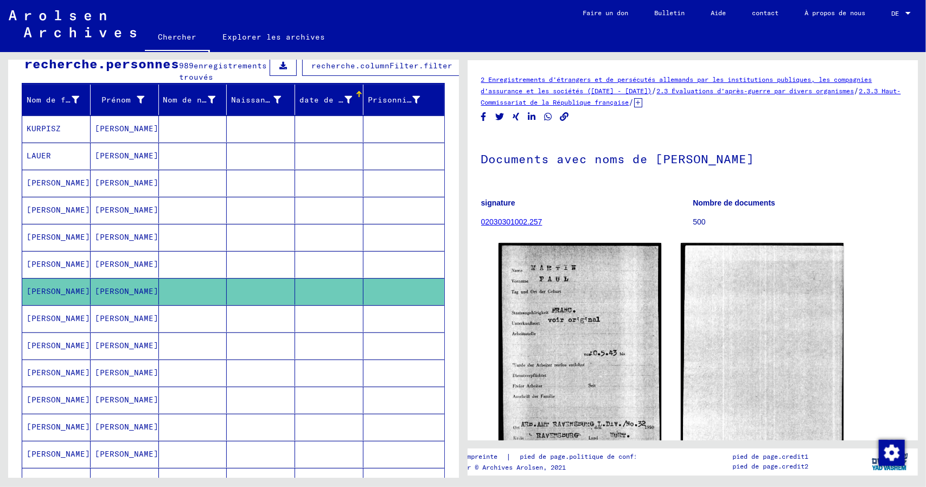
click at [68, 383] on mat-cell "[PERSON_NAME]" at bounding box center [56, 372] width 68 height 27
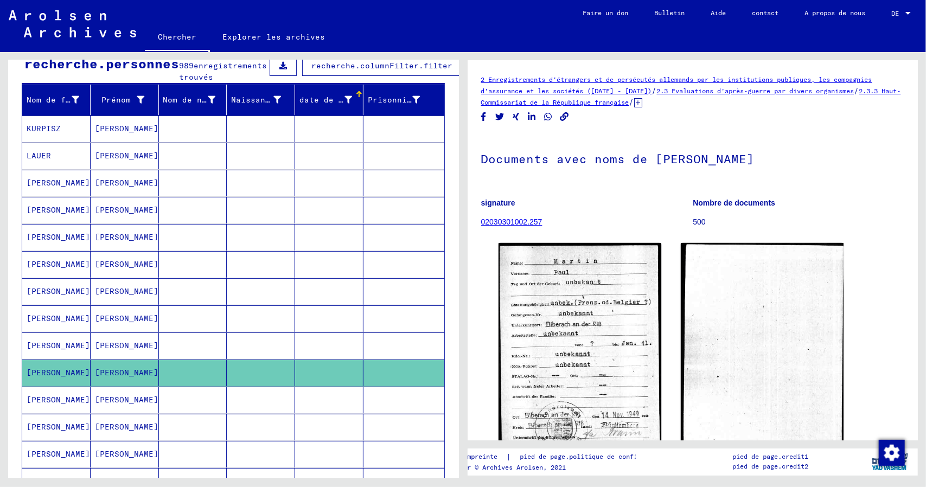
click at [80, 408] on mat-cell "[PERSON_NAME]" at bounding box center [56, 400] width 68 height 27
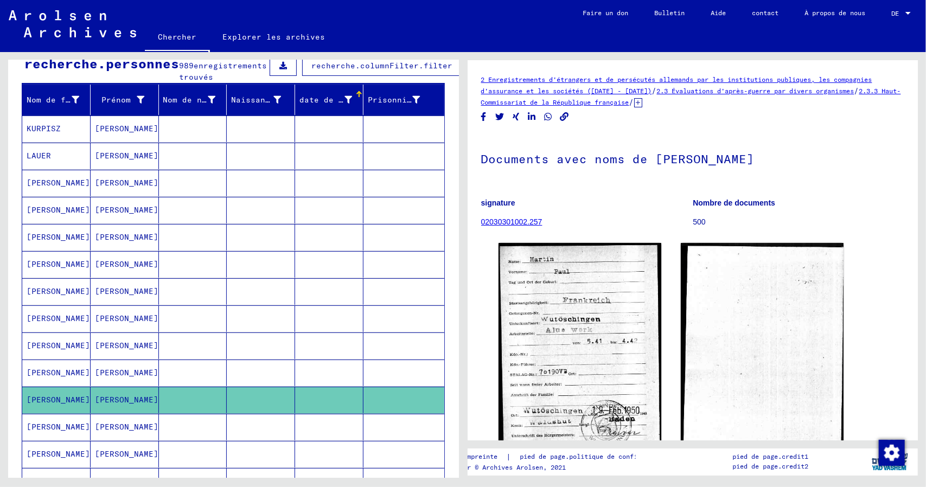
scroll to position [163, 0]
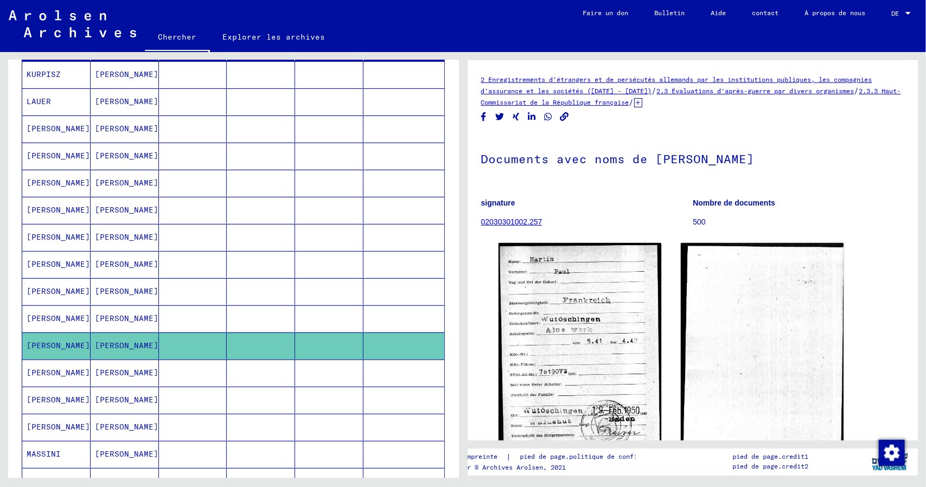
click at [63, 377] on mat-cell "[PERSON_NAME]" at bounding box center [56, 372] width 68 height 27
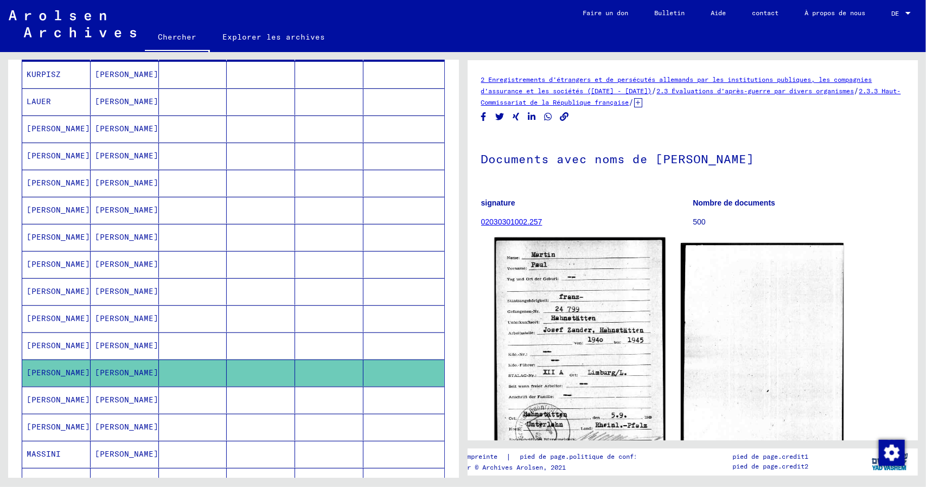
click at [558, 340] on img at bounding box center [579, 349] width 171 height 224
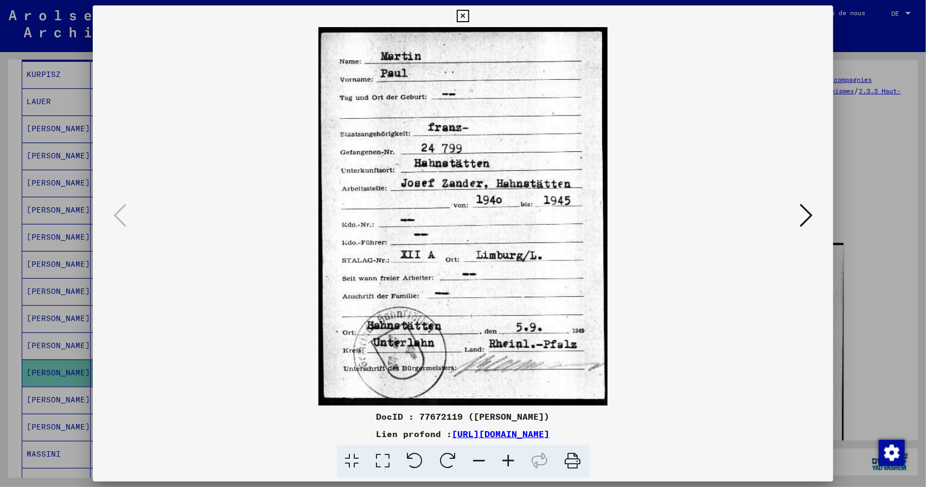
click at [810, 216] on icon at bounding box center [805, 215] width 13 height 26
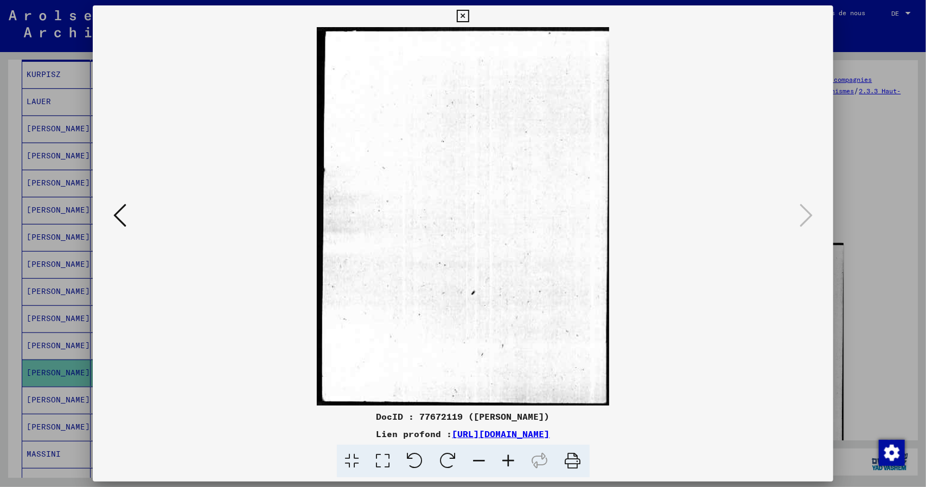
click at [121, 223] on icon at bounding box center [119, 215] width 13 height 26
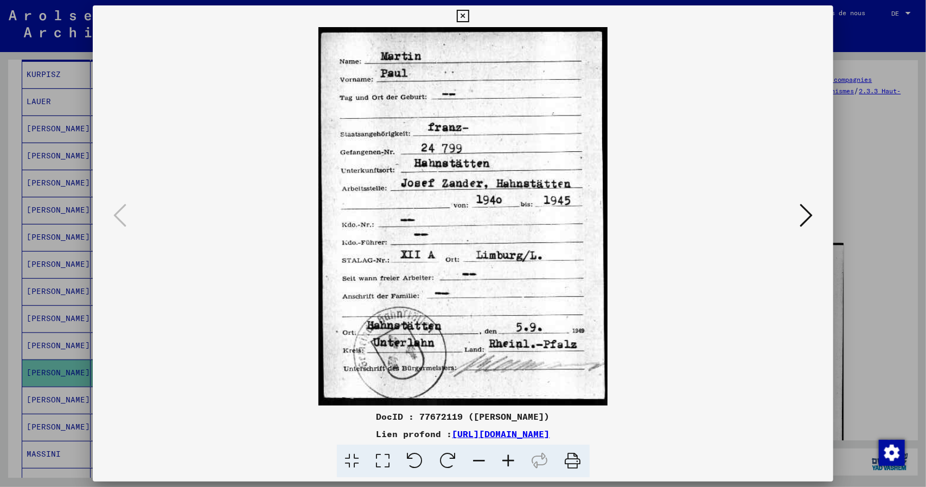
drag, startPoint x: 461, startPoint y: 14, endPoint x: 147, endPoint y: 305, distance: 428.1
click at [459, 14] on icon at bounding box center [463, 16] width 12 height 13
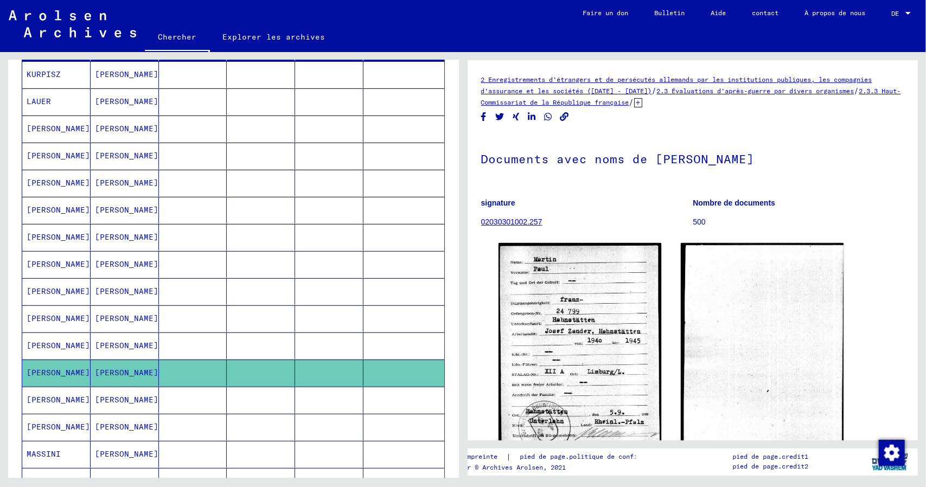
click at [49, 404] on font "[PERSON_NAME]" at bounding box center [58, 400] width 63 height 10
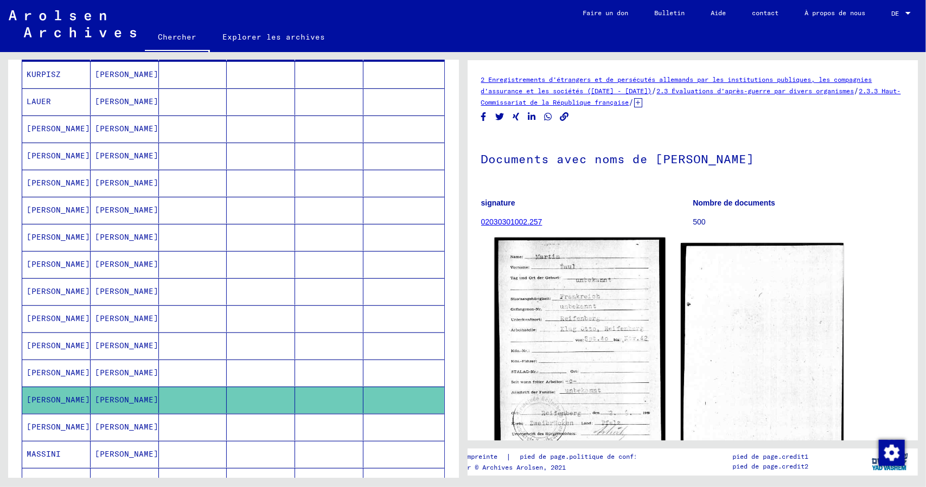
click at [577, 350] on img at bounding box center [579, 344] width 171 height 214
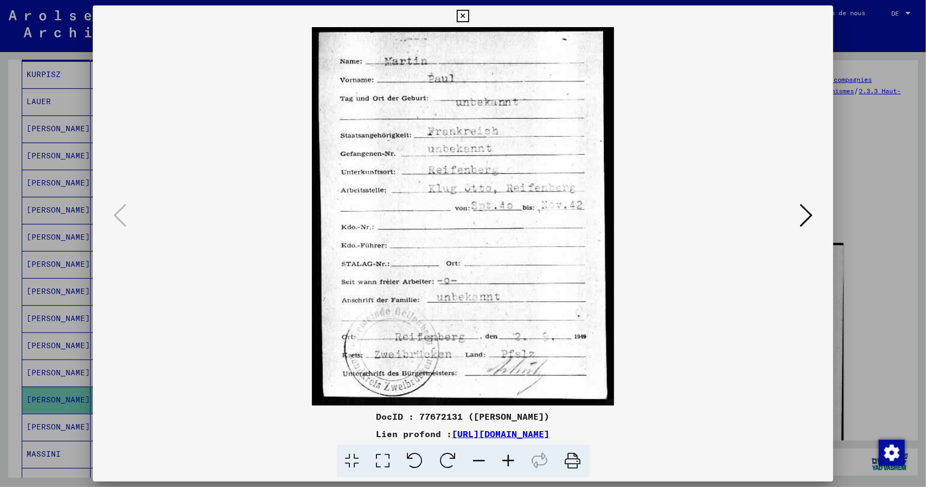
click at [465, 16] on icon at bounding box center [463, 16] width 12 height 13
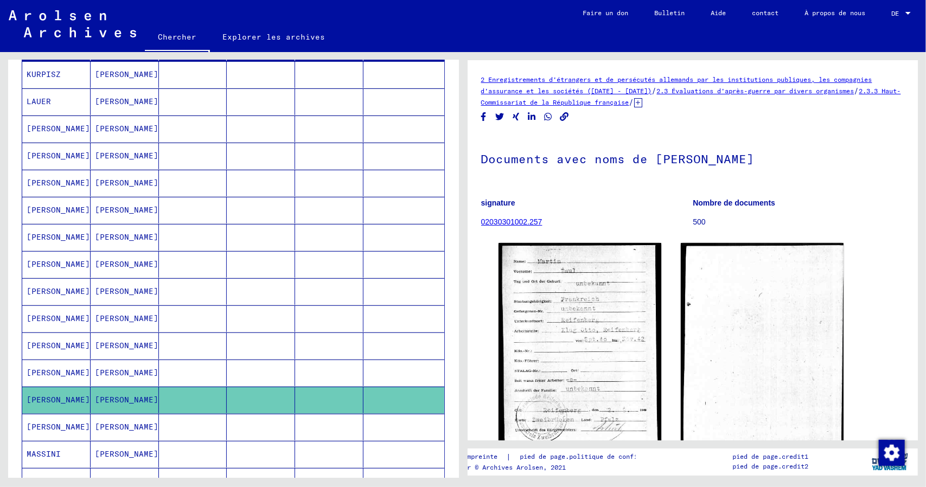
click at [50, 429] on icon at bounding box center [44, 443] width 27 height 43
click at [55, 436] on icon at bounding box center [44, 443] width 27 height 43
click at [41, 433] on icon at bounding box center [44, 443] width 27 height 43
click at [110, 432] on font "[PERSON_NAME]" at bounding box center [126, 427] width 63 height 10
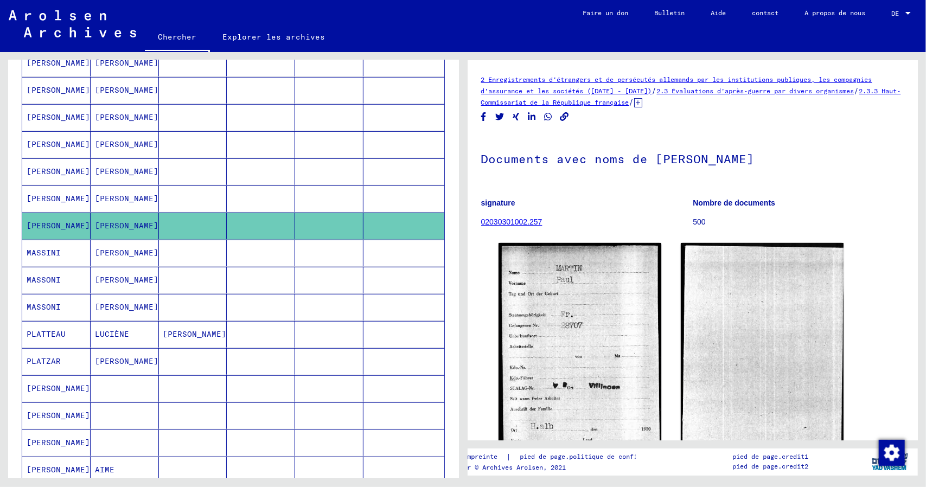
scroll to position [380, 0]
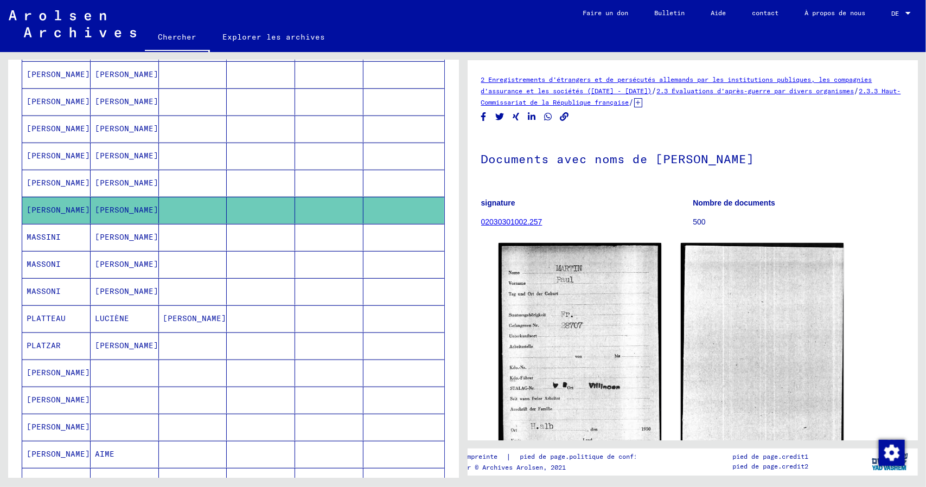
click at [50, 377] on font "[PERSON_NAME]" at bounding box center [58, 373] width 63 height 10
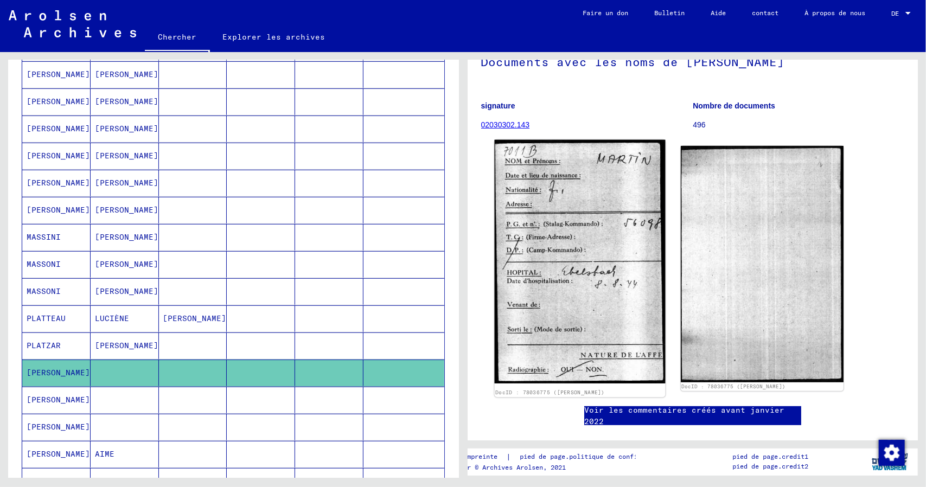
scroll to position [108, 0]
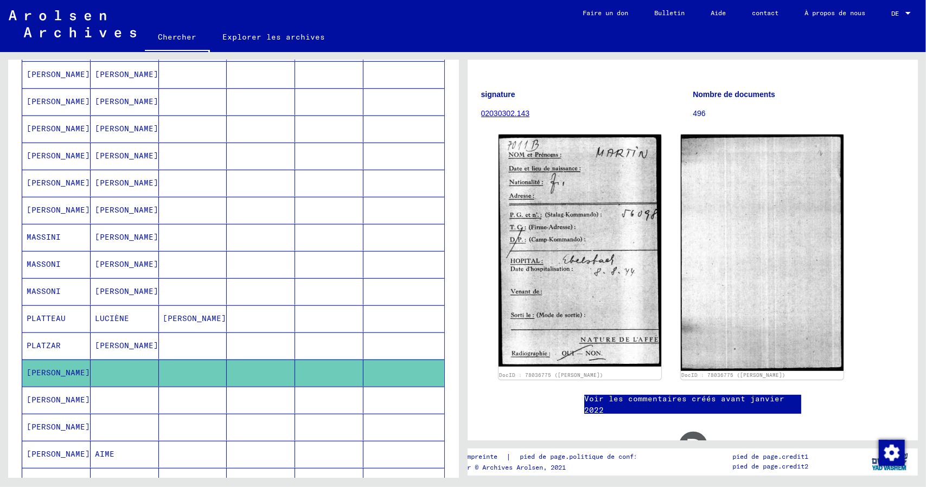
click at [46, 404] on font "[PERSON_NAME]" at bounding box center [58, 400] width 63 height 10
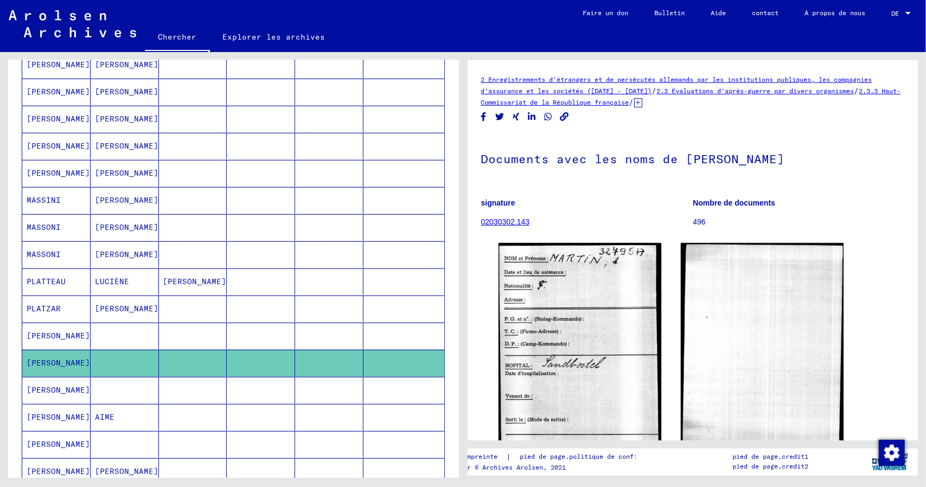
scroll to position [434, 0]
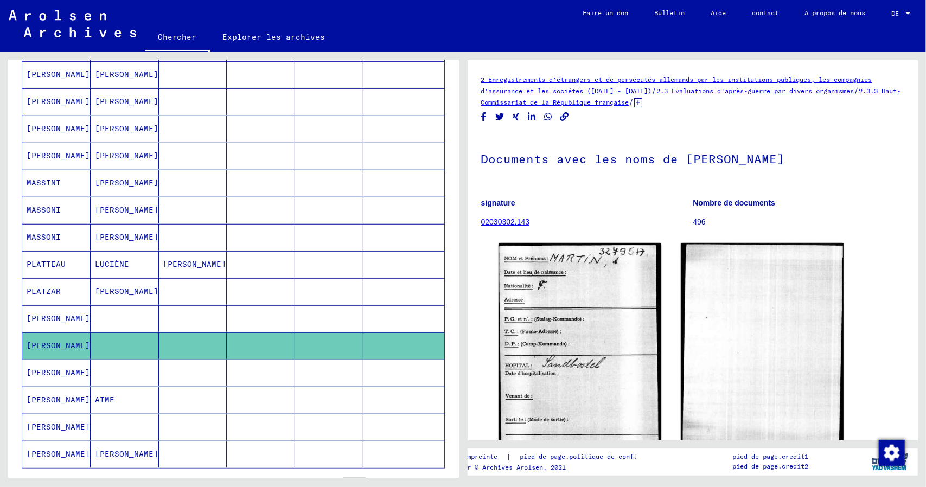
click at [49, 374] on font "[PERSON_NAME]" at bounding box center [58, 373] width 63 height 10
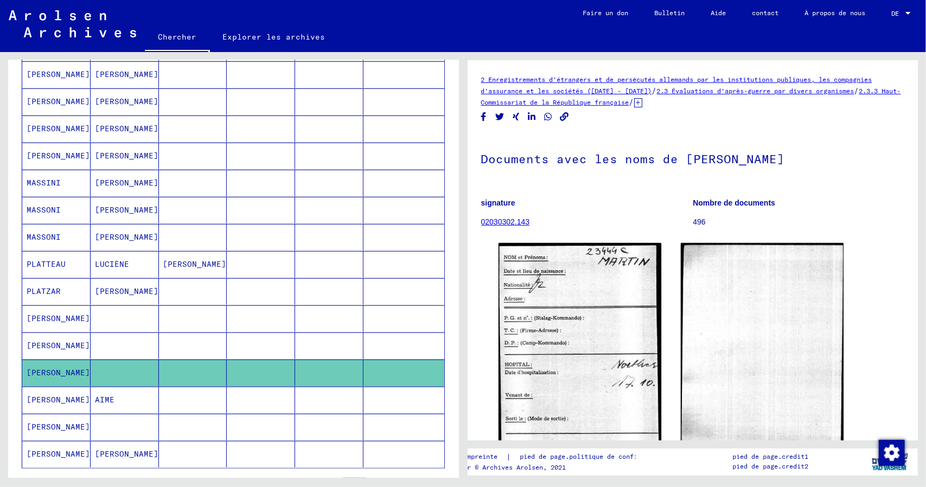
click at [48, 433] on icon at bounding box center [44, 443] width 27 height 43
click at [48, 428] on icon at bounding box center [44, 443] width 27 height 43
click at [42, 430] on icon at bounding box center [44, 443] width 27 height 43
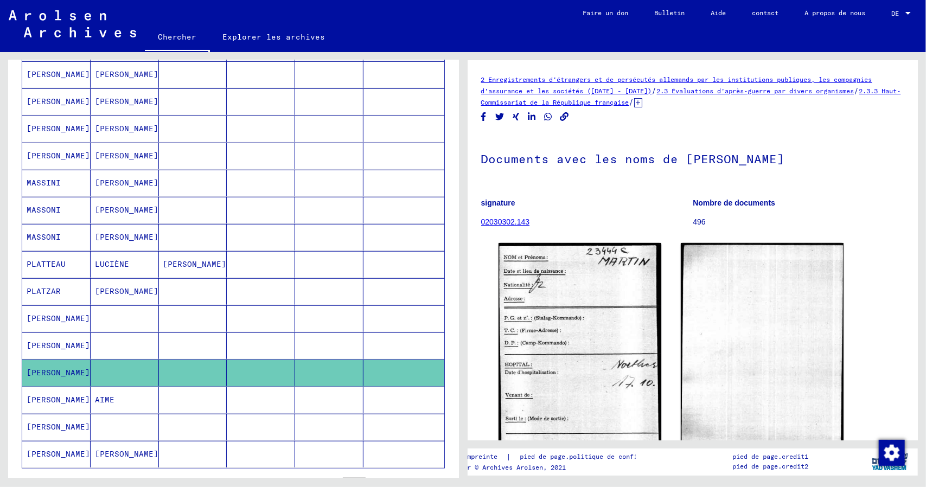
click at [42, 430] on icon at bounding box center [44, 443] width 27 height 43
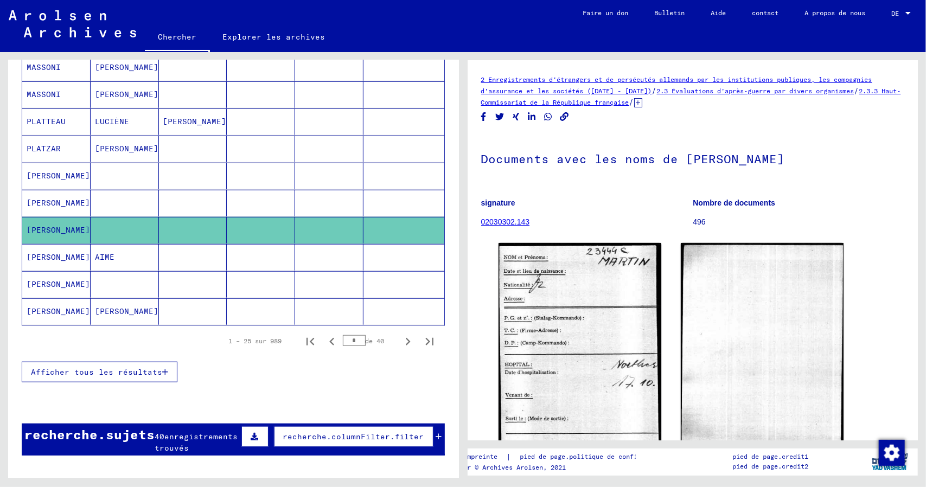
scroll to position [596, 0]
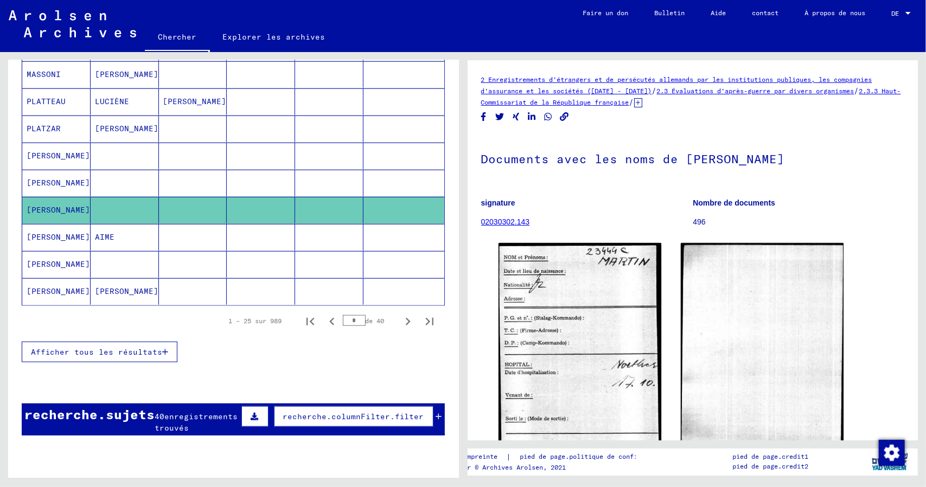
click at [48, 268] on font "[PERSON_NAME]" at bounding box center [58, 264] width 63 height 10
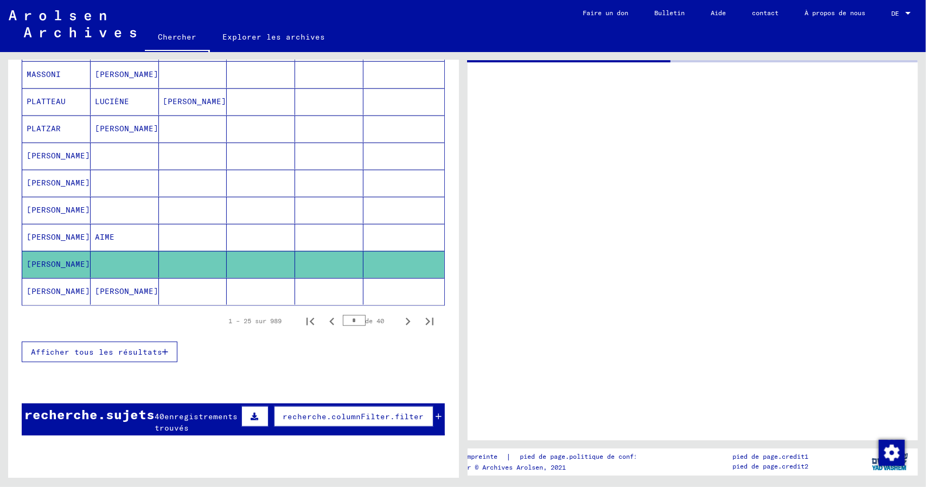
click at [105, 265] on mat-cell at bounding box center [125, 264] width 68 height 27
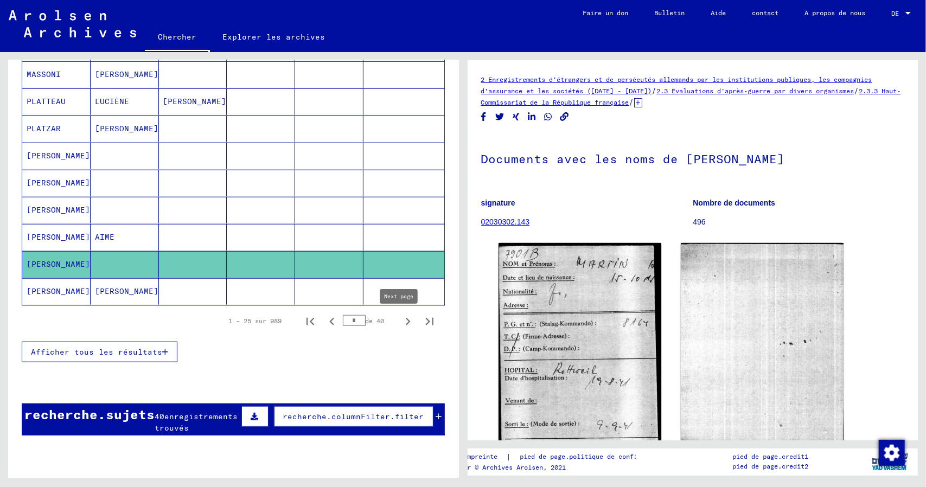
click at [406, 323] on icon "Page suivante" at bounding box center [408, 322] width 5 height 8
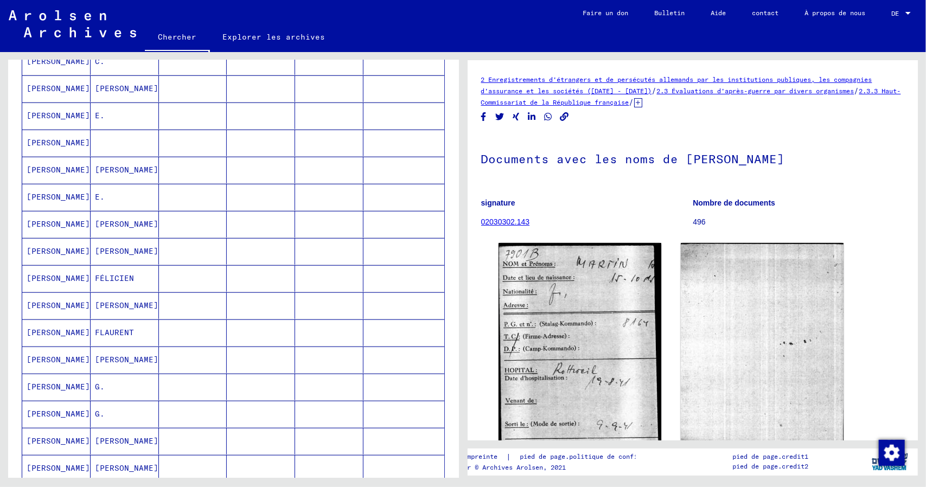
scroll to position [380, 0]
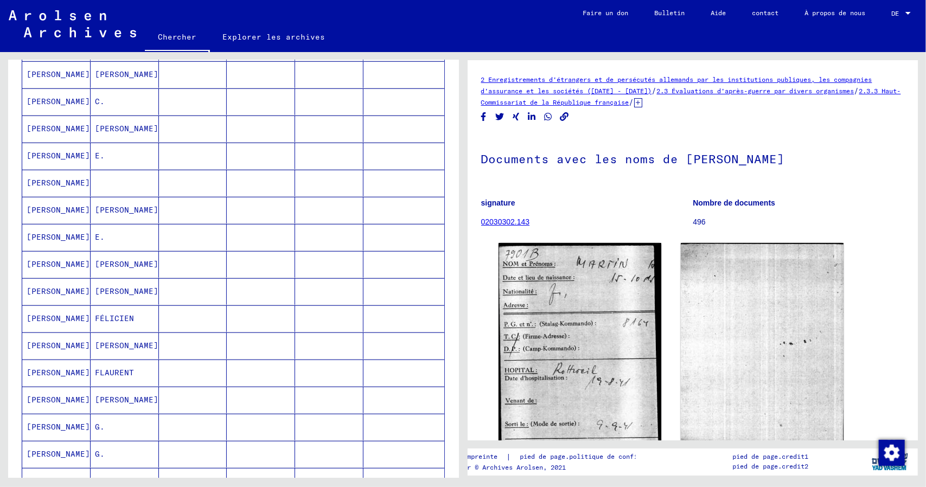
click at [46, 188] on font "[PERSON_NAME]" at bounding box center [58, 183] width 63 height 10
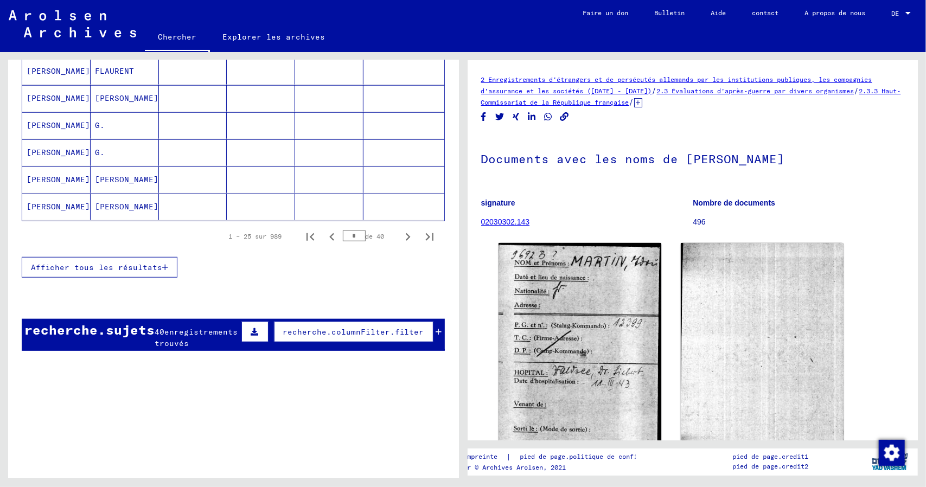
scroll to position [705, 0]
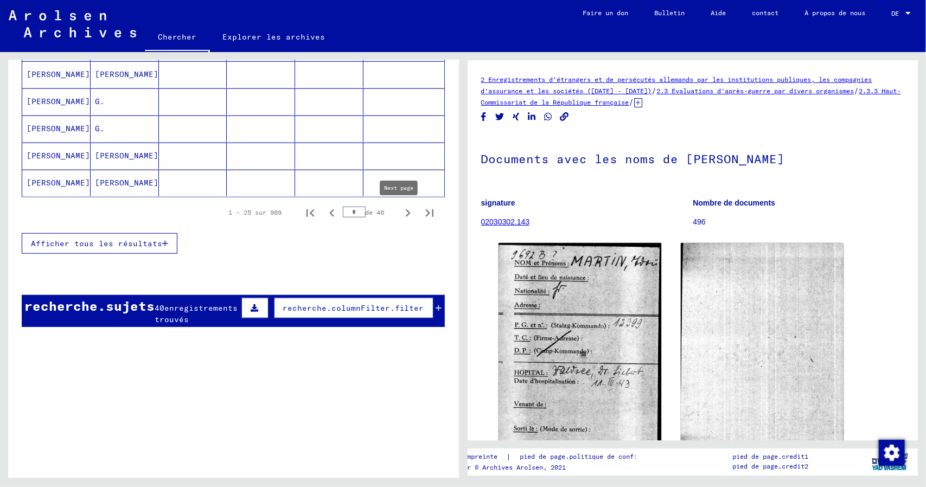
click at [401, 216] on icon "Page suivante" at bounding box center [407, 212] width 15 height 15
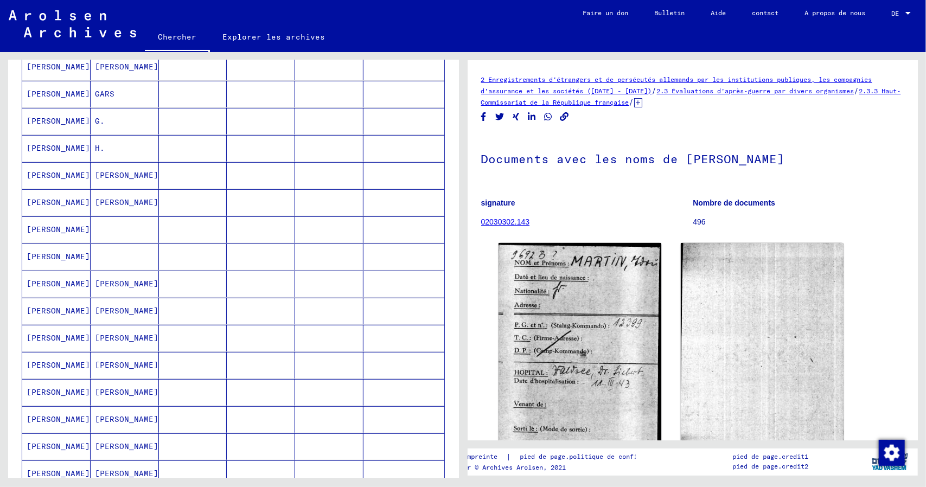
scroll to position [163, 0]
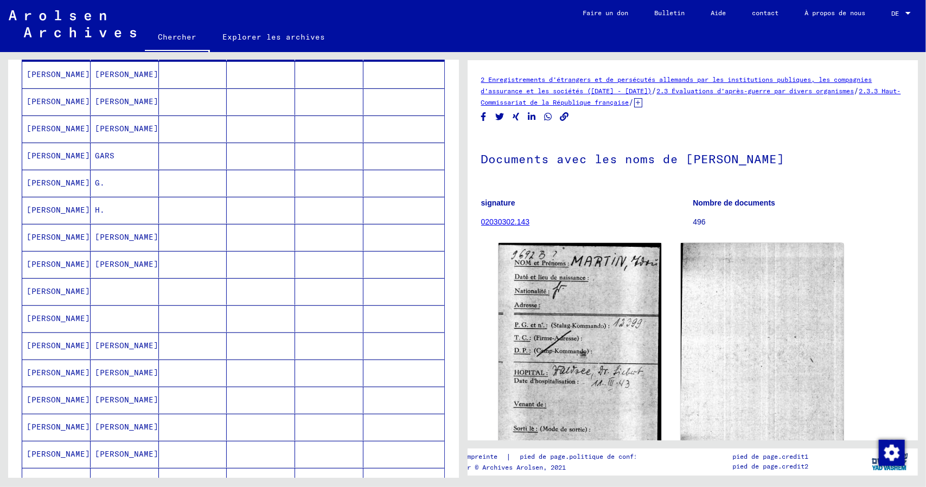
click at [45, 323] on font "[PERSON_NAME]" at bounding box center [58, 318] width 63 height 10
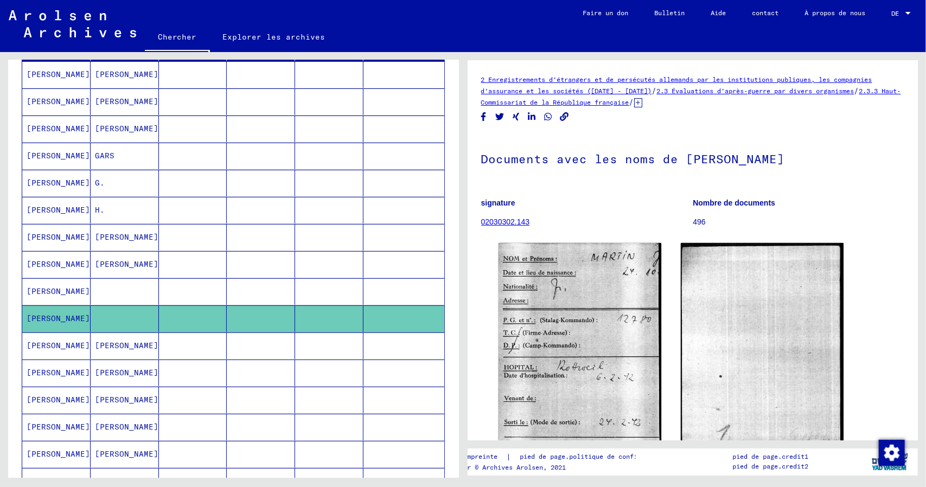
click at [35, 305] on mat-cell "[PERSON_NAME]" at bounding box center [56, 291] width 68 height 27
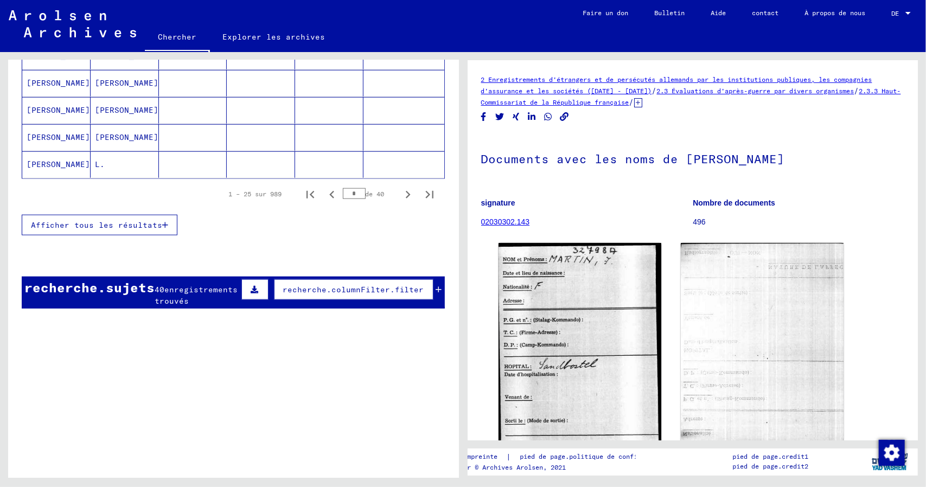
scroll to position [813, 0]
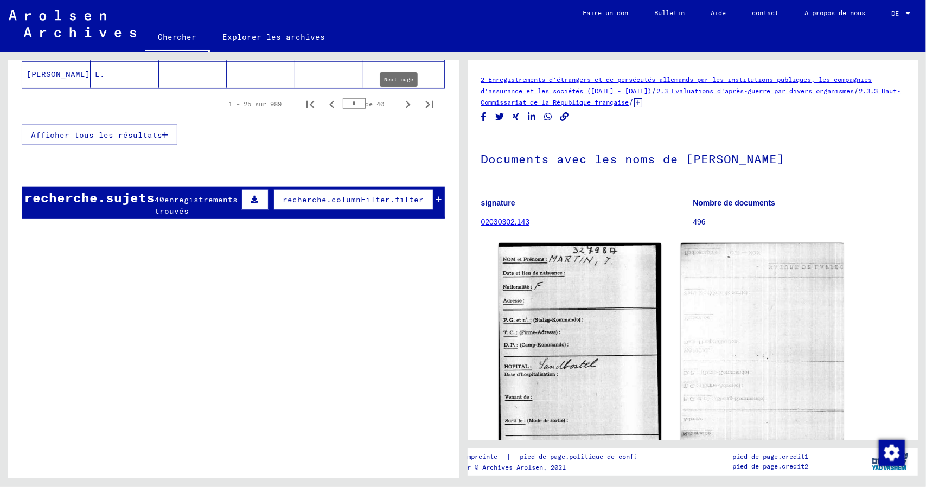
click at [400, 105] on icon "Page suivante" at bounding box center [407, 104] width 15 height 15
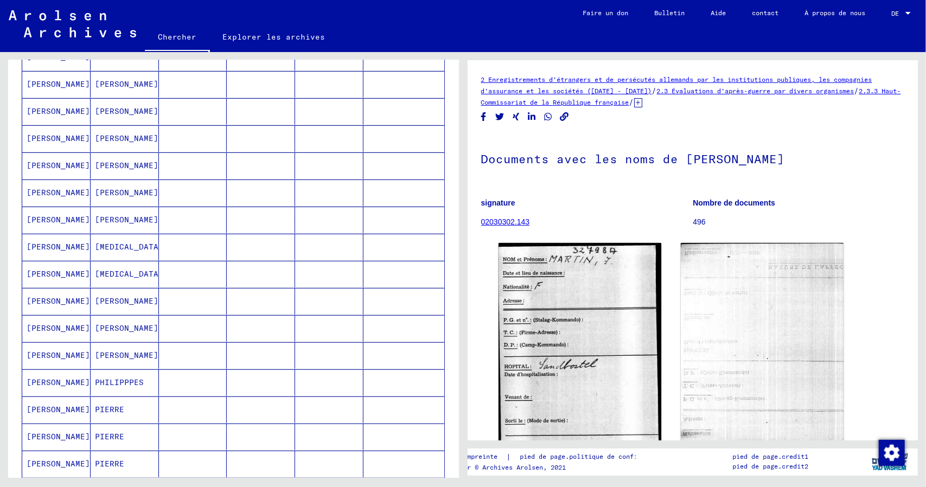
scroll to position [217, 0]
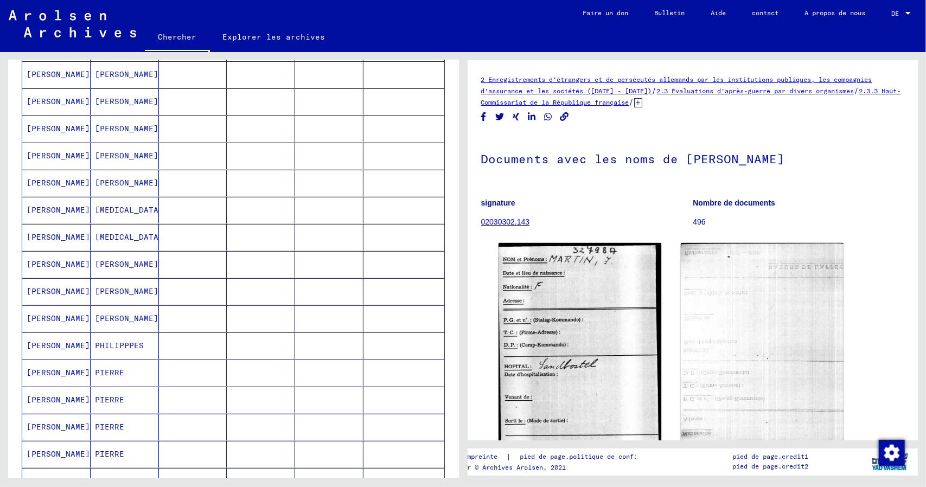
click at [48, 269] on font "[PERSON_NAME]" at bounding box center [58, 264] width 63 height 10
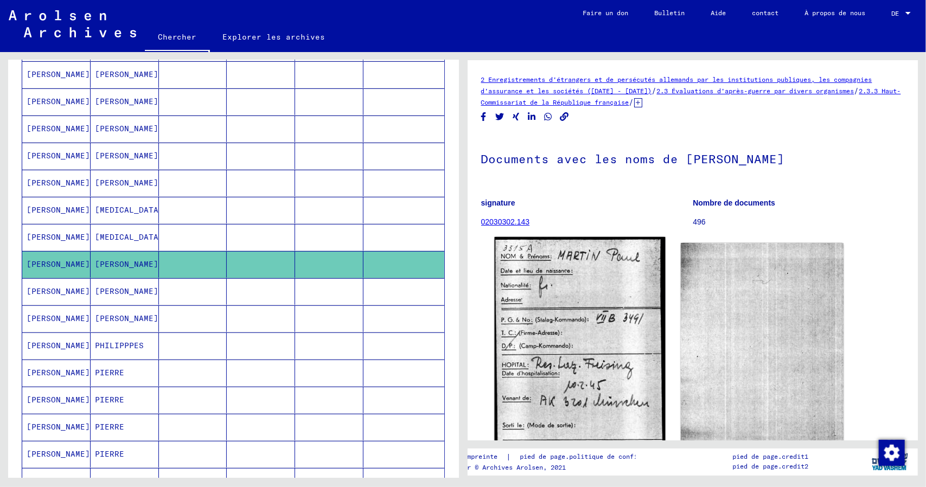
click at [634, 310] on img at bounding box center [579, 354] width 171 height 235
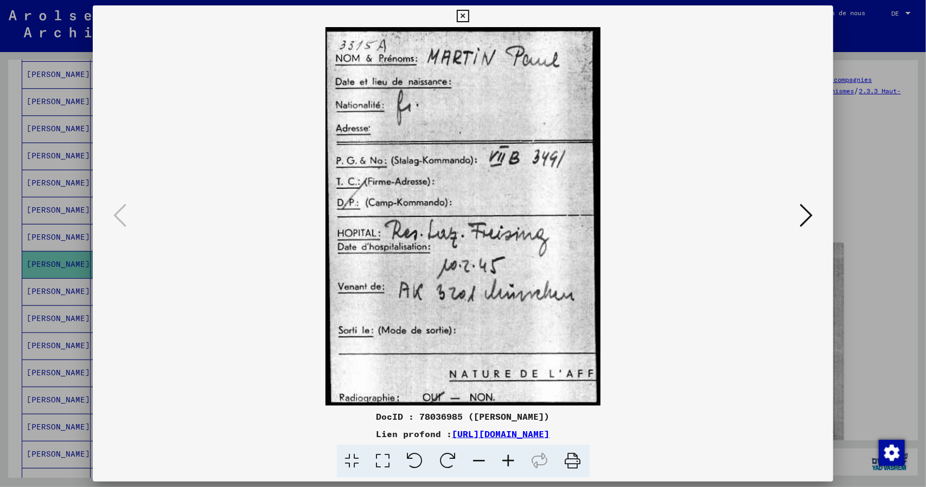
click at [464, 17] on icon at bounding box center [463, 16] width 12 height 13
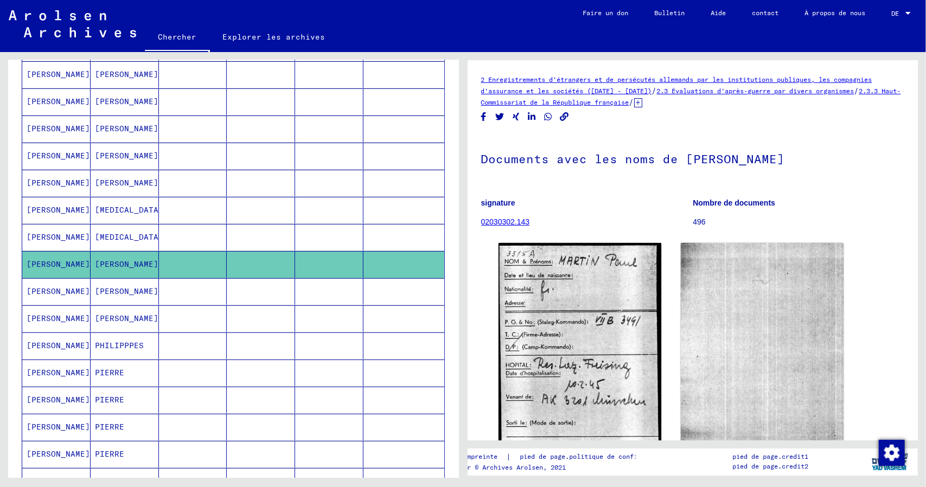
click at [42, 296] on font "[PERSON_NAME]" at bounding box center [58, 291] width 63 height 10
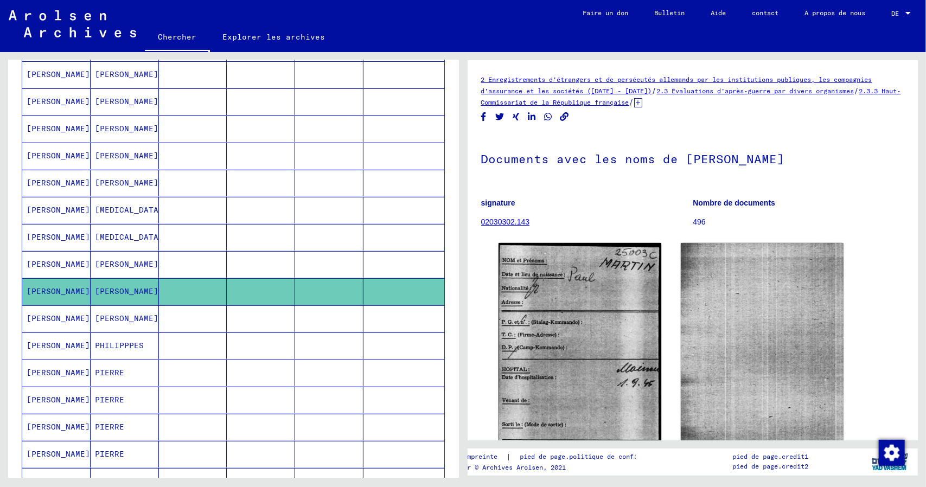
click at [41, 323] on font "[PERSON_NAME]" at bounding box center [58, 318] width 63 height 10
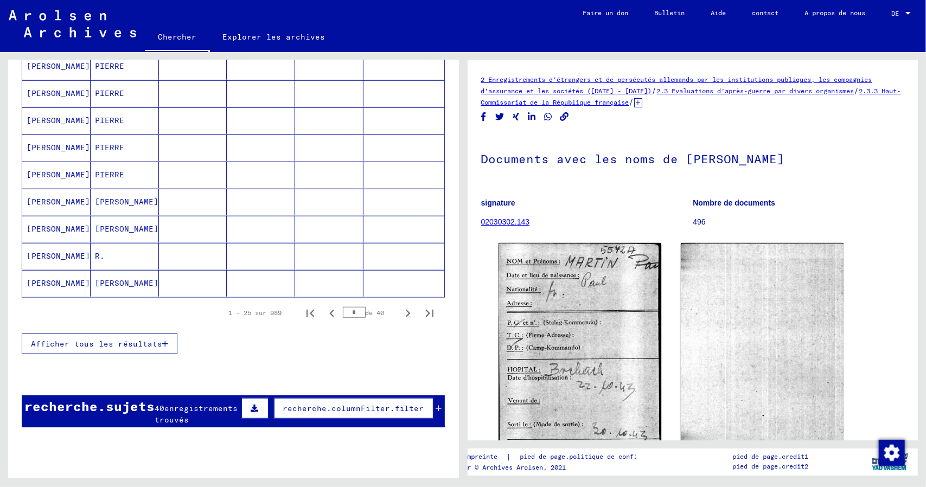
scroll to position [651, 0]
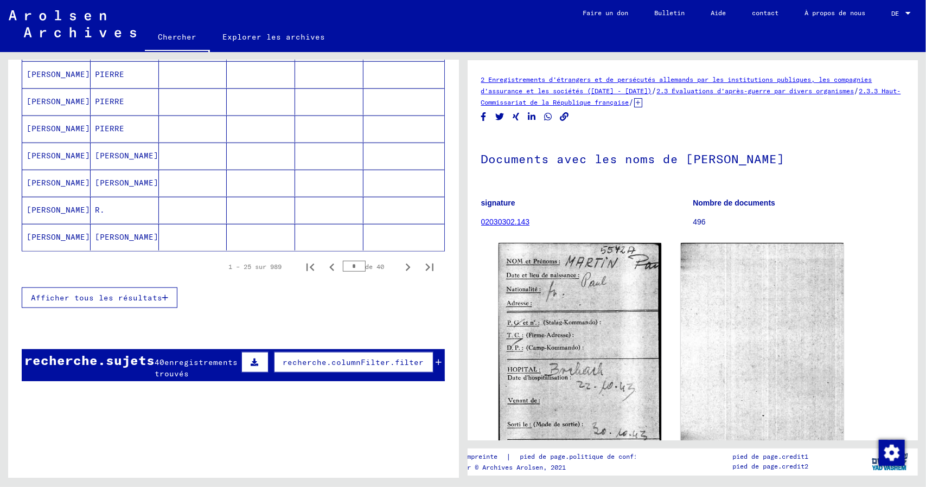
click at [400, 267] on icon "Page suivante" at bounding box center [407, 267] width 15 height 15
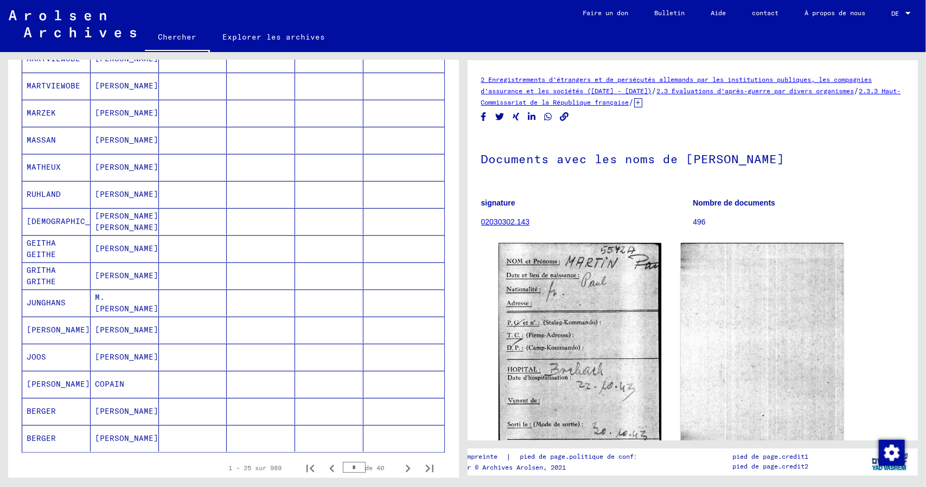
scroll to position [488, 0]
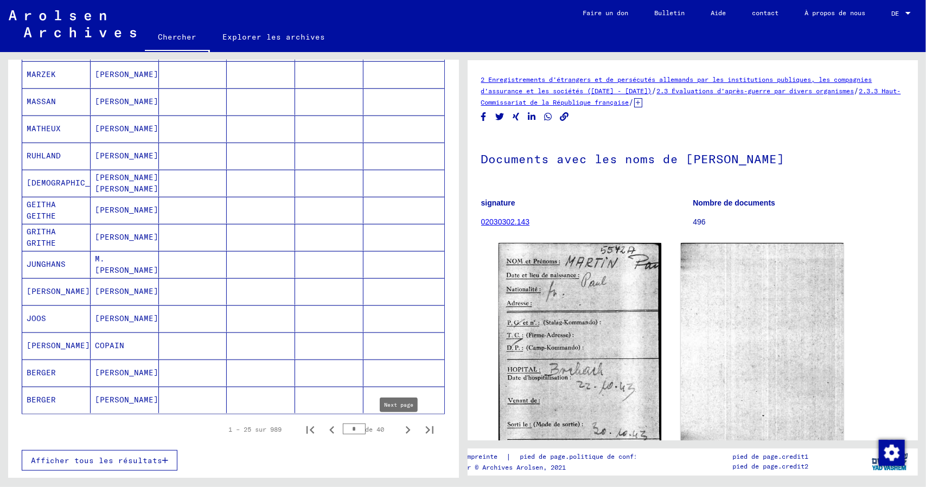
click at [400, 430] on icon "Page suivante" at bounding box center [407, 429] width 15 height 15
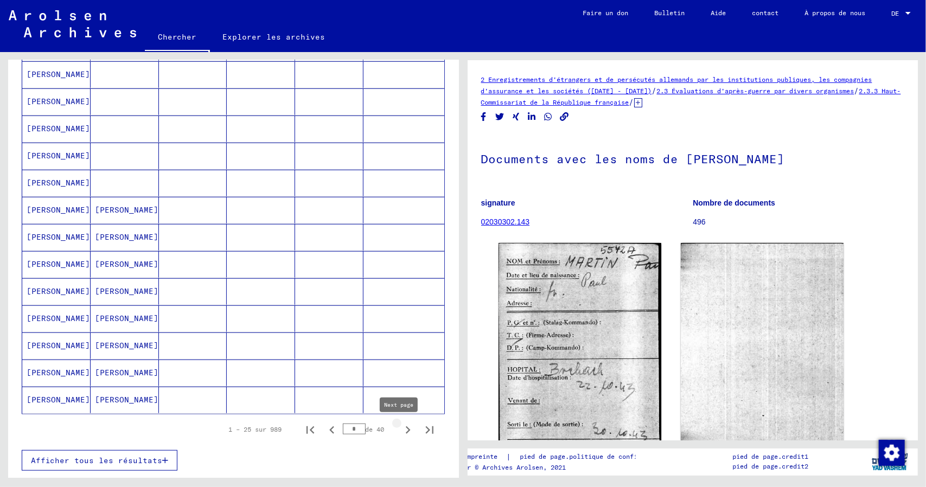
type input "*"
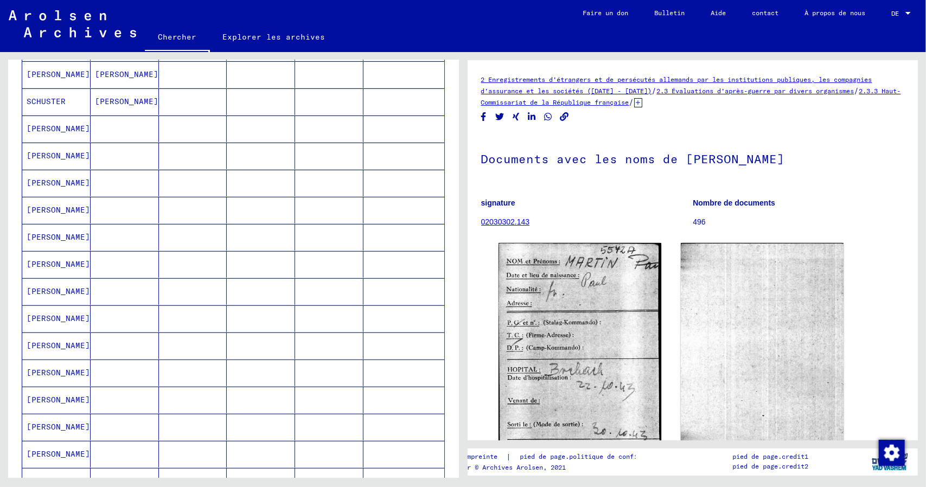
scroll to position [0, 0]
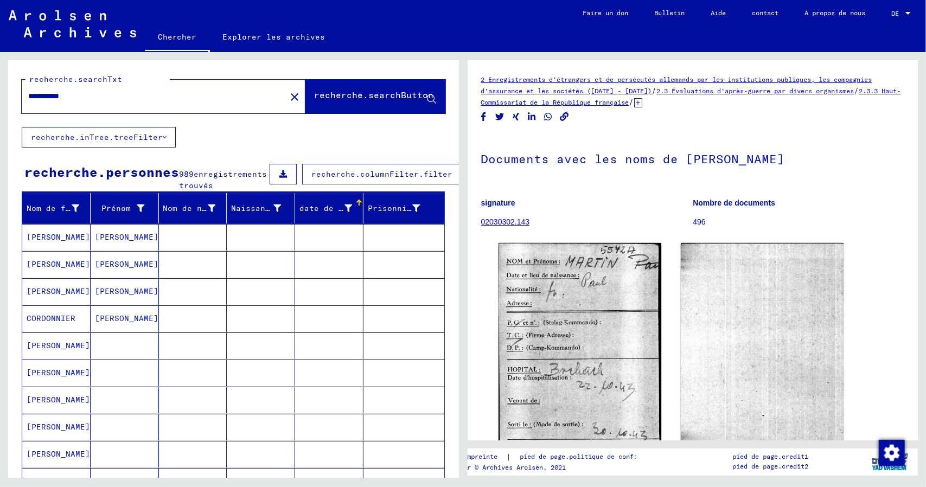
click at [42, 242] on font "[PERSON_NAME]" at bounding box center [58, 237] width 63 height 10
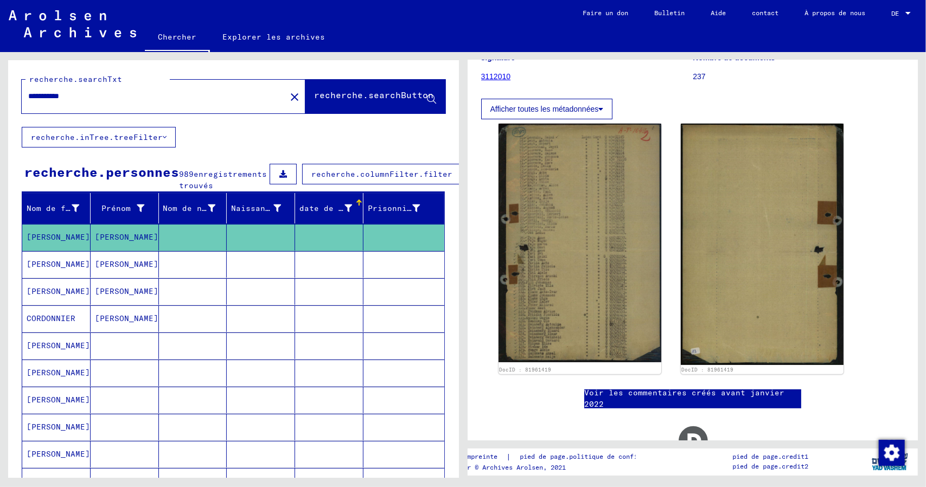
scroll to position [163, 0]
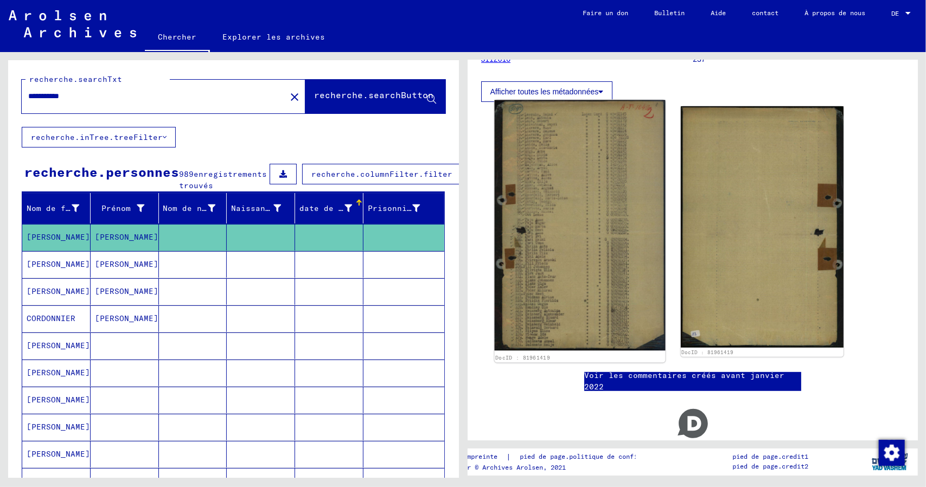
click at [592, 215] on img at bounding box center [579, 225] width 171 height 250
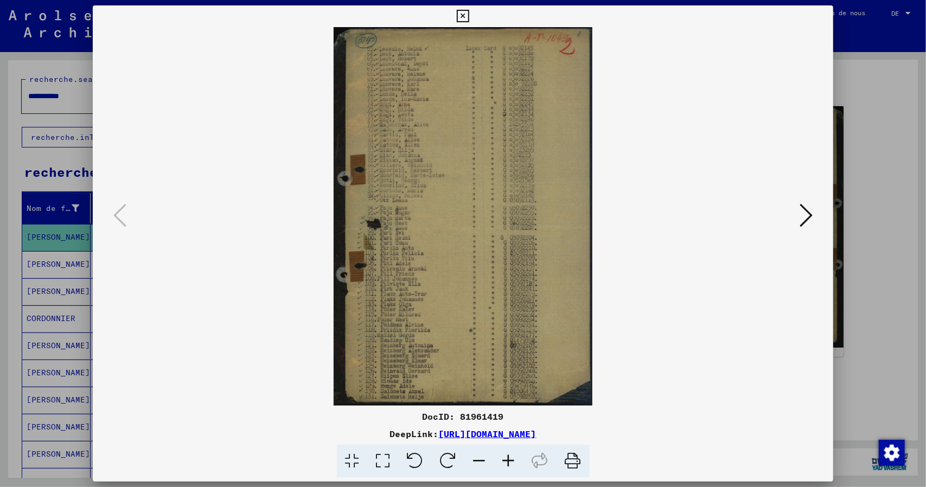
click at [513, 464] on icon at bounding box center [508, 461] width 29 height 33
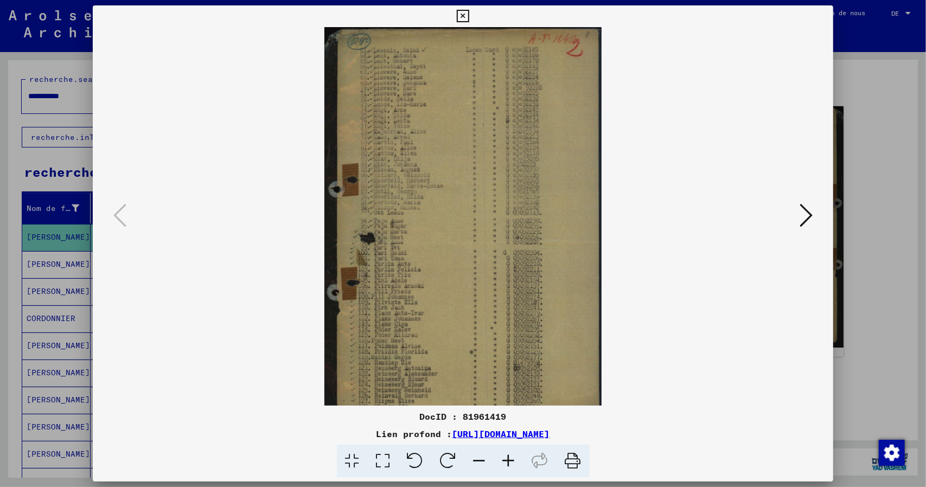
click at [513, 464] on icon at bounding box center [508, 461] width 29 height 33
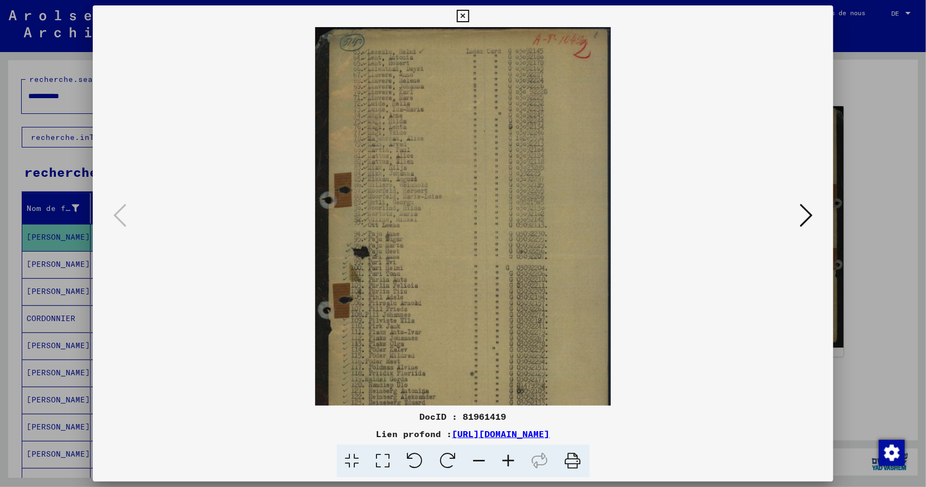
click at [513, 464] on icon at bounding box center [508, 461] width 29 height 33
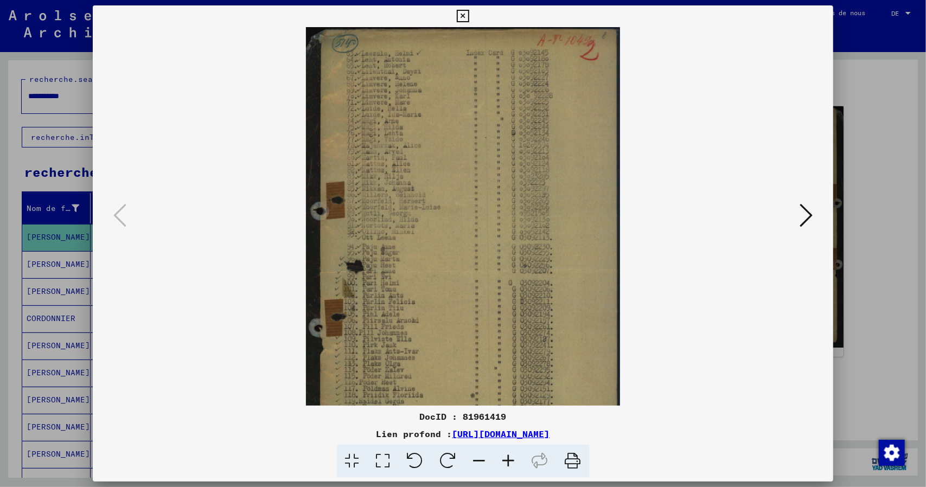
click at [513, 464] on icon at bounding box center [508, 461] width 29 height 33
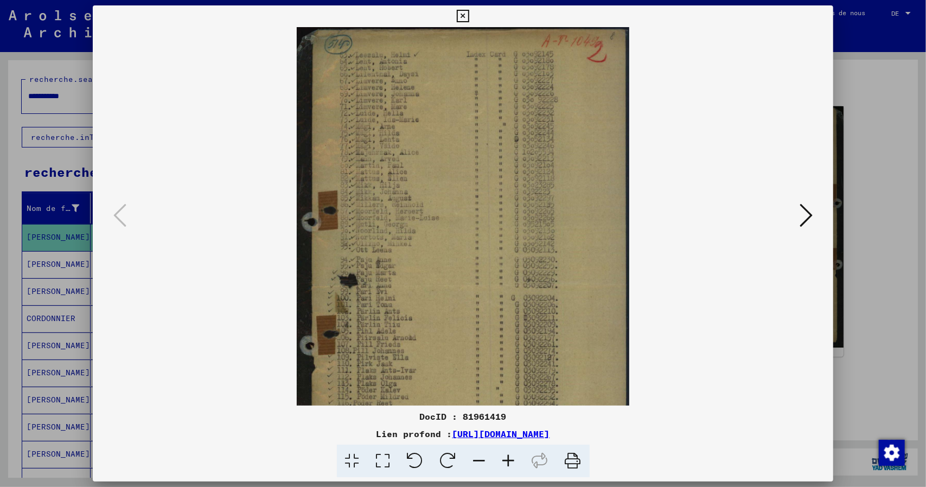
click at [513, 464] on icon at bounding box center [508, 461] width 29 height 33
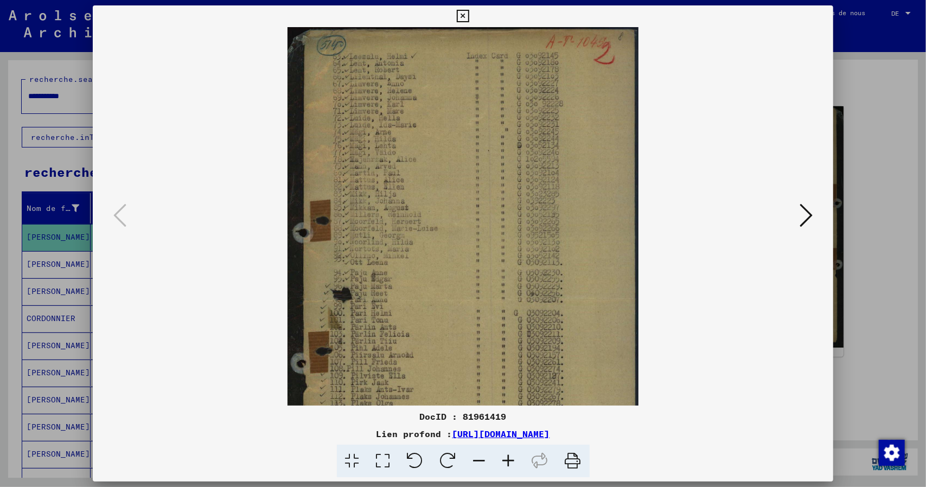
click at [513, 464] on icon at bounding box center [508, 461] width 29 height 33
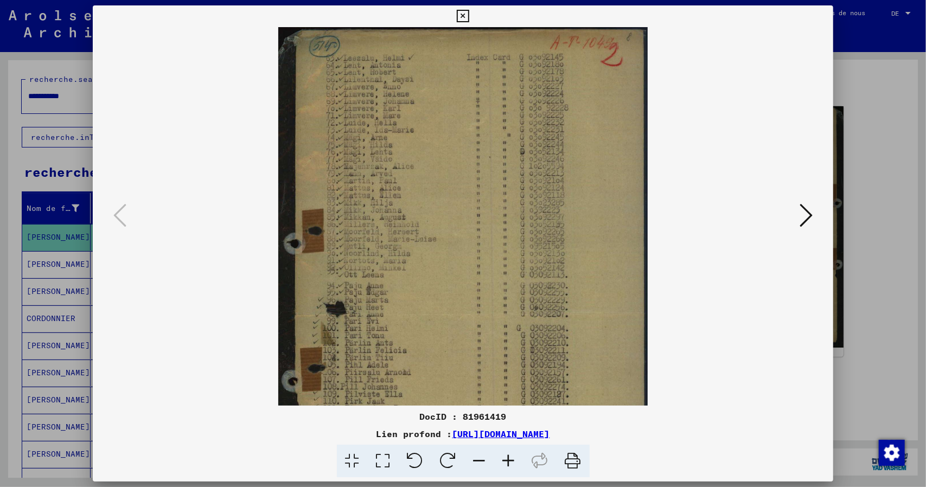
click at [513, 464] on icon at bounding box center [508, 461] width 29 height 33
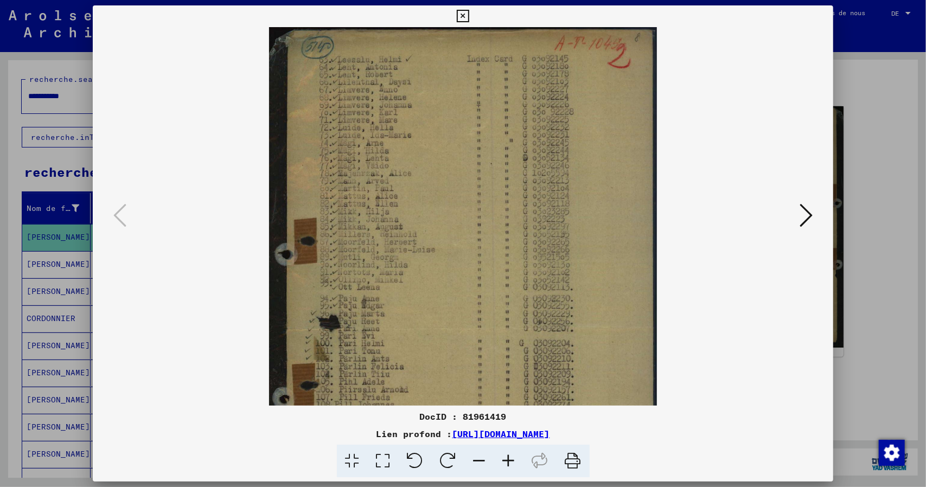
click at [513, 464] on icon at bounding box center [508, 461] width 29 height 33
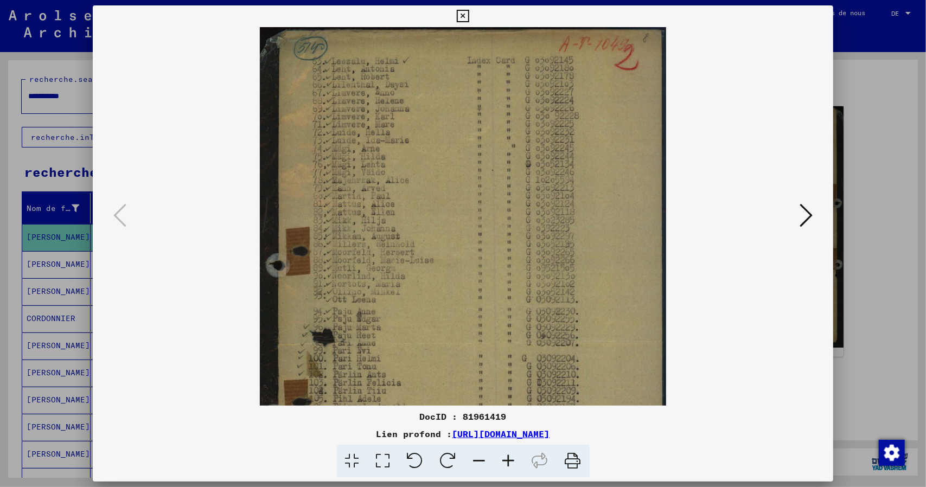
click at [513, 464] on icon at bounding box center [508, 461] width 29 height 33
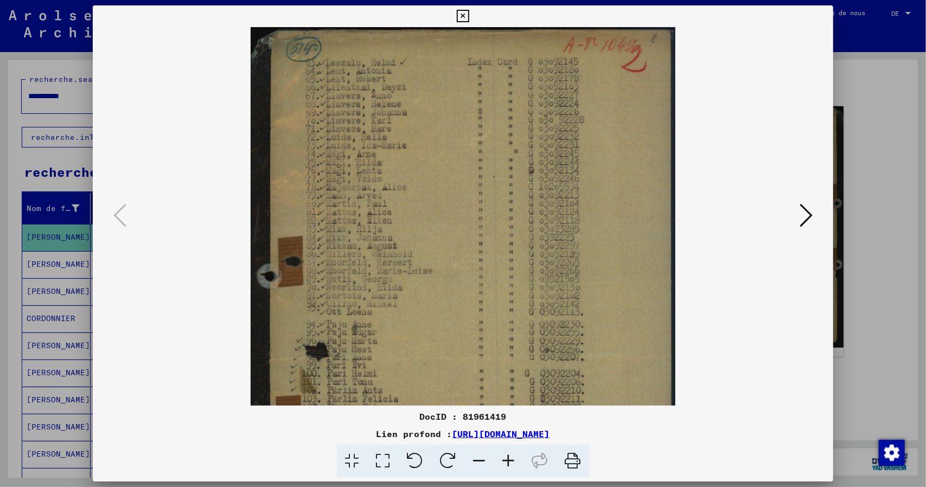
click at [513, 464] on icon at bounding box center [508, 461] width 29 height 33
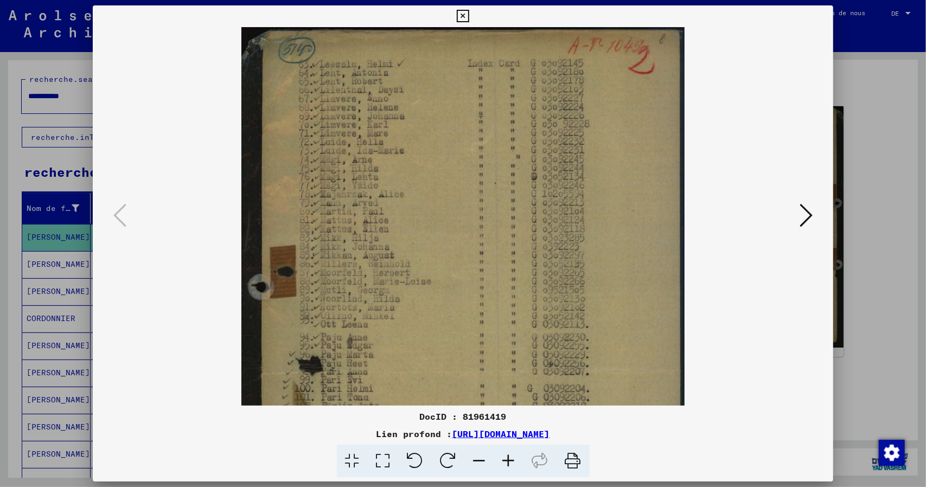
click at [513, 464] on icon at bounding box center [508, 461] width 29 height 33
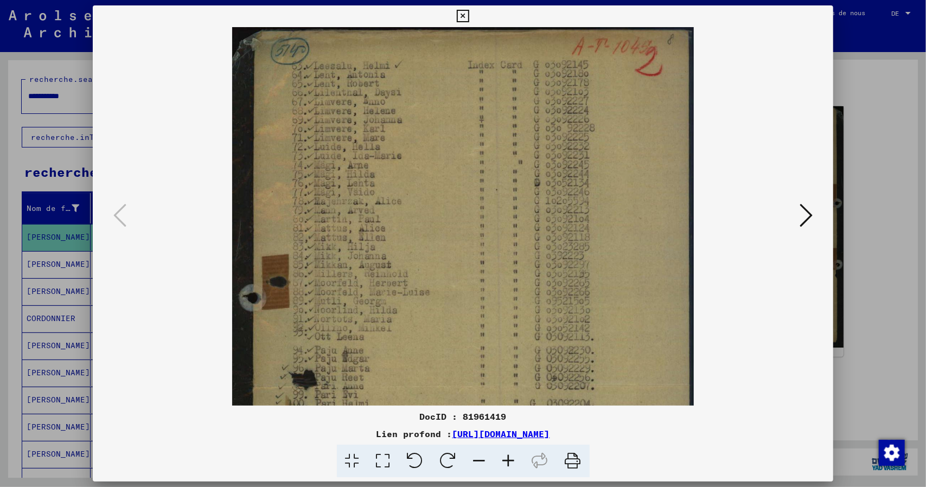
click at [513, 464] on icon at bounding box center [508, 461] width 29 height 33
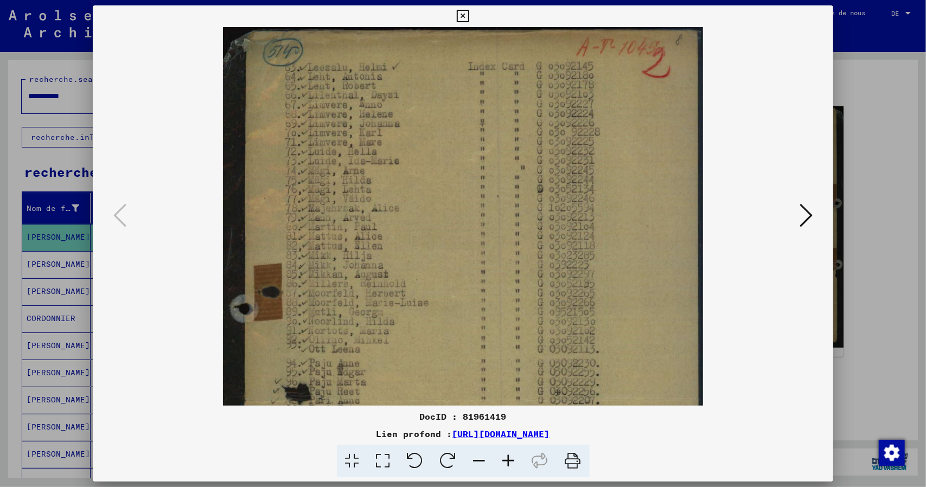
click at [513, 464] on icon at bounding box center [508, 461] width 29 height 33
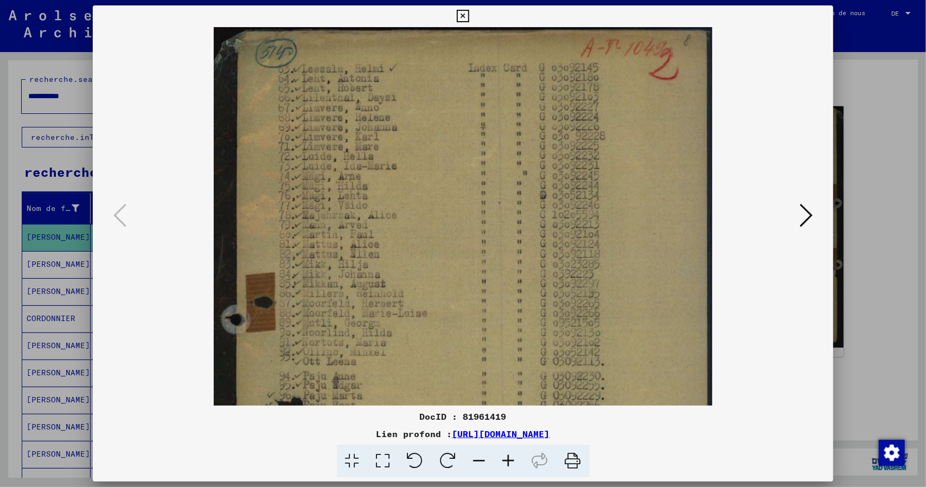
click at [513, 464] on icon at bounding box center [508, 461] width 29 height 33
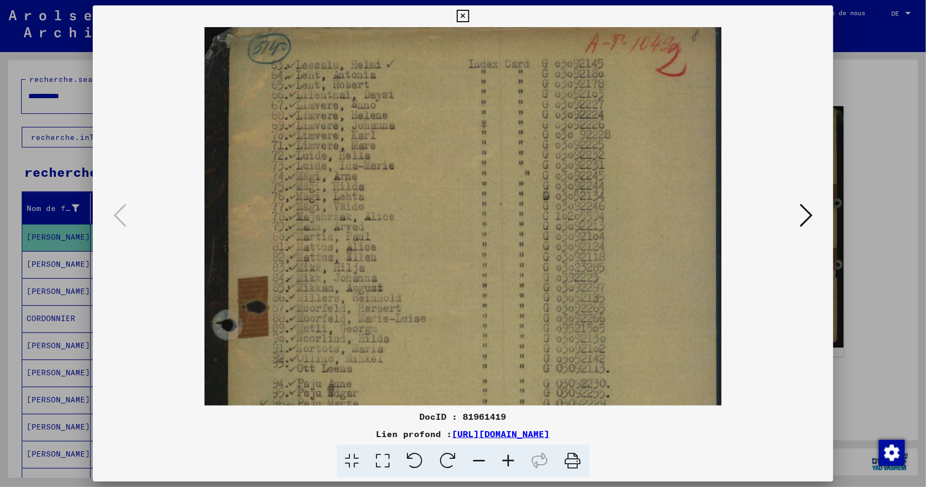
scroll to position [7, 0]
click at [478, 365] on img at bounding box center [462, 399] width 517 height 758
drag, startPoint x: 460, startPoint y: 16, endPoint x: 242, endPoint y: 214, distance: 295.2
click at [460, 16] on icon at bounding box center [463, 16] width 12 height 13
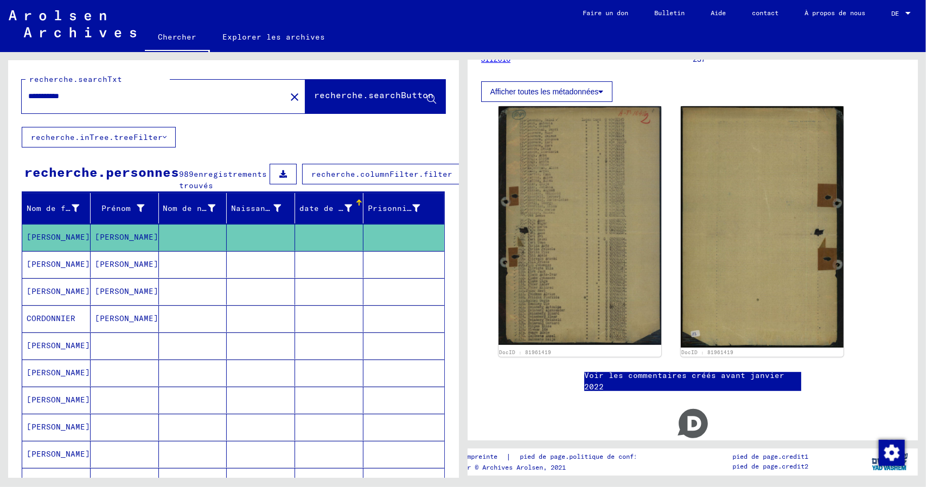
click at [52, 296] on font "[PERSON_NAME]" at bounding box center [58, 291] width 63 height 10
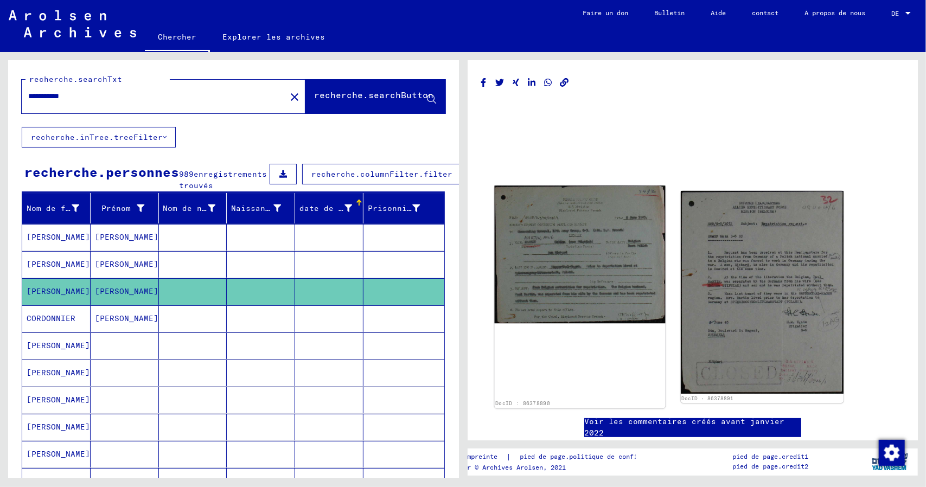
click at [614, 281] on img at bounding box center [579, 254] width 171 height 138
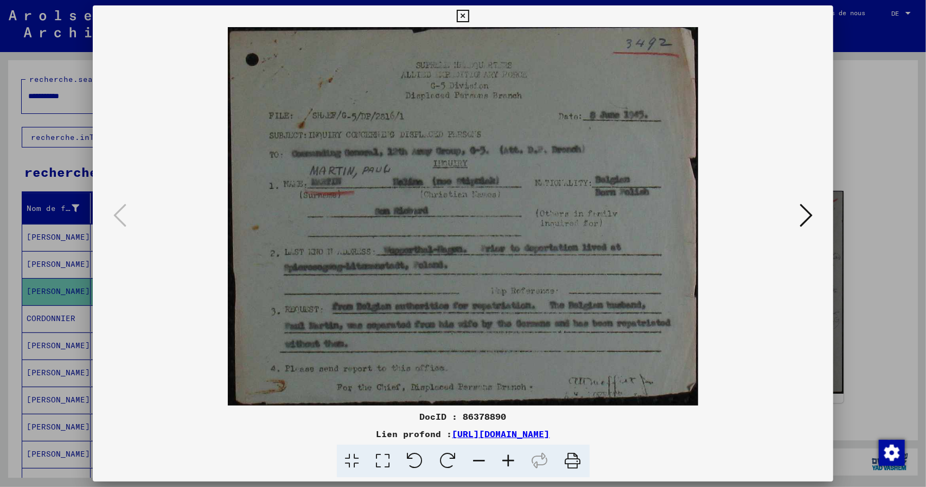
click at [459, 16] on icon at bounding box center [463, 16] width 12 height 13
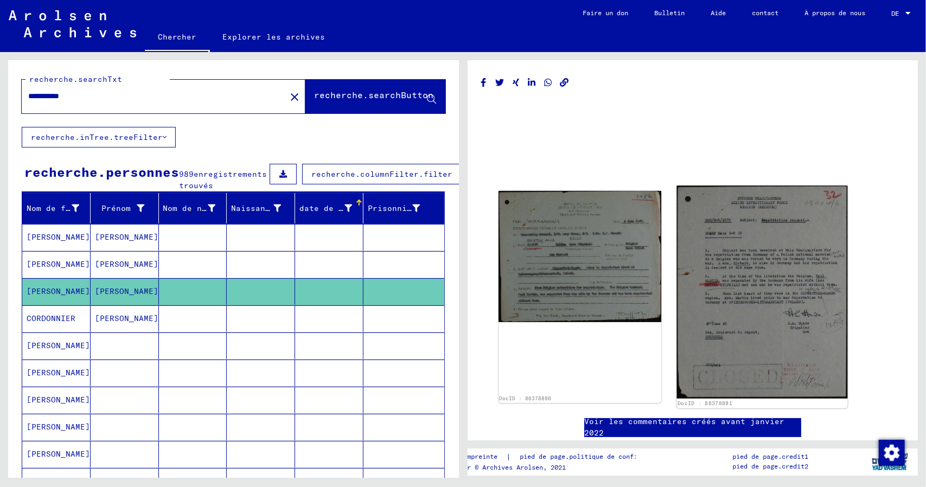
click at [796, 298] on img at bounding box center [761, 291] width 171 height 213
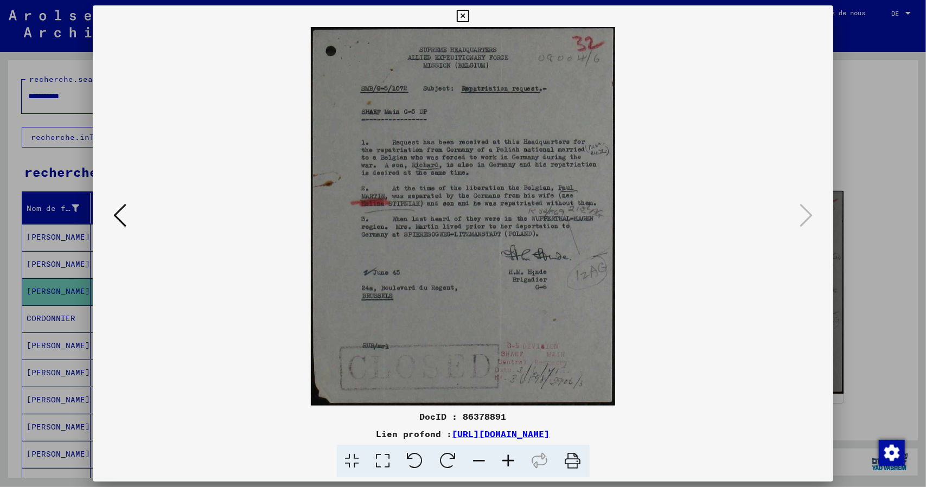
click at [461, 17] on icon at bounding box center [463, 16] width 12 height 13
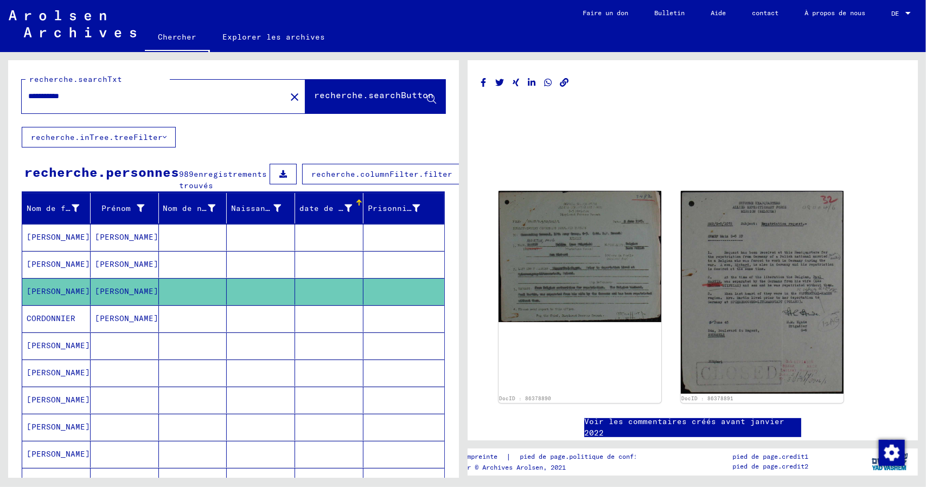
click at [43, 350] on font "[PERSON_NAME]" at bounding box center [58, 345] width 63 height 10
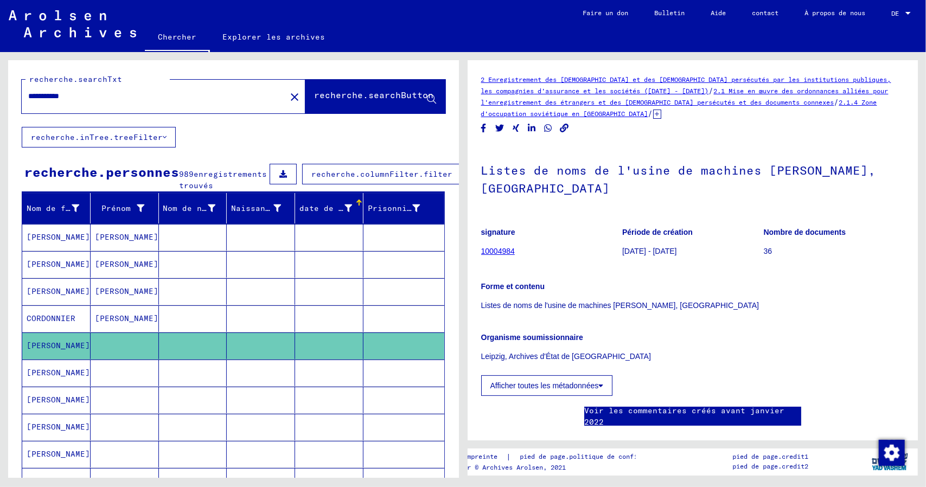
click at [40, 377] on font "[PERSON_NAME]" at bounding box center [58, 373] width 63 height 10
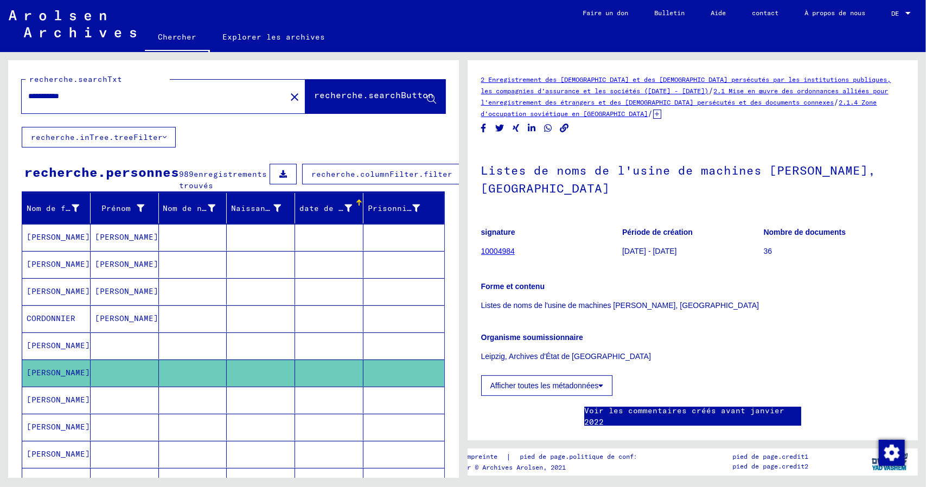
drag, startPoint x: 42, startPoint y: 414, endPoint x: 41, endPoint y: 421, distance: 7.1
click at [42, 413] on mat-cell "[PERSON_NAME]" at bounding box center [56, 400] width 68 height 27
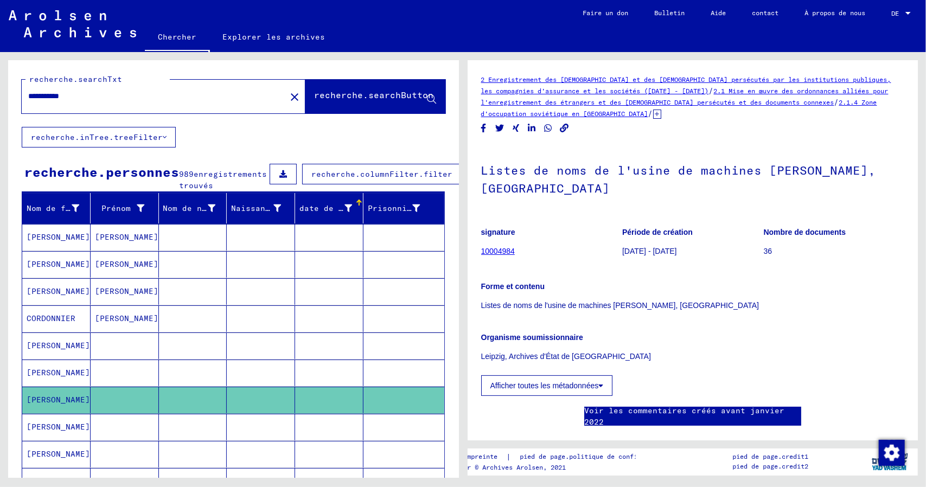
click at [42, 426] on icon at bounding box center [44, 443] width 27 height 43
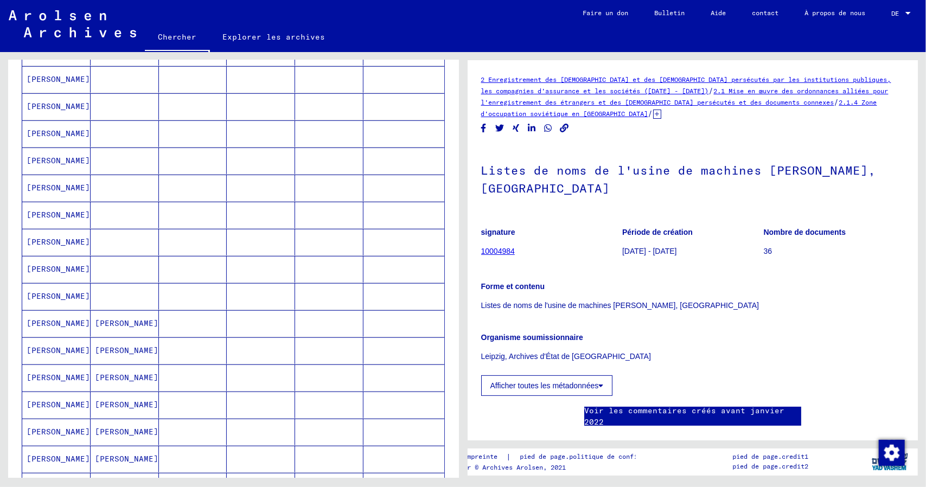
scroll to position [380, 0]
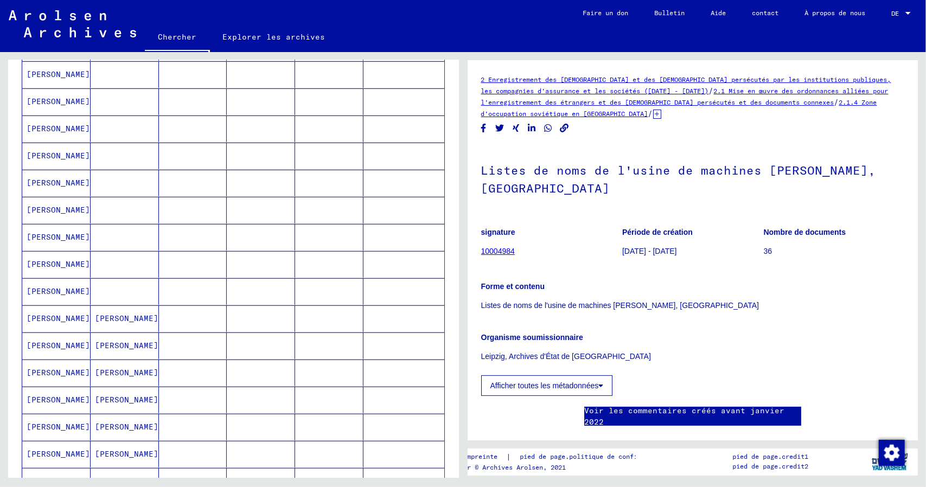
click at [72, 322] on mat-cell "[PERSON_NAME]" at bounding box center [56, 318] width 68 height 27
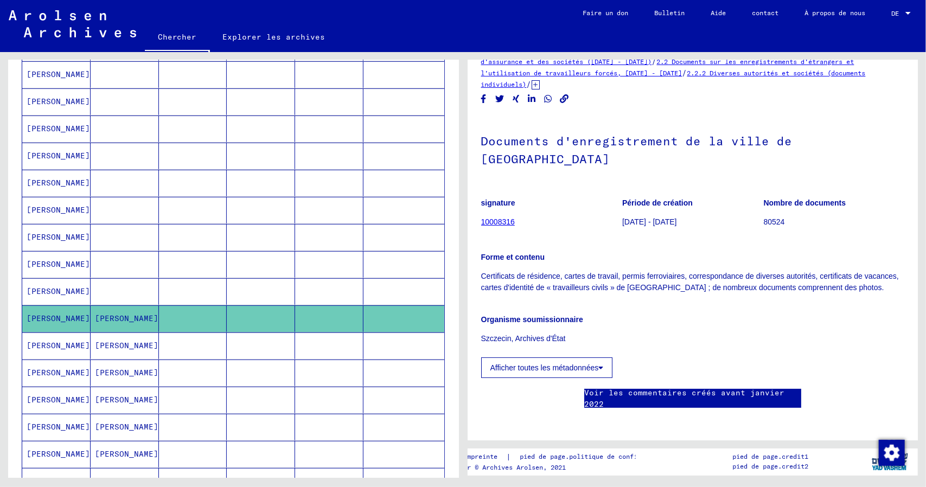
scroll to position [32, 0]
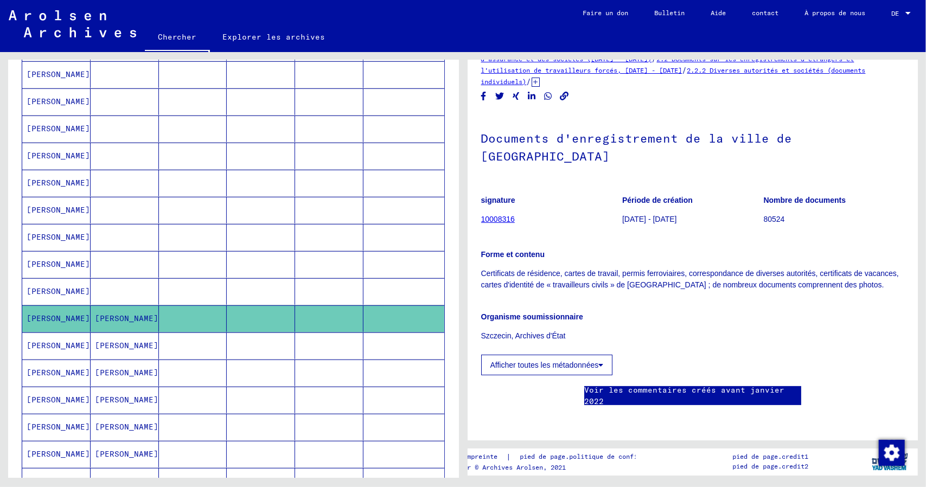
click at [48, 349] on font "[PERSON_NAME]" at bounding box center [58, 345] width 63 height 10
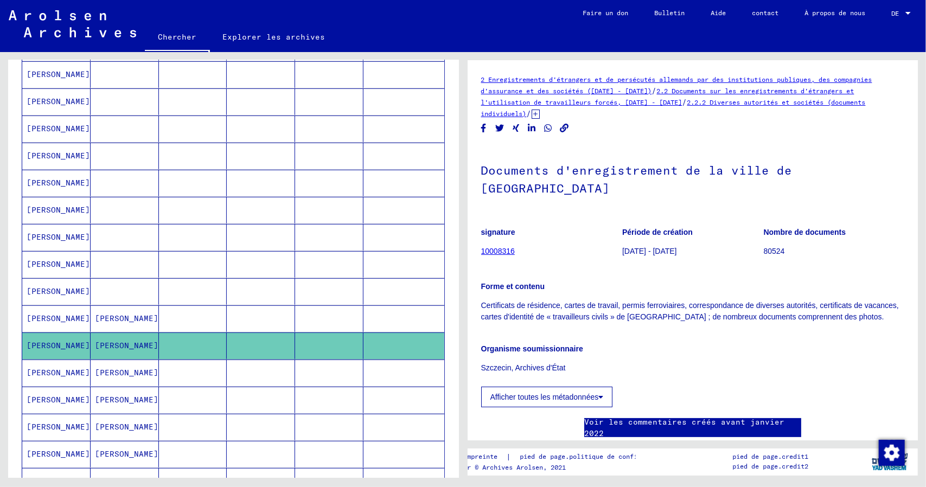
click at [47, 377] on font "[PERSON_NAME]" at bounding box center [58, 373] width 63 height 10
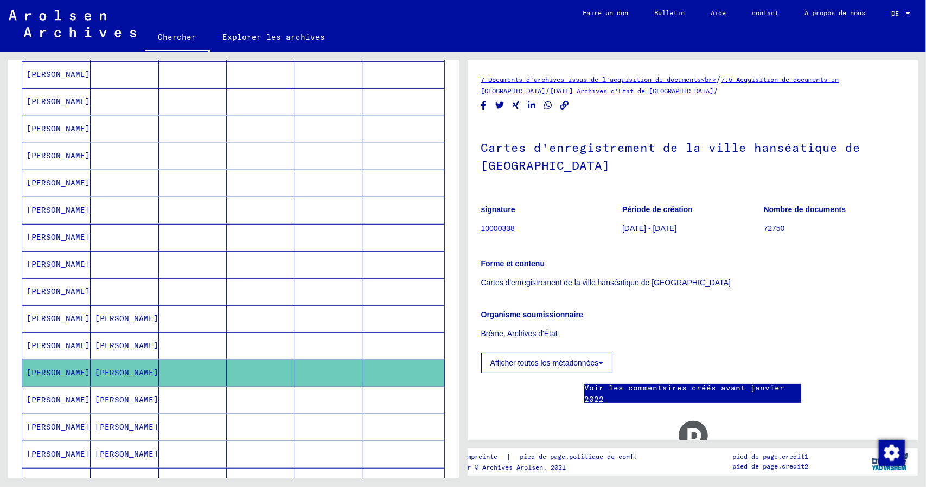
click at [44, 399] on font "[PERSON_NAME]" at bounding box center [58, 400] width 63 height 10
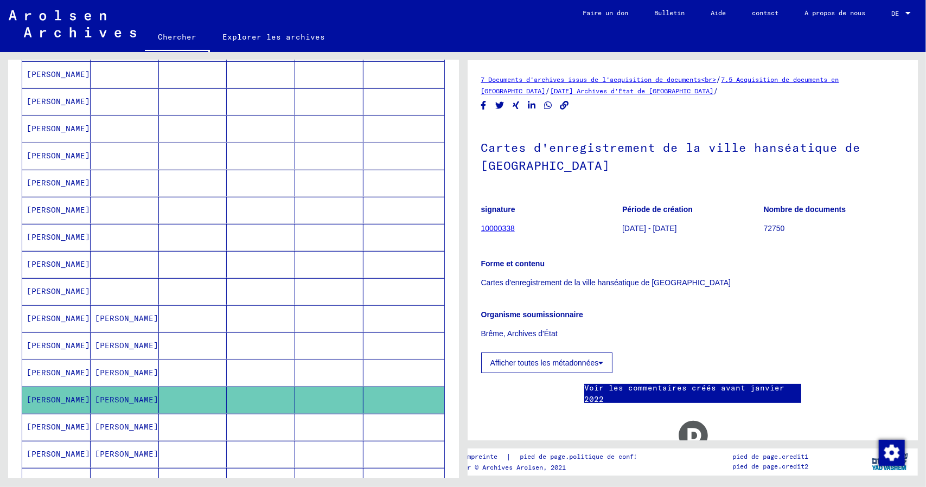
click at [40, 433] on icon at bounding box center [44, 443] width 27 height 43
click at [40, 432] on icon at bounding box center [44, 443] width 27 height 43
click at [51, 433] on icon at bounding box center [44, 443] width 27 height 43
click at [47, 430] on icon at bounding box center [44, 443] width 27 height 43
click at [47, 431] on icon at bounding box center [44, 443] width 27 height 43
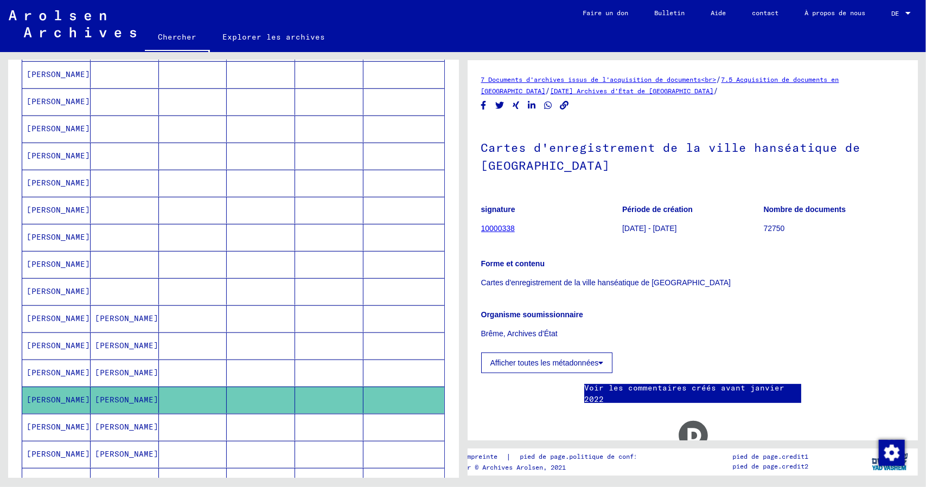
click at [47, 431] on icon at bounding box center [44, 443] width 27 height 43
click at [44, 462] on icon at bounding box center [44, 443] width 27 height 43
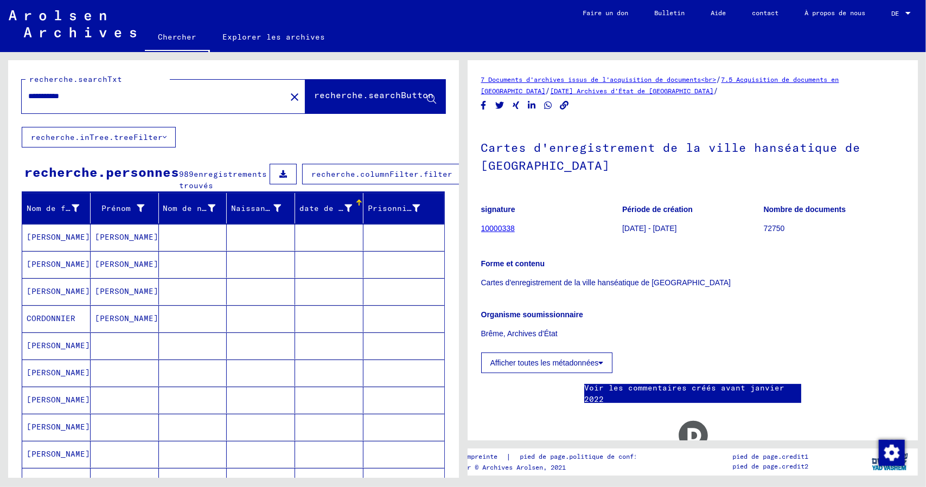
click at [0, 91] on div "**********" at bounding box center [231, 265] width 462 height 426
type input "********"
click at [360, 97] on font "recherche.searchButton" at bounding box center [373, 94] width 119 height 11
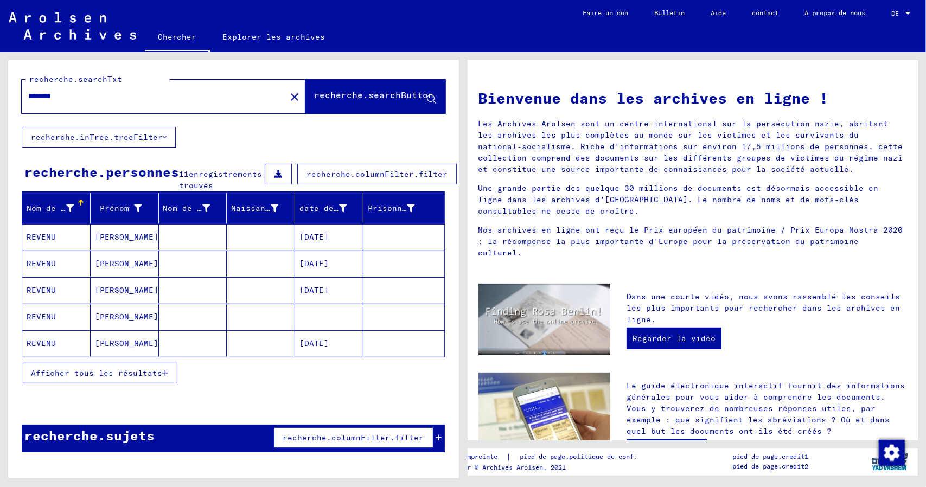
click at [98, 378] on font "Afficher tous les résultats" at bounding box center [96, 373] width 131 height 10
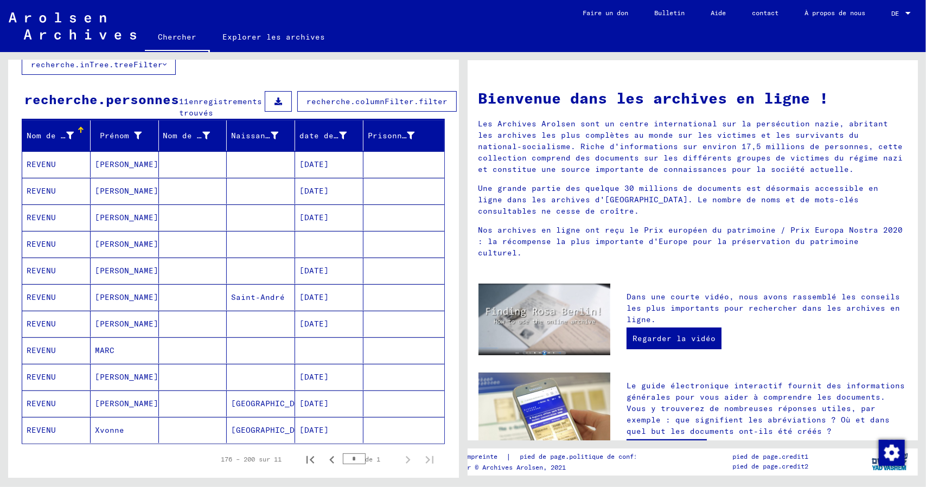
scroll to position [183, 0]
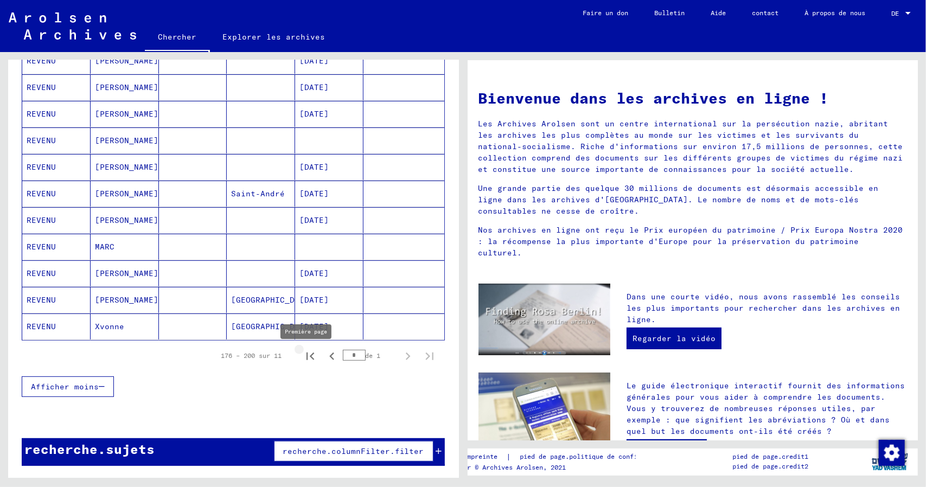
click at [303, 360] on icon "Première page" at bounding box center [310, 356] width 15 height 15
type input "*"
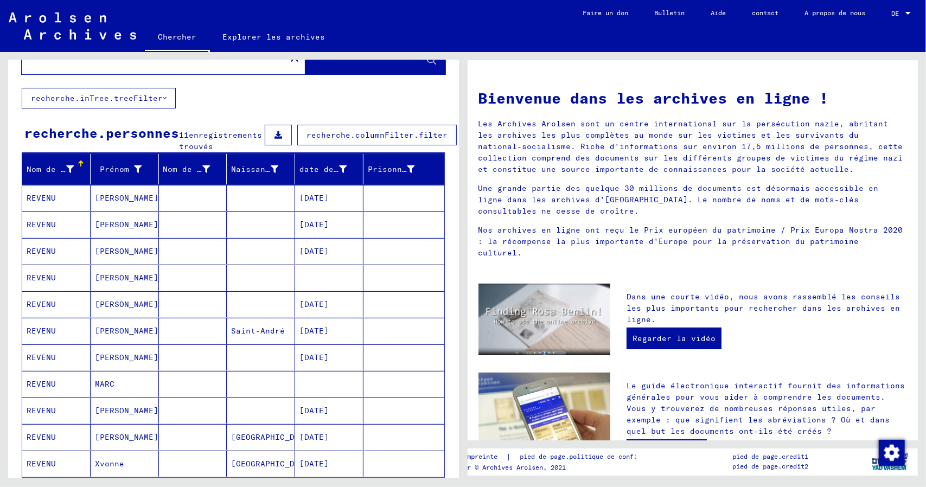
scroll to position [0, 0]
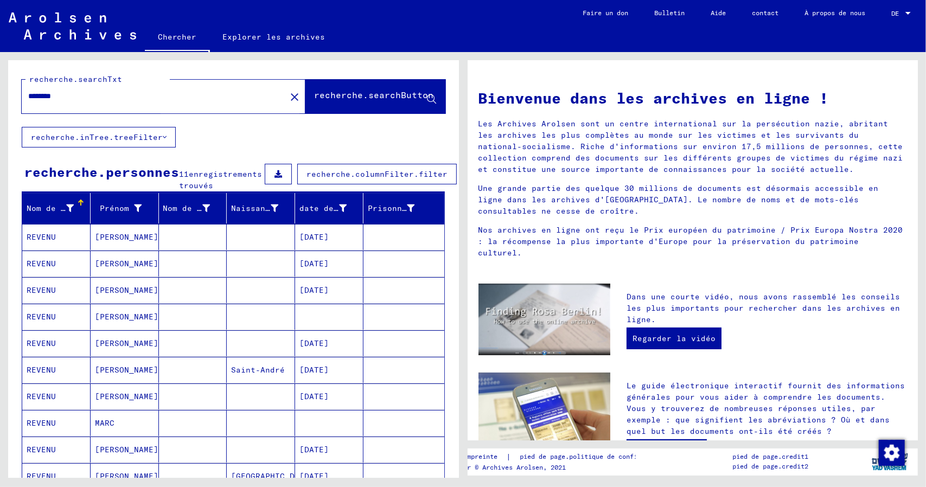
click at [352, 98] on font "recherche.searchButton" at bounding box center [373, 94] width 119 height 11
click at [427, 98] on icon at bounding box center [431, 99] width 9 height 9
click at [142, 88] on div "********" at bounding box center [147, 96] width 251 height 24
click at [141, 105] on div "********" at bounding box center [147, 96] width 251 height 24
click at [63, 92] on input "********" at bounding box center [150, 96] width 245 height 11
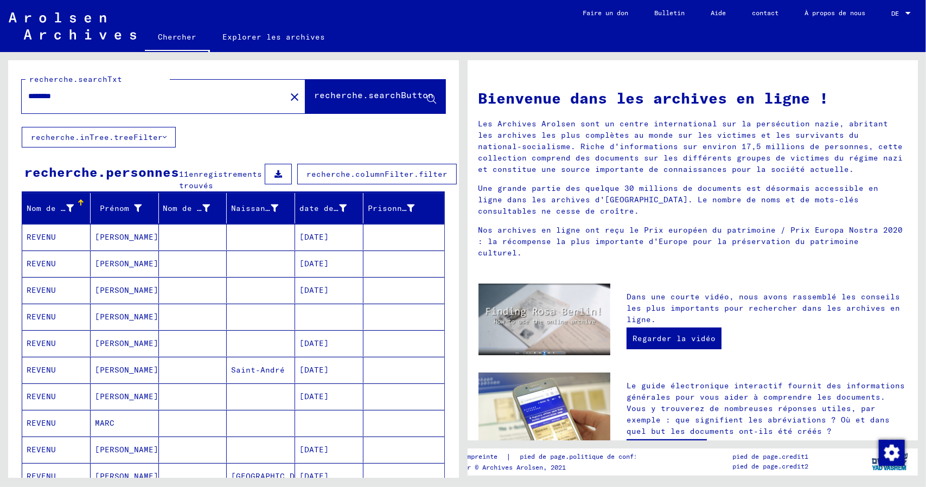
click at [65, 98] on input "********" at bounding box center [150, 96] width 245 height 11
drag, startPoint x: 75, startPoint y: 97, endPoint x: 0, endPoint y: 96, distance: 74.8
click at [0, 95] on div "recherche.searchTxt ******** close recherche.searchButton recherche.inTree.tree…" at bounding box center [231, 265] width 462 height 426
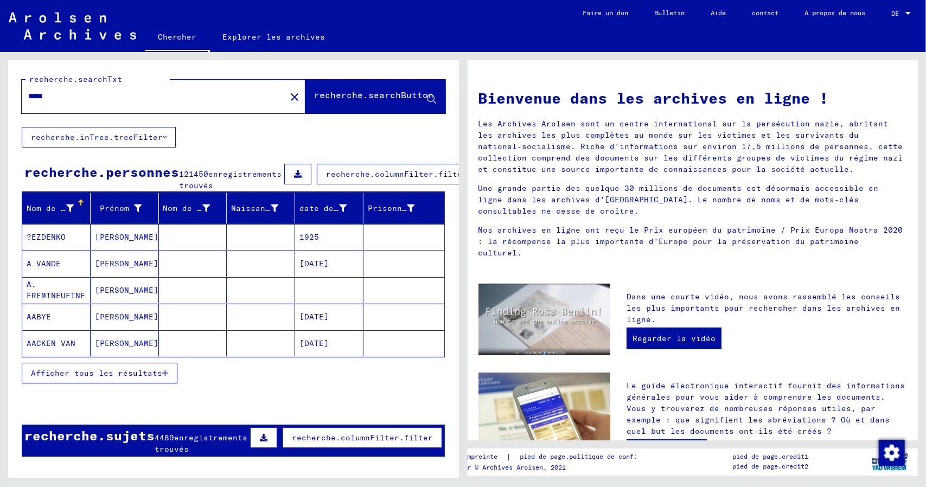
click at [134, 378] on font "Afficher tous les résultats" at bounding box center [96, 373] width 131 height 10
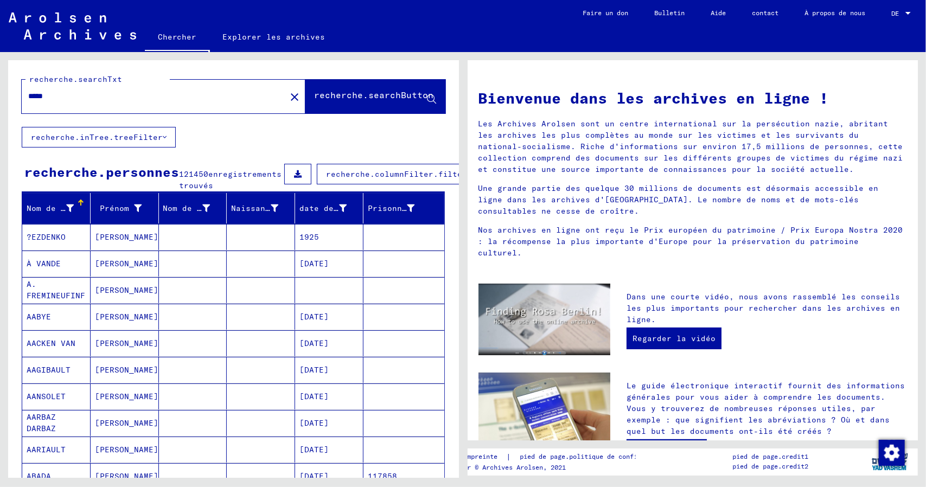
drag, startPoint x: 54, startPoint y: 88, endPoint x: 41, endPoint y: 97, distance: 15.6
click at [41, 97] on div "*****" at bounding box center [147, 96] width 251 height 24
drag, startPoint x: 51, startPoint y: 98, endPoint x: 15, endPoint y: 96, distance: 36.4
click at [15, 95] on div "recherche.searchTxt ***** close recherche.searchButton" at bounding box center [233, 93] width 451 height 67
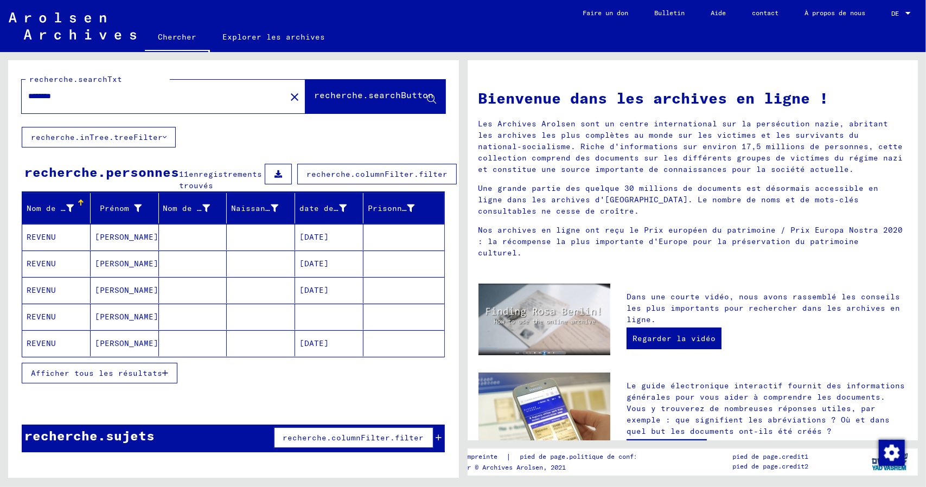
click at [118, 378] on font "Afficher tous les résultats" at bounding box center [96, 373] width 131 height 10
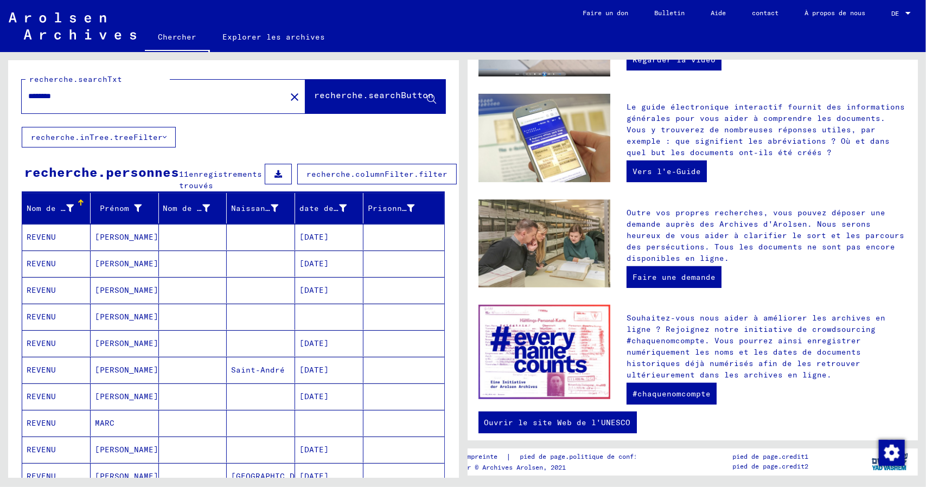
drag, startPoint x: 71, startPoint y: 95, endPoint x: 13, endPoint y: 97, distance: 58.0
click at [13, 97] on div "recherche.searchTxt ******** close recherche.searchButton" at bounding box center [233, 93] width 451 height 67
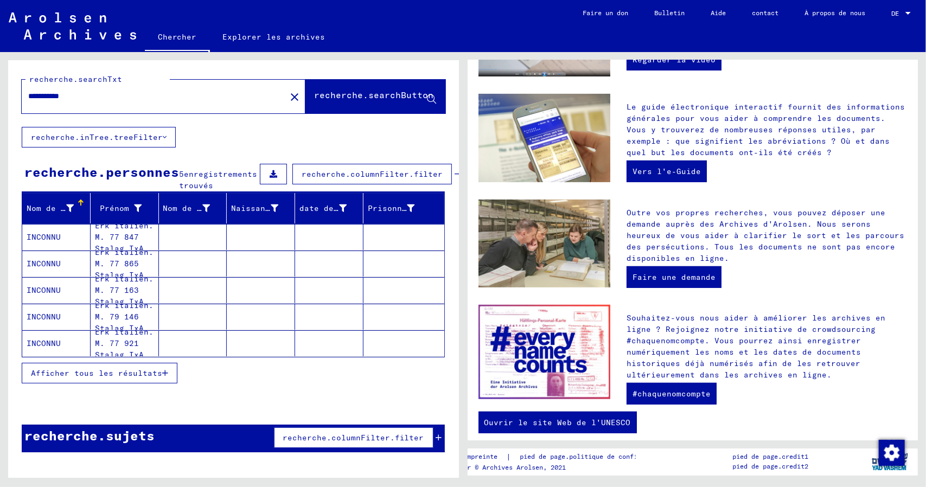
click at [96, 378] on font "Afficher tous les résultats" at bounding box center [96, 373] width 131 height 10
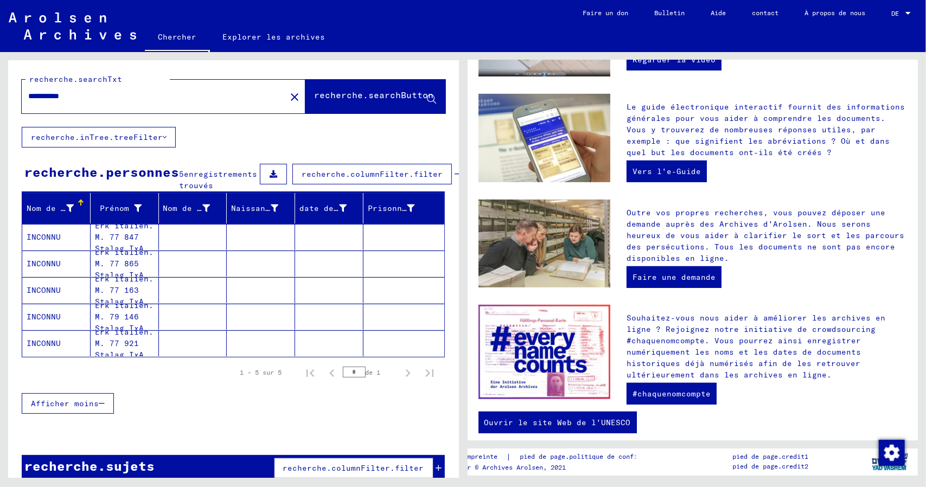
drag, startPoint x: 65, startPoint y: 99, endPoint x: 93, endPoint y: 116, distance: 33.6
click at [92, 110] on div "**********" at bounding box center [164, 97] width 284 height 34
type input "**********"
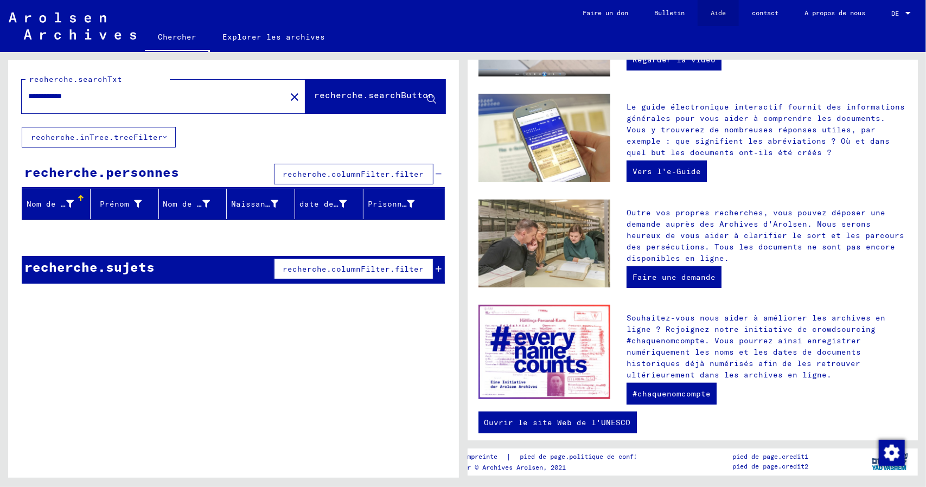
click at [719, 11] on font "Aide" at bounding box center [717, 13] width 15 height 8
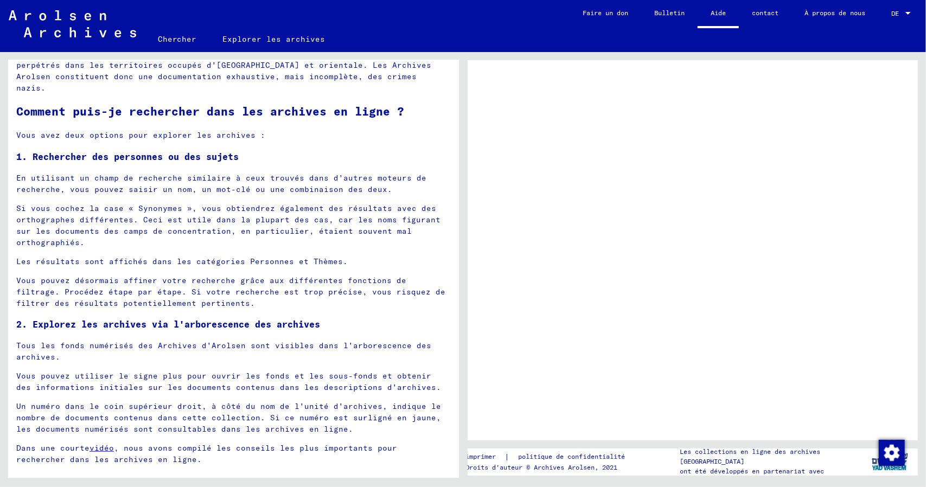
scroll to position [380, 0]
